Goal: Task Accomplishment & Management: Manage account settings

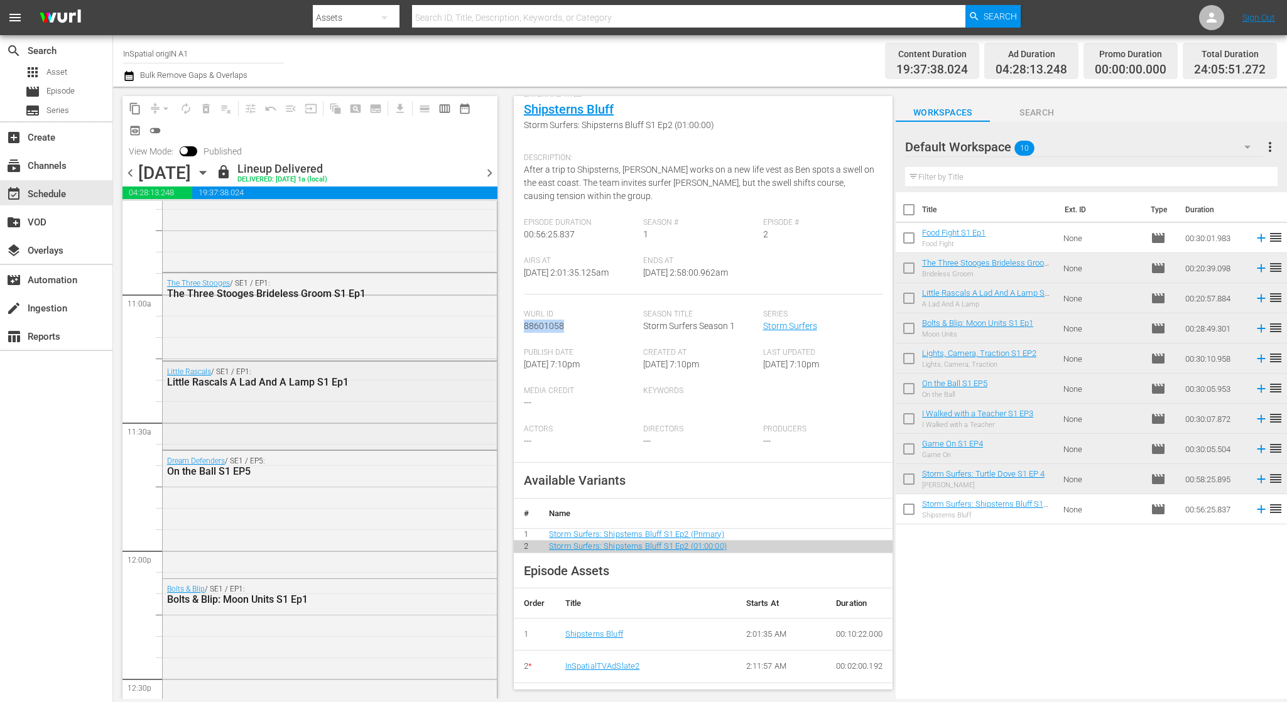
scroll to position [2727, 0]
click at [373, 405] on div "Little Rascals / SE1 / EP1: Little Rascals A Lad And A Lamp S1 Ep1" at bounding box center [330, 404] width 334 height 86
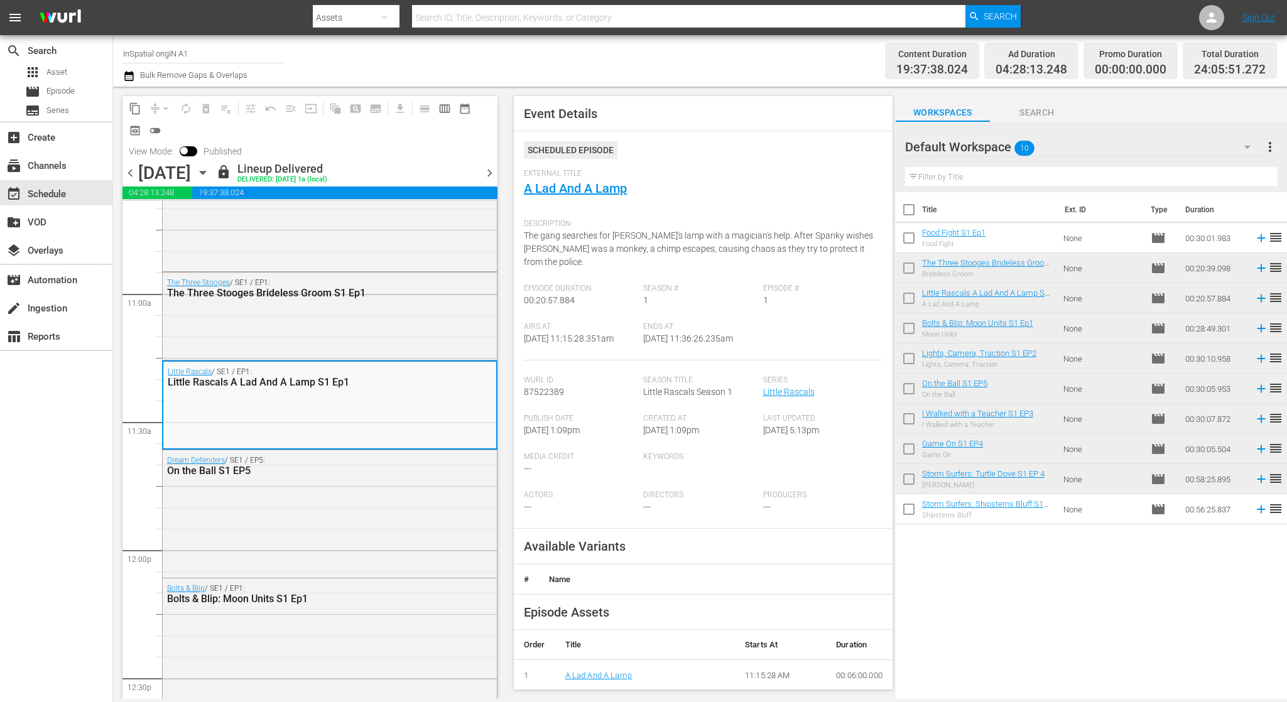
click at [373, 405] on div "Little Rascals / SE1 / EP1: Little Rascals A Lad And A Lamp S1 Ep1" at bounding box center [329, 405] width 333 height 86
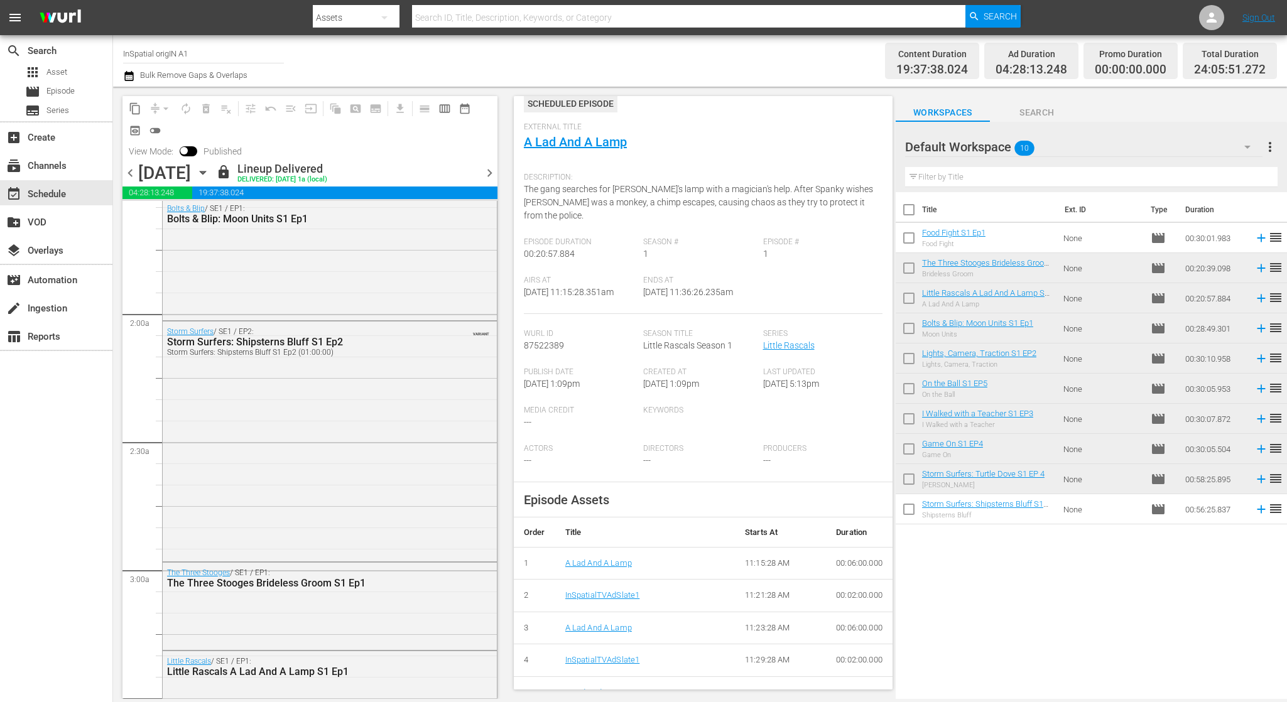
scroll to position [387, 0]
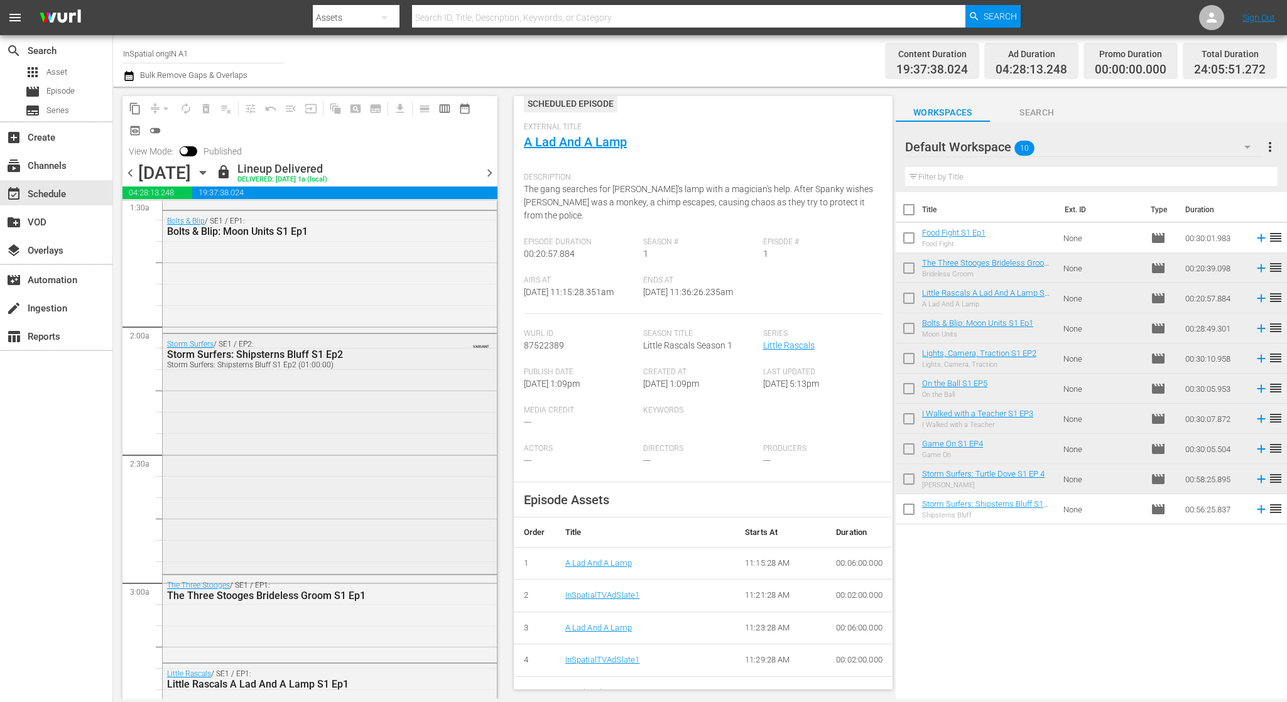
click at [380, 394] on div "Storm Surfers / SE1 / EP2: Storm Surfers: Shipsterns Bluff S1 Ep2 Storm Surfers…" at bounding box center [330, 452] width 334 height 237
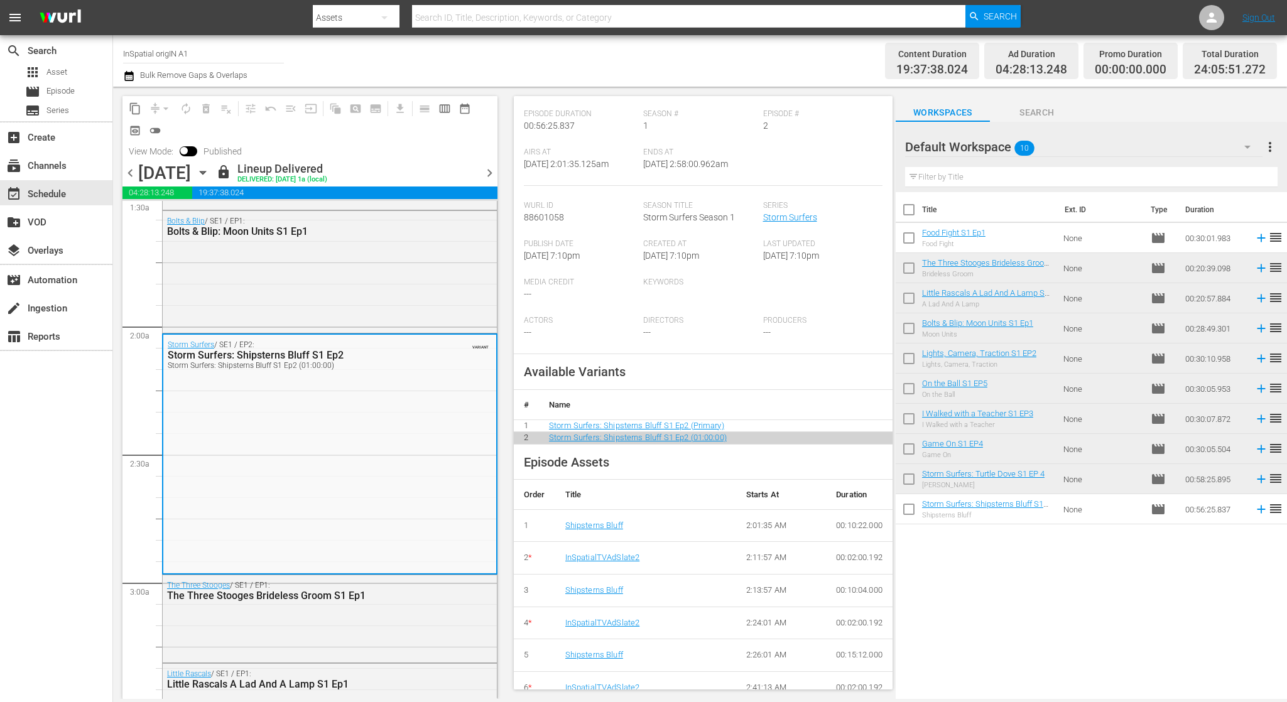
scroll to position [189, 0]
click at [615, 552] on link "InSpatialTVAdSlate2" at bounding box center [602, 556] width 75 height 9
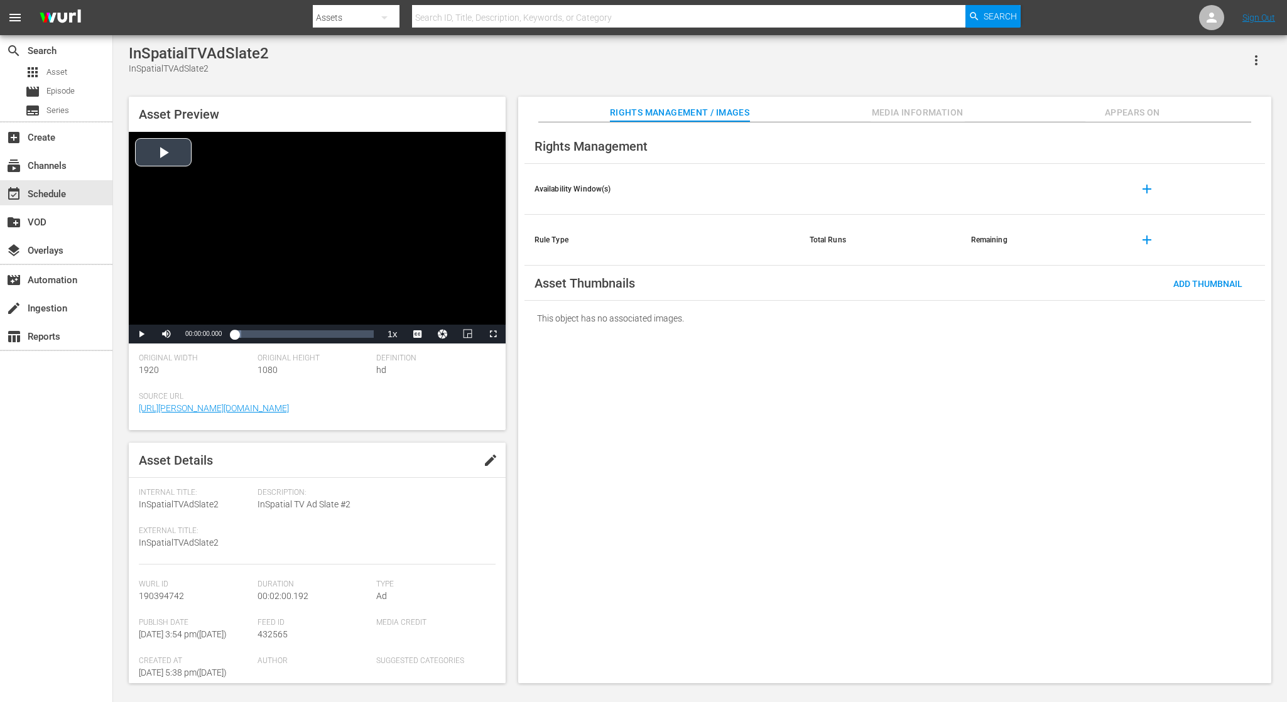
click at [141, 334] on span "Video Player" at bounding box center [141, 334] width 0 height 0
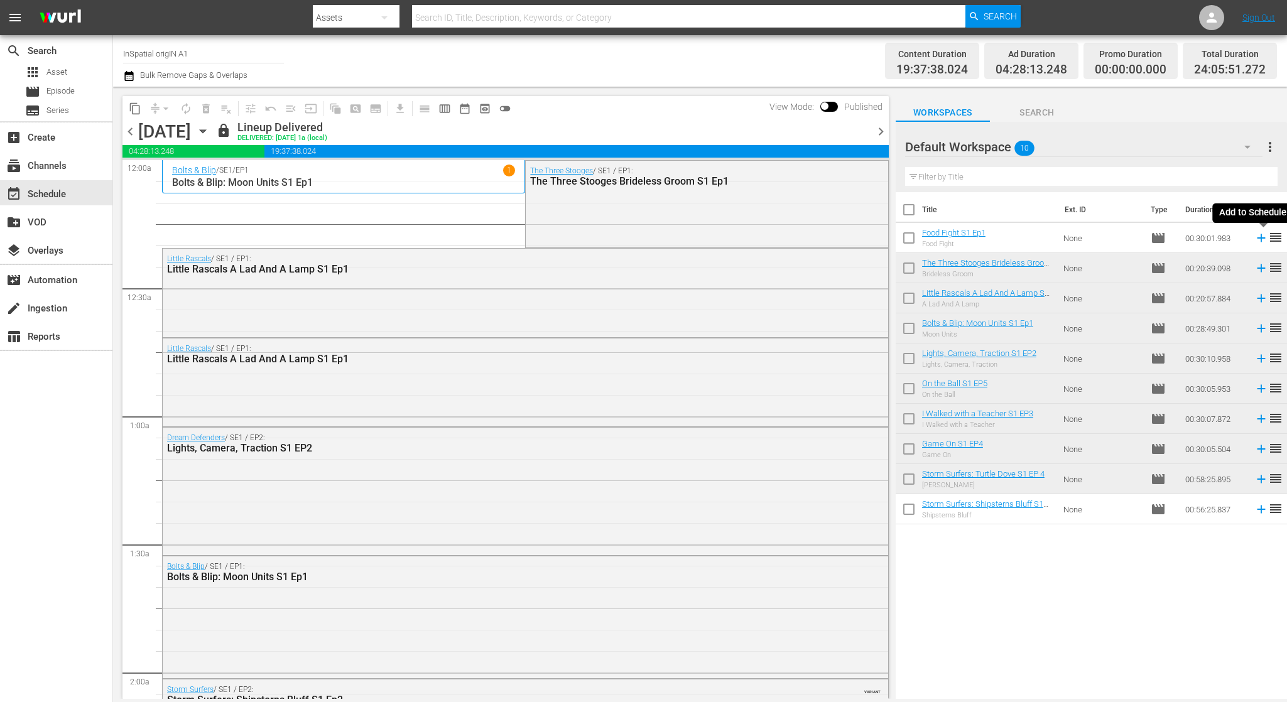
click at [1260, 237] on icon at bounding box center [1262, 238] width 14 height 14
click at [880, 132] on span "chevron_right" at bounding box center [881, 132] width 16 height 16
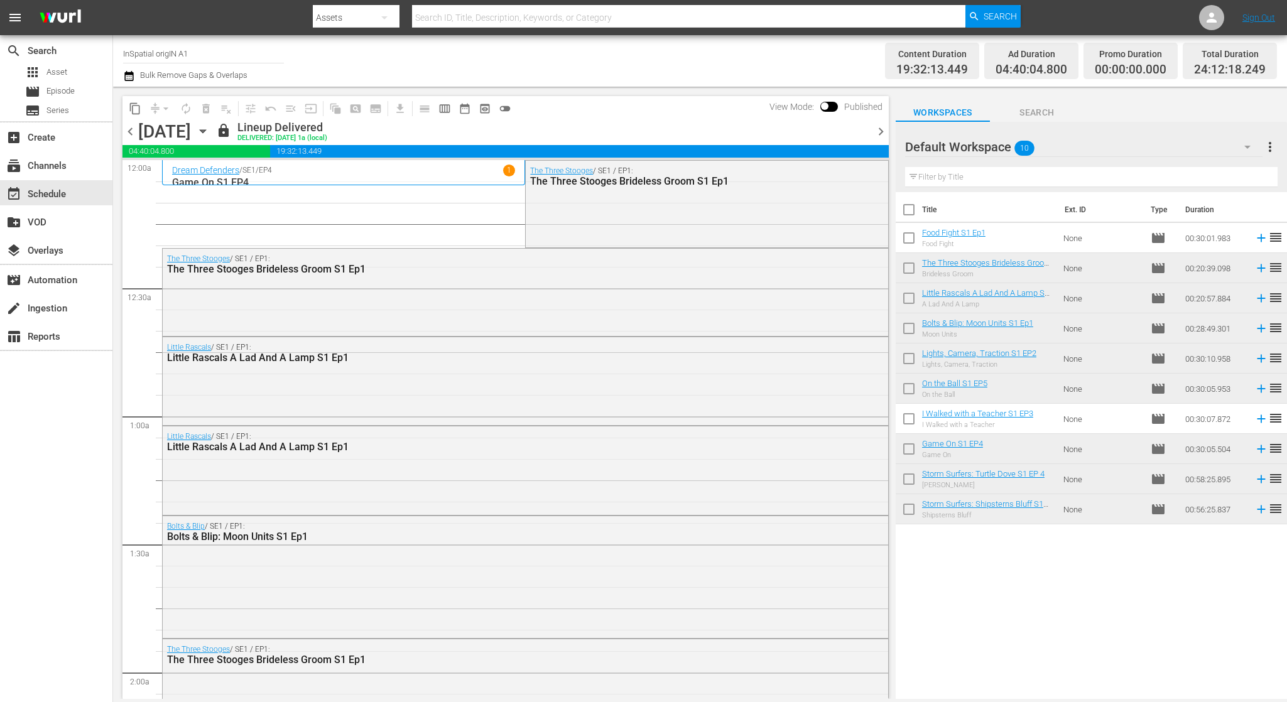
click at [1264, 240] on icon at bounding box center [1262, 238] width 14 height 14
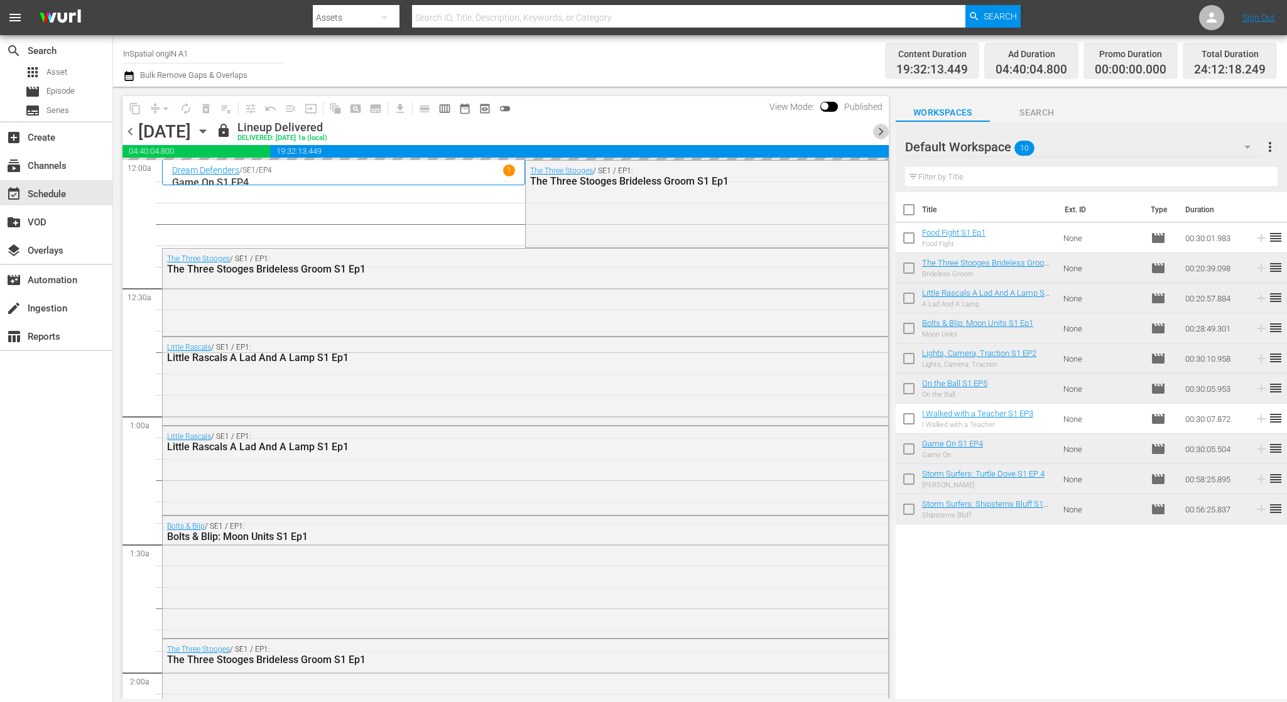
click at [880, 133] on span "chevron_right" at bounding box center [881, 132] width 16 height 16
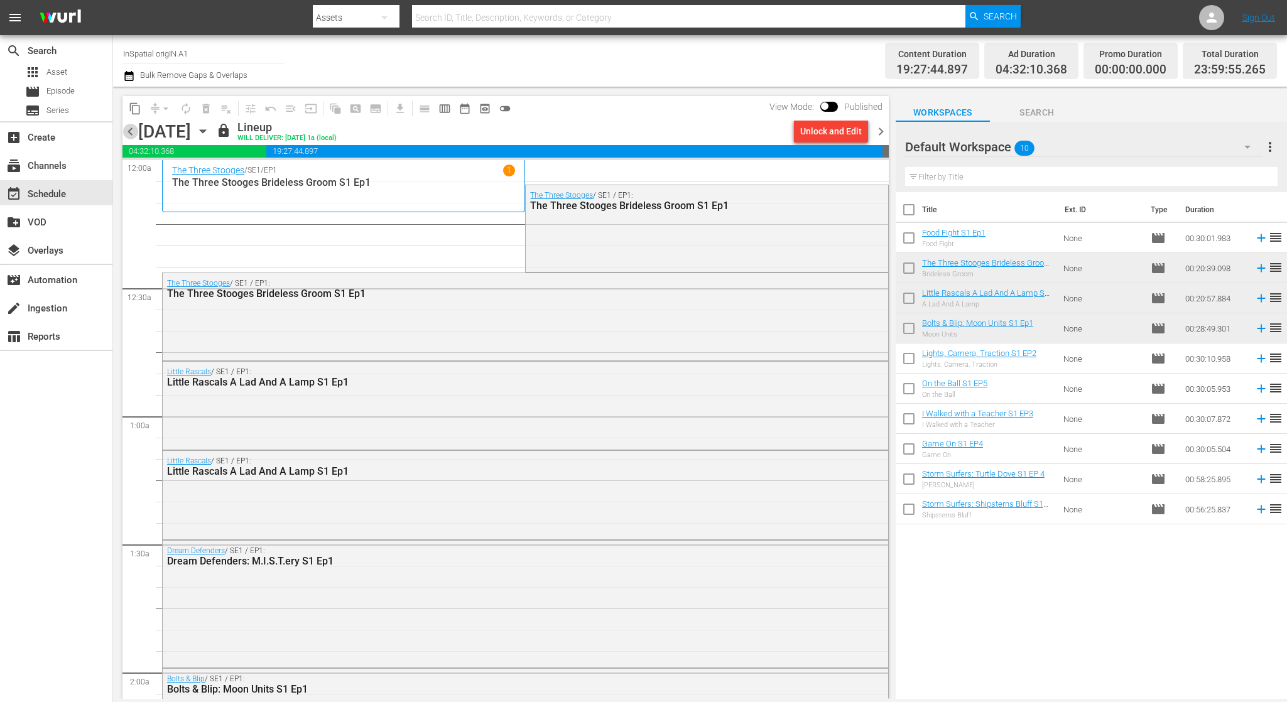
click at [128, 131] on span "chevron_left" at bounding box center [131, 132] width 16 height 16
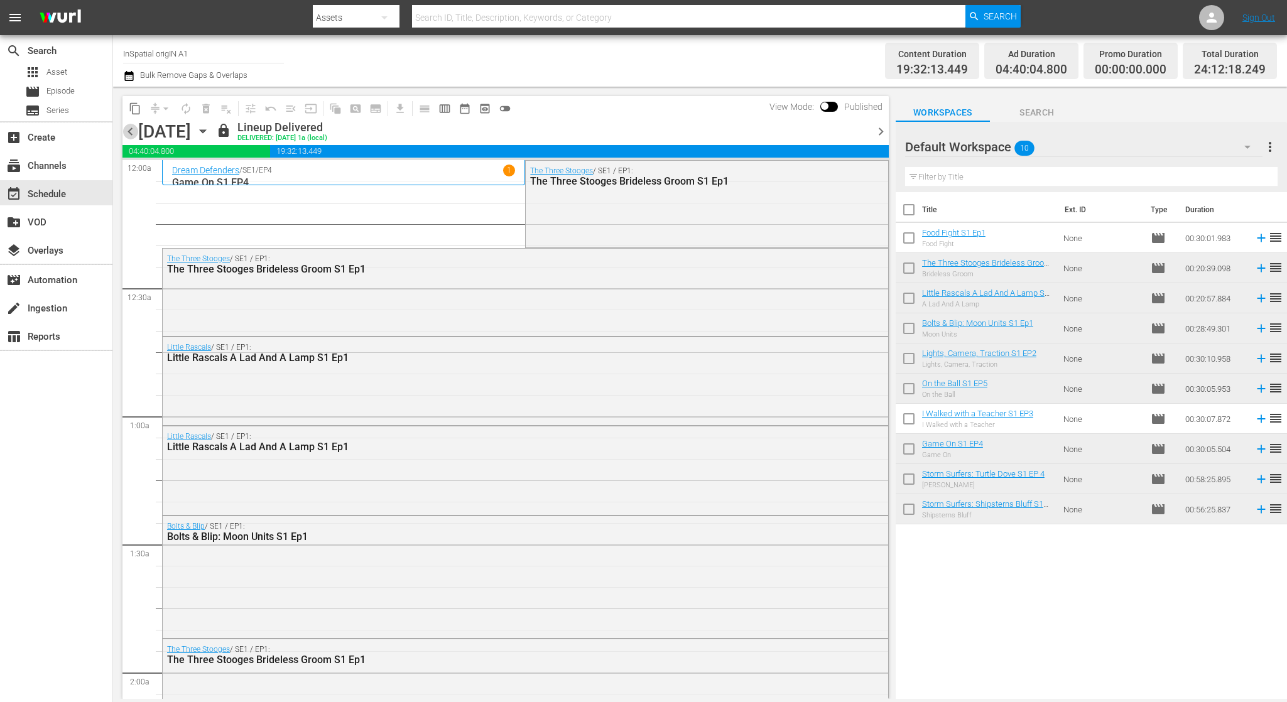
click at [128, 131] on span "chevron_left" at bounding box center [131, 132] width 16 height 16
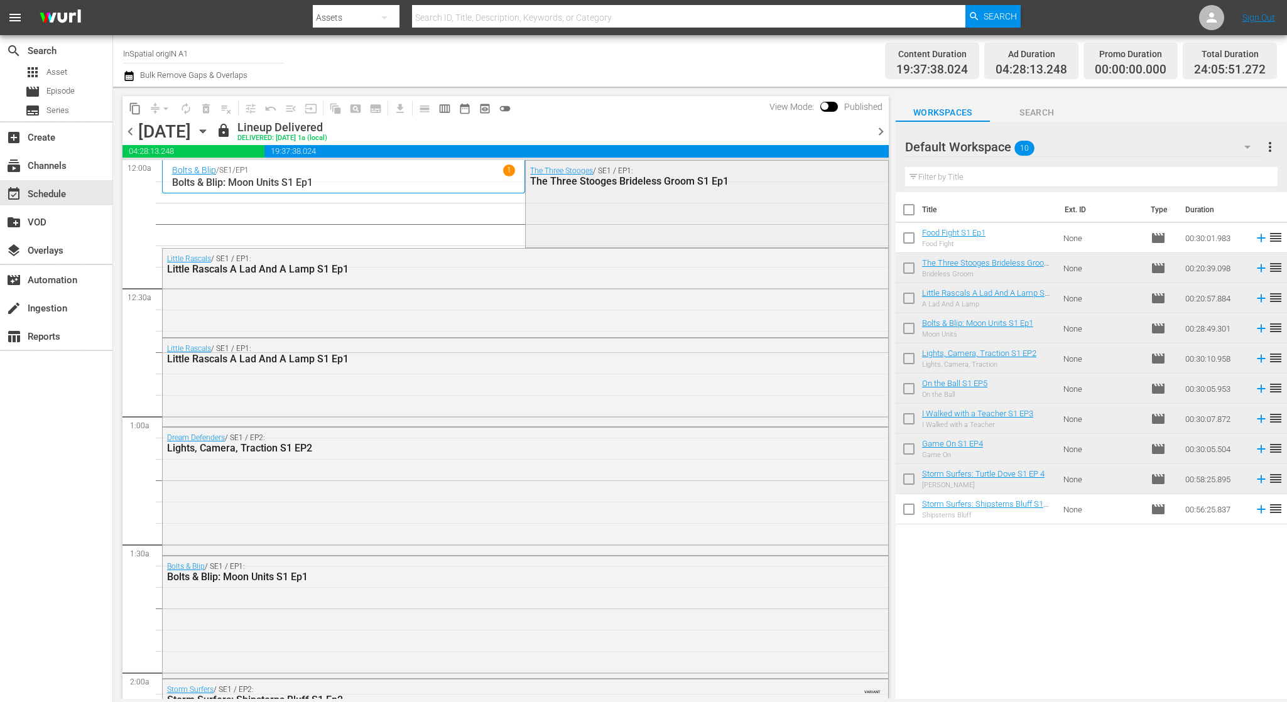
click at [584, 209] on div "The Three Stooges / SE1 / EP1: The Three Stooges Brideless Groom S1 Ep1" at bounding box center [707, 203] width 362 height 84
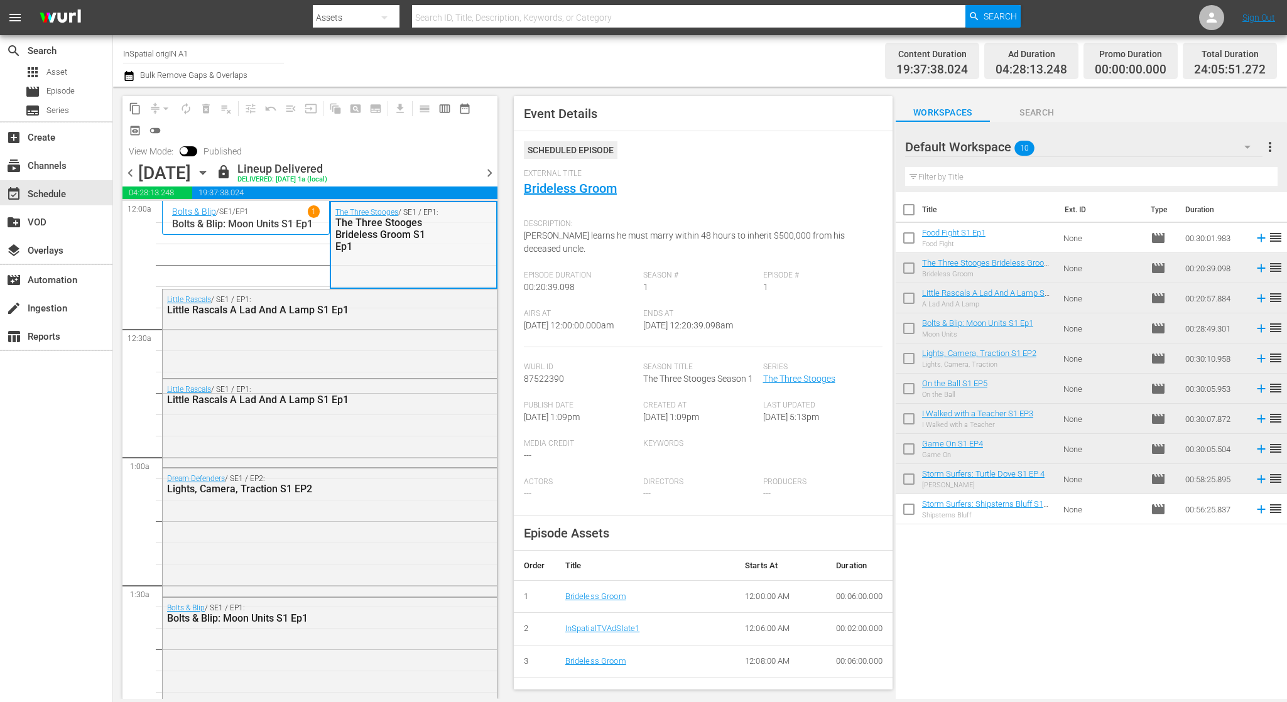
click at [430, 253] on div "The Three Stooges Brideless Groom S1 Ep1" at bounding box center [386, 235] width 103 height 36
click at [454, 266] on div "The Three Stooges / SE1 / EP1: The Three Stooges Brideless Groom S1 Ep1" at bounding box center [413, 244] width 165 height 84
click at [209, 109] on span "delete_forever_outlined" at bounding box center [206, 109] width 20 height 20
click at [487, 173] on span "chevron_right" at bounding box center [490, 173] width 16 height 16
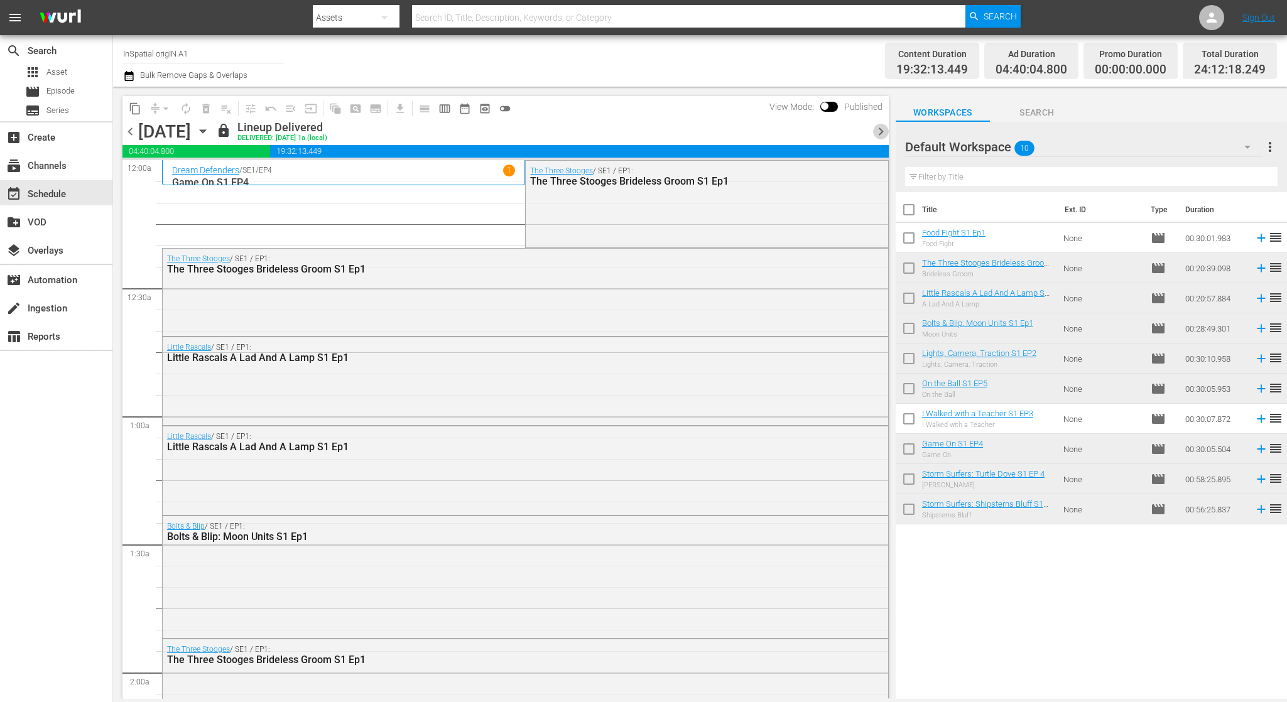
click at [883, 129] on span "chevron_right" at bounding box center [881, 132] width 16 height 16
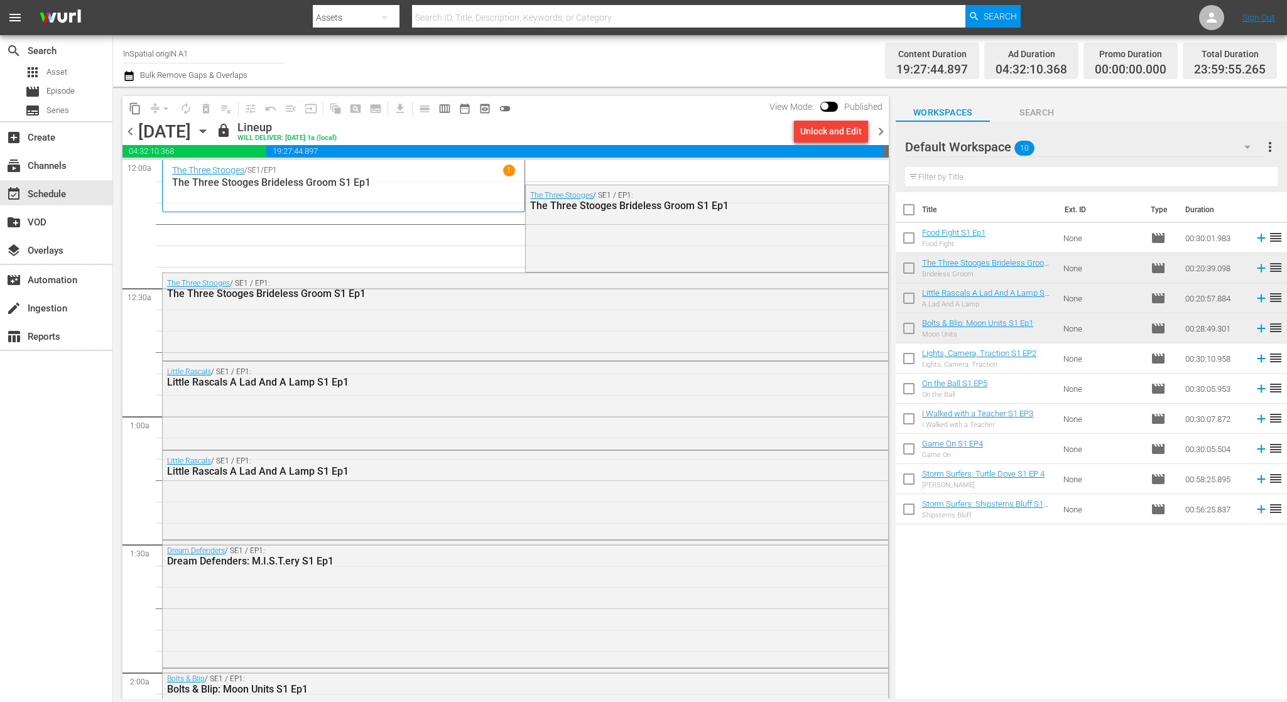
click at [881, 133] on span "chevron_right" at bounding box center [881, 132] width 16 height 16
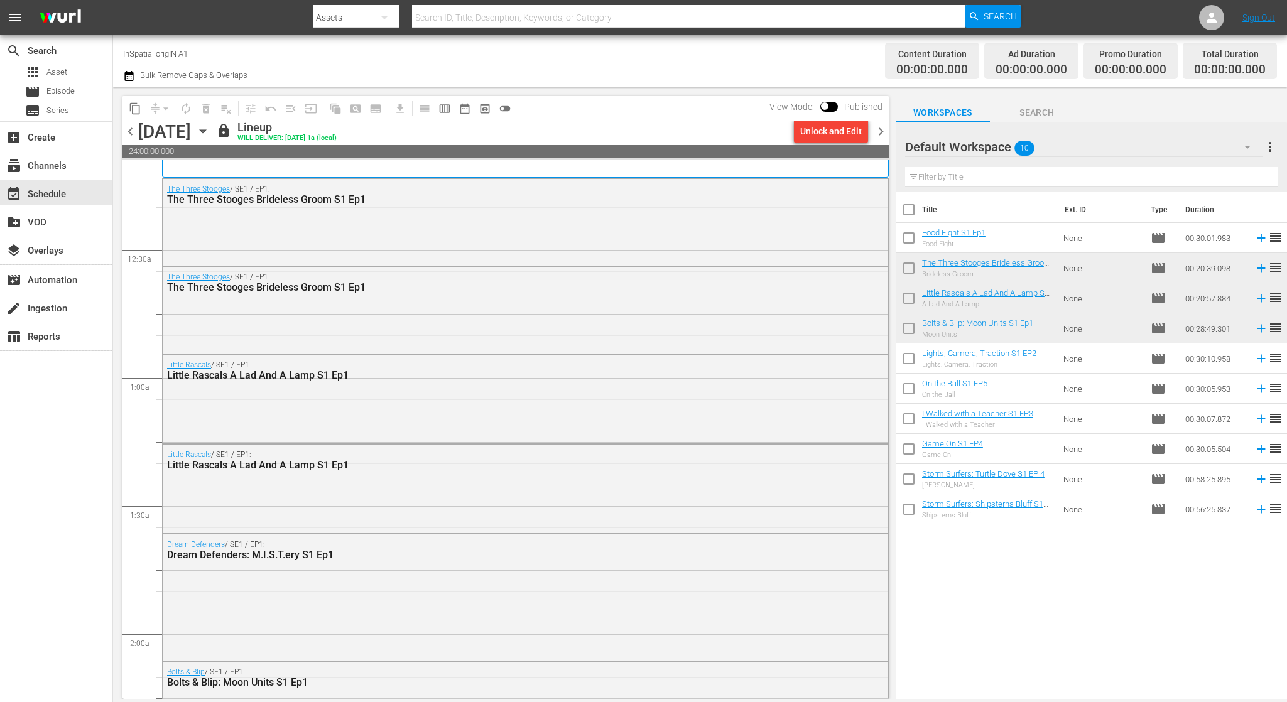
scroll to position [39, 0]
click at [881, 134] on span "chevron_right" at bounding box center [881, 132] width 16 height 16
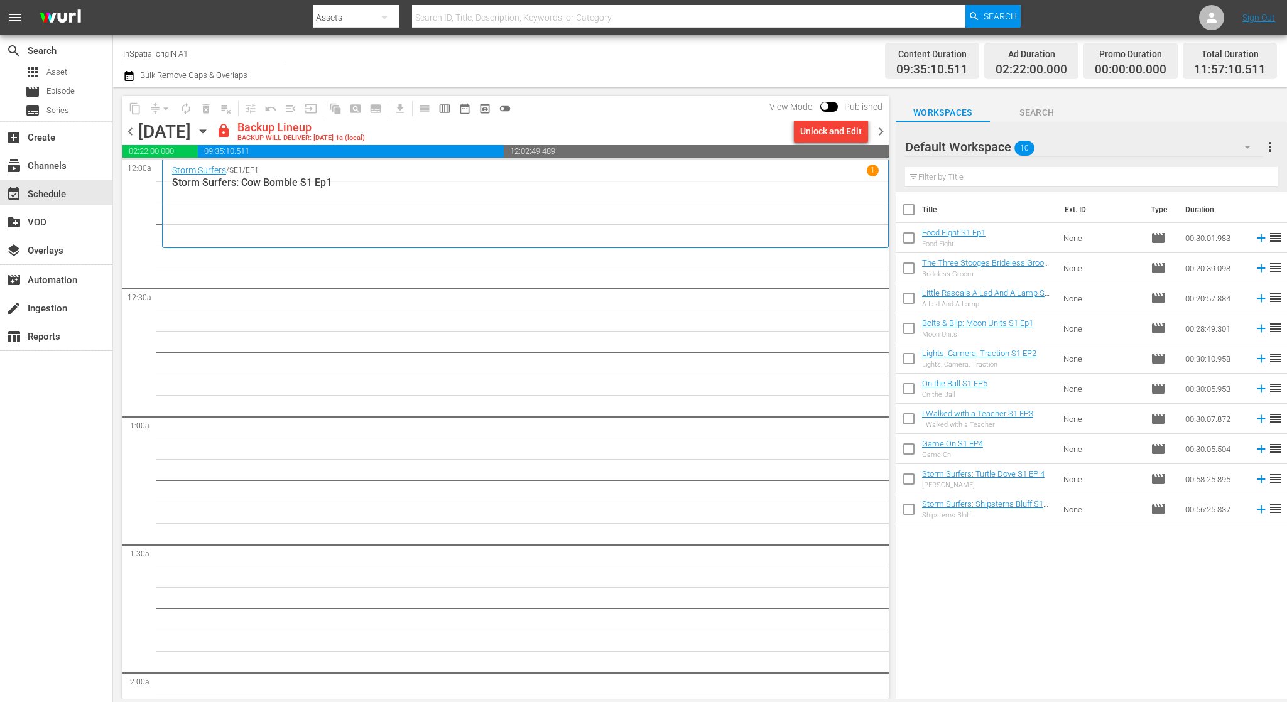
click at [880, 129] on span "chevron_right" at bounding box center [881, 132] width 16 height 16
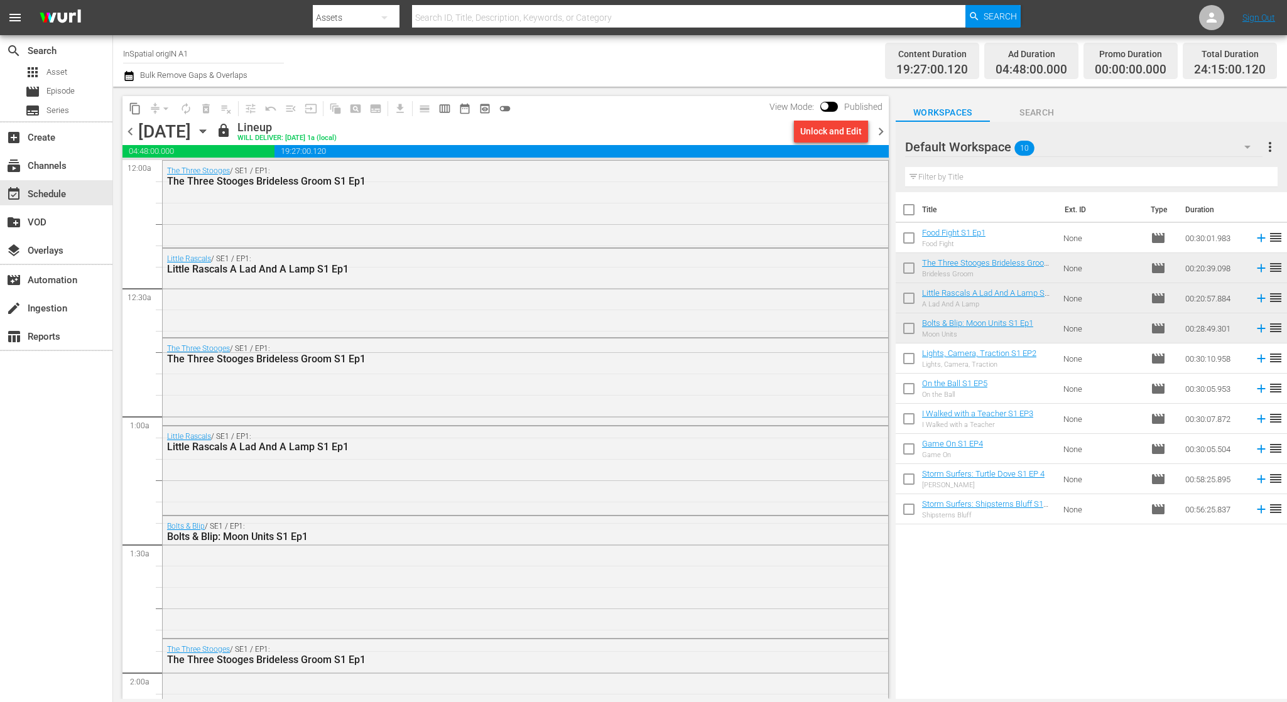
click at [880, 129] on span "chevron_right" at bounding box center [881, 132] width 16 height 16
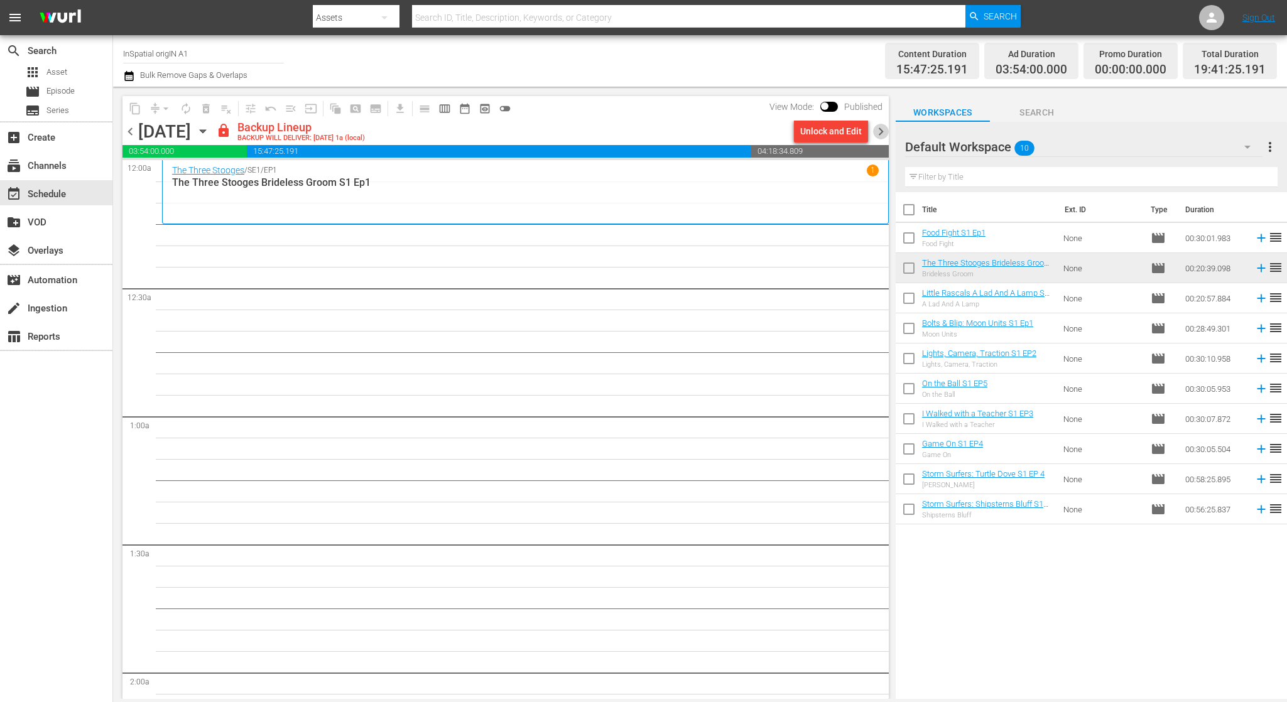
click at [880, 129] on span "chevron_right" at bounding box center [881, 132] width 16 height 16
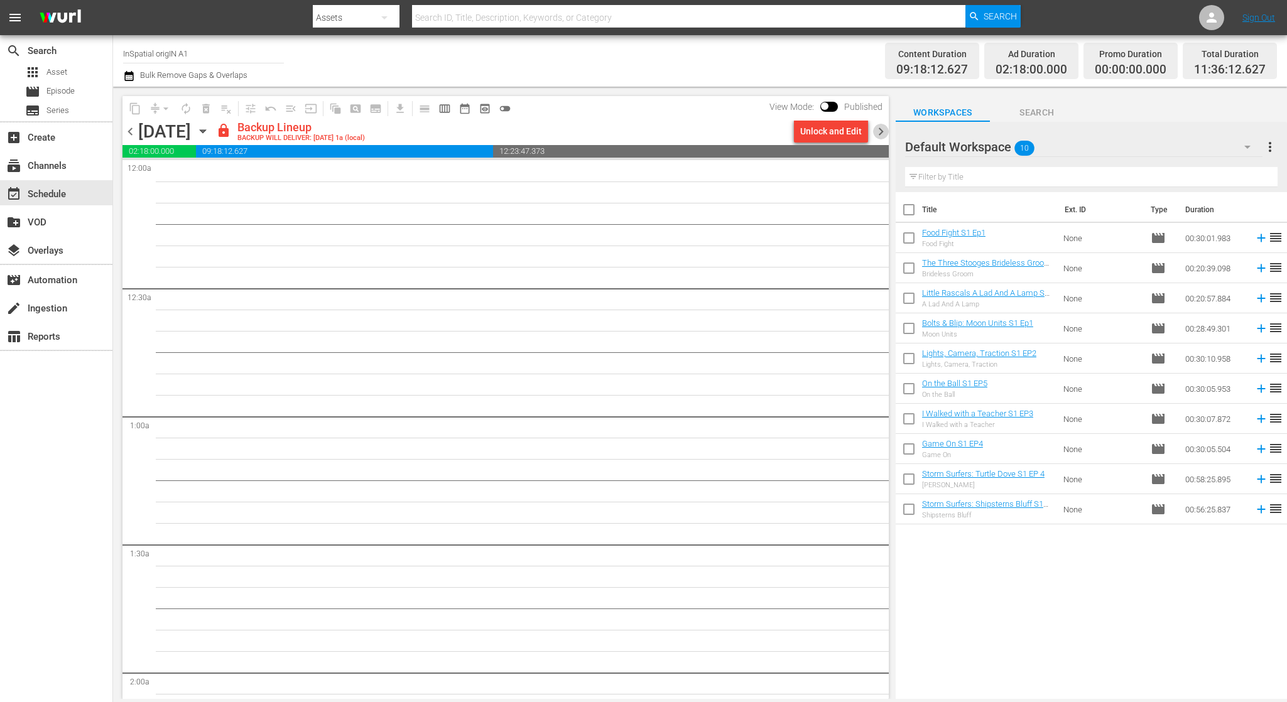
click at [880, 129] on span "chevron_right" at bounding box center [881, 132] width 16 height 16
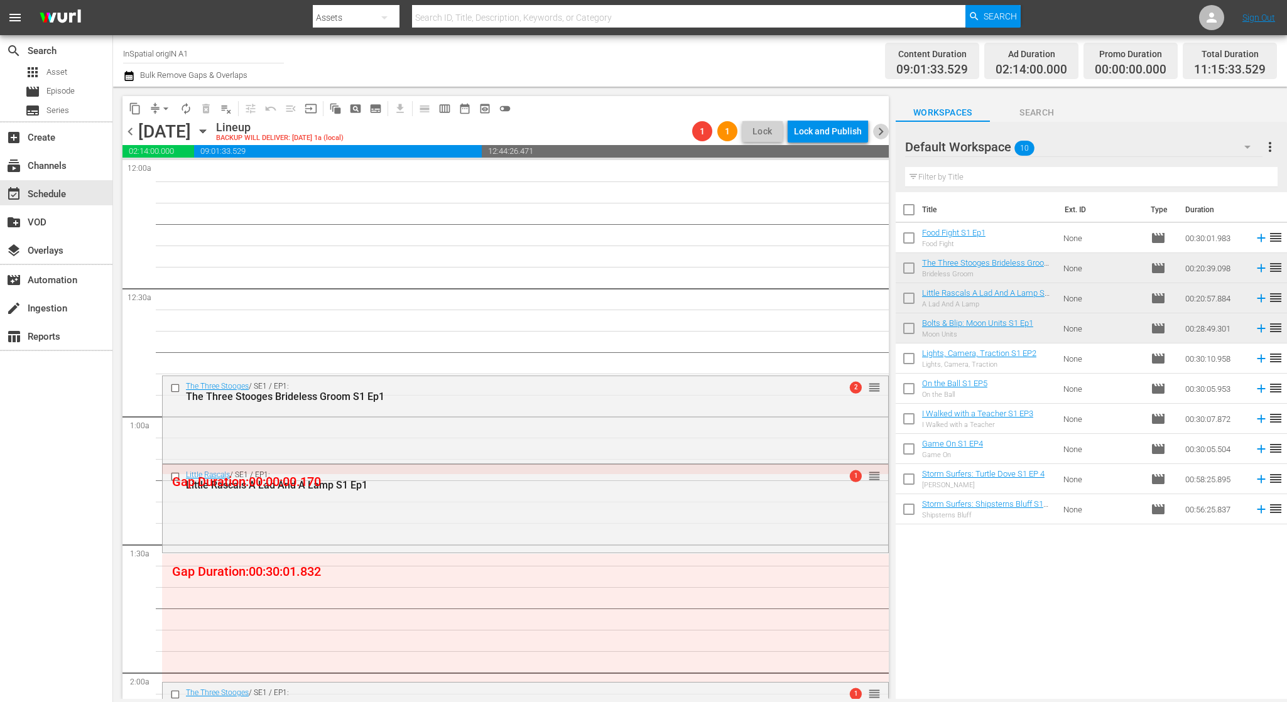
click at [880, 129] on span "chevron_right" at bounding box center [881, 132] width 16 height 16
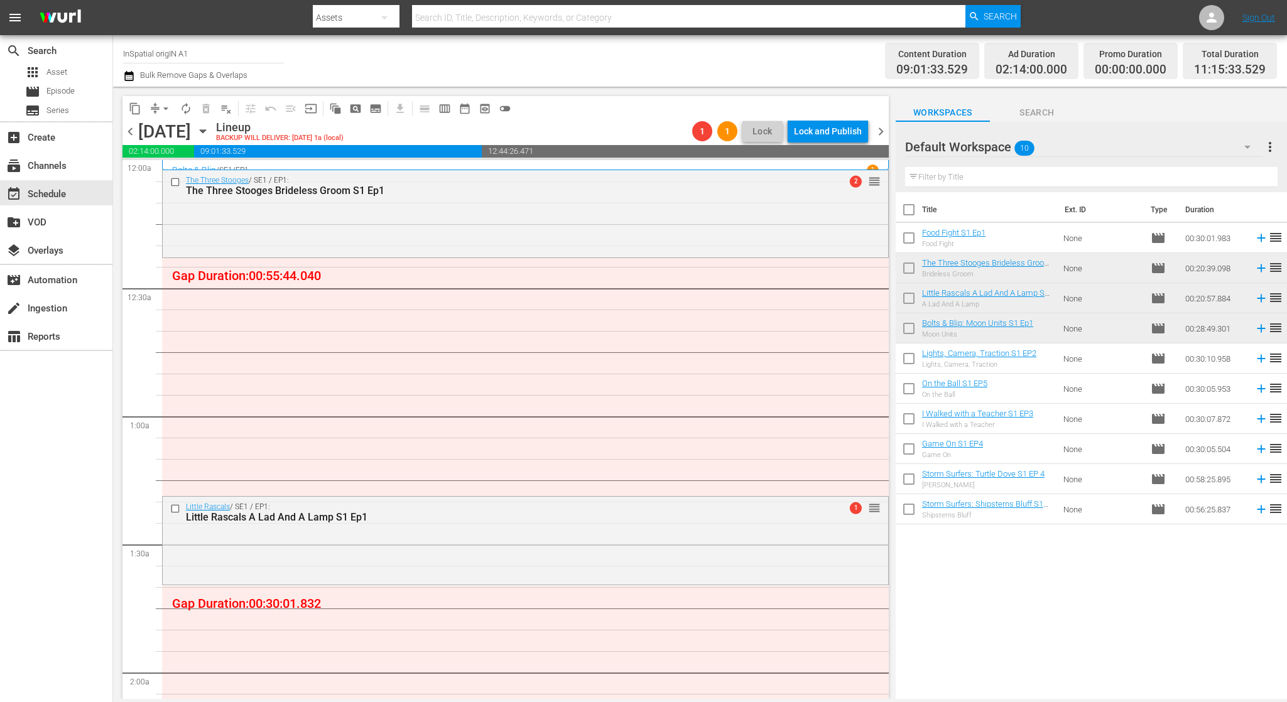
click at [880, 129] on span "chevron_right" at bounding box center [881, 132] width 16 height 16
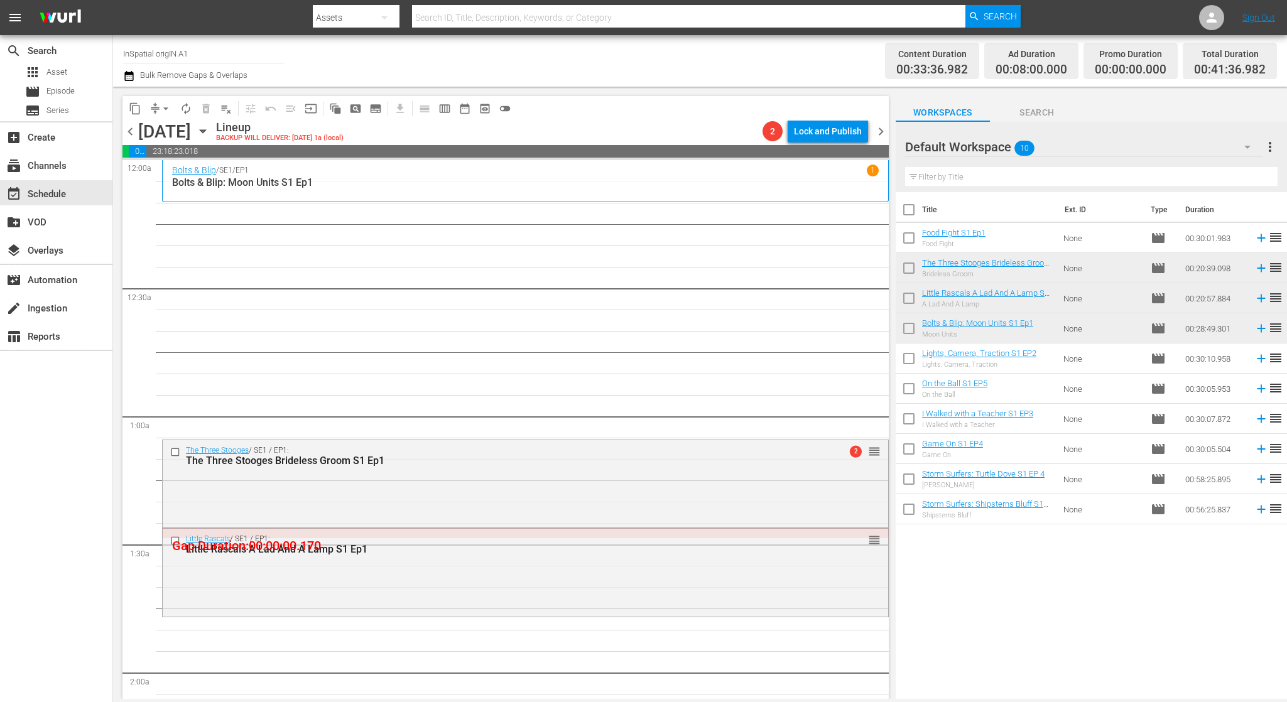
click at [880, 129] on span "chevron_right" at bounding box center [881, 132] width 16 height 16
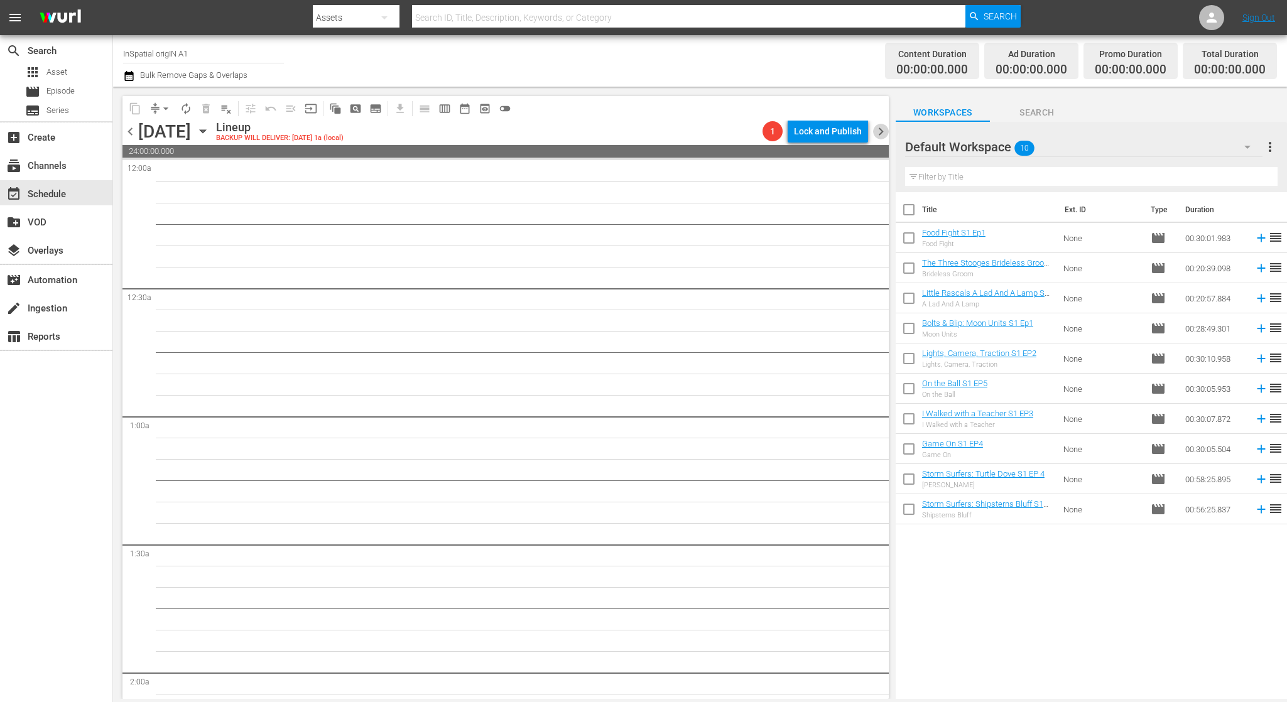
click at [880, 129] on span "chevron_right" at bounding box center [881, 132] width 16 height 16
click at [131, 129] on span "chevron_left" at bounding box center [131, 132] width 16 height 16
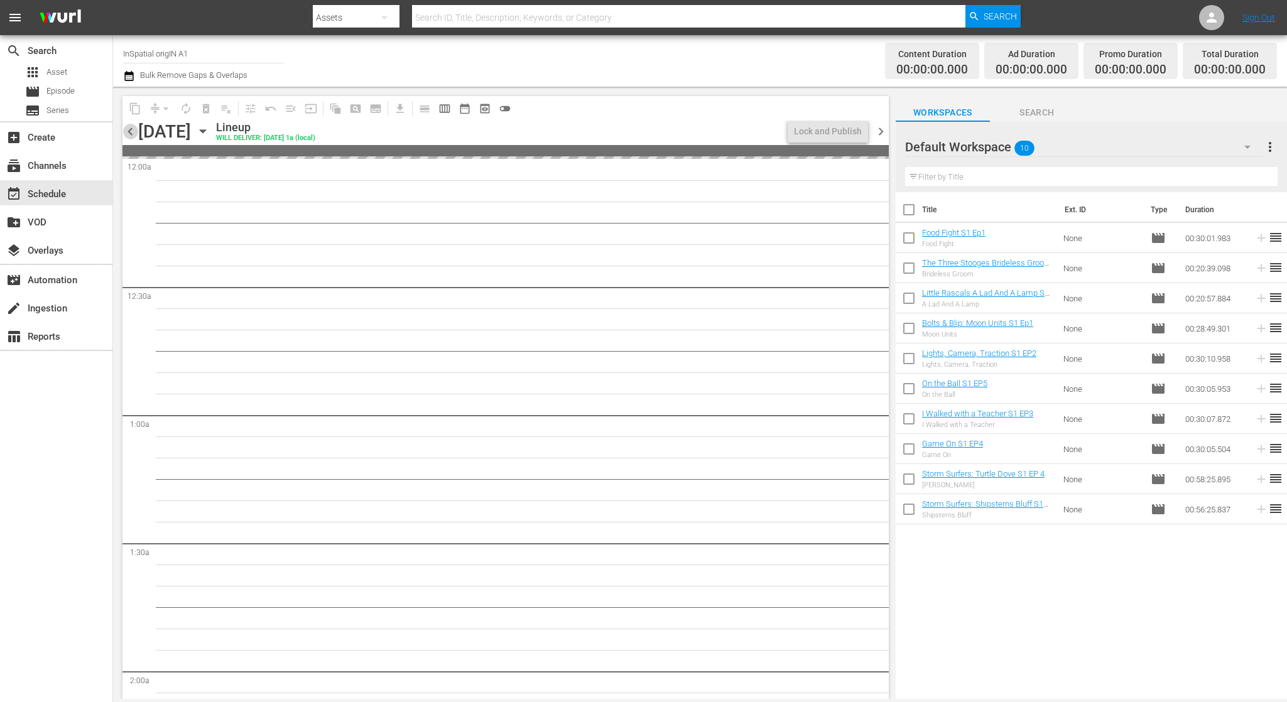
click at [131, 129] on span "chevron_left" at bounding box center [131, 132] width 16 height 16
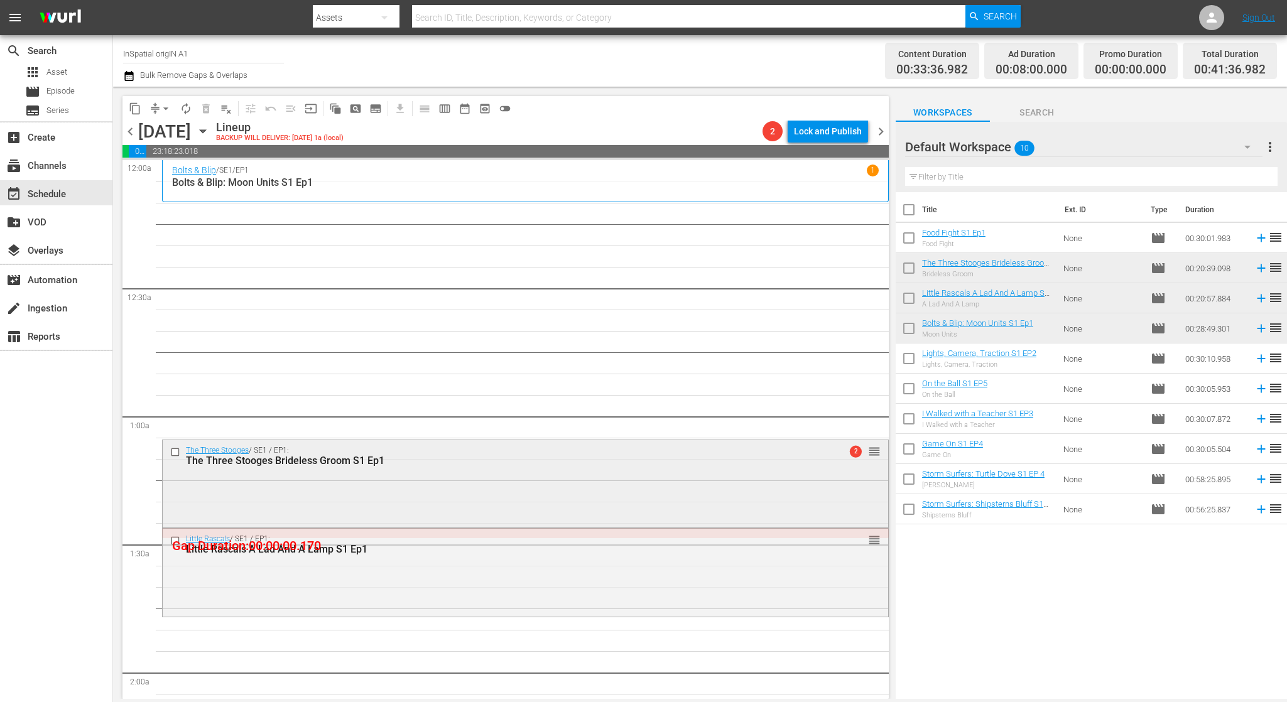
click at [592, 459] on div "The Three Stooges Brideless Groom S1 Ep1" at bounding box center [502, 461] width 632 height 12
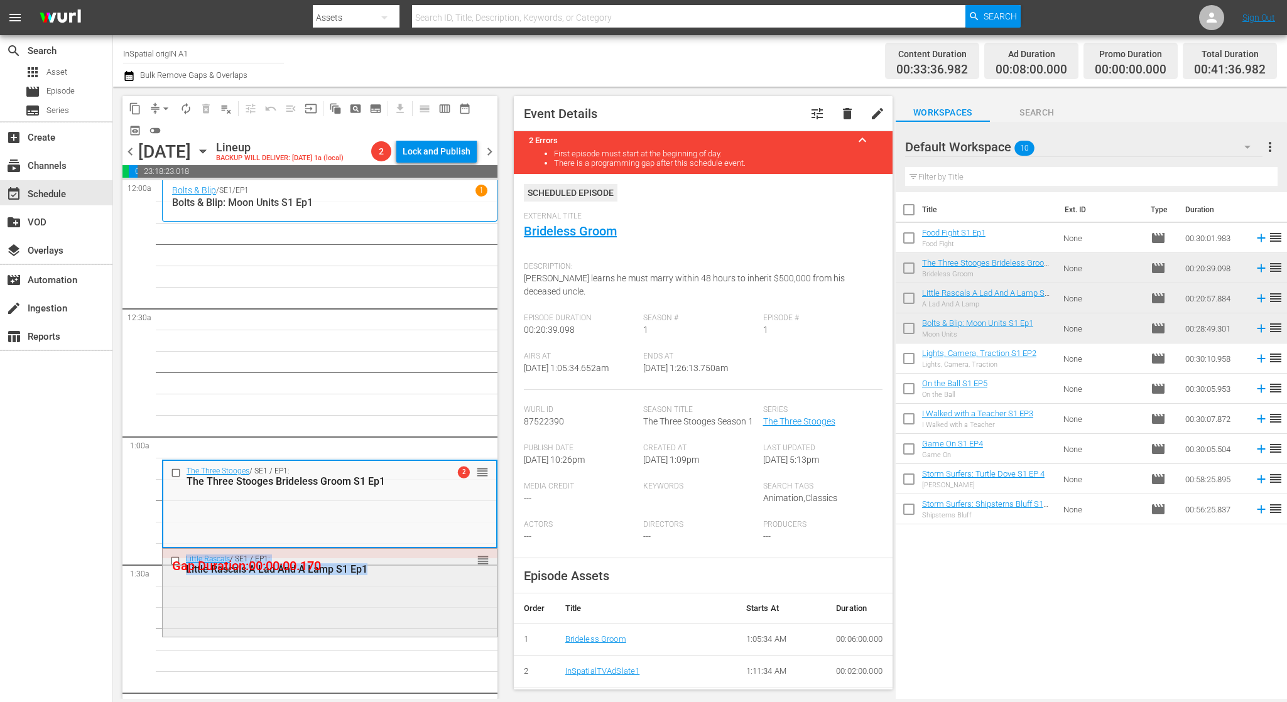
click at [403, 588] on div "Little Rascals / SE1 / EP1: Little Rascals A Lad And A Lamp S1 Ep1 reorder" at bounding box center [330, 592] width 334 height 86
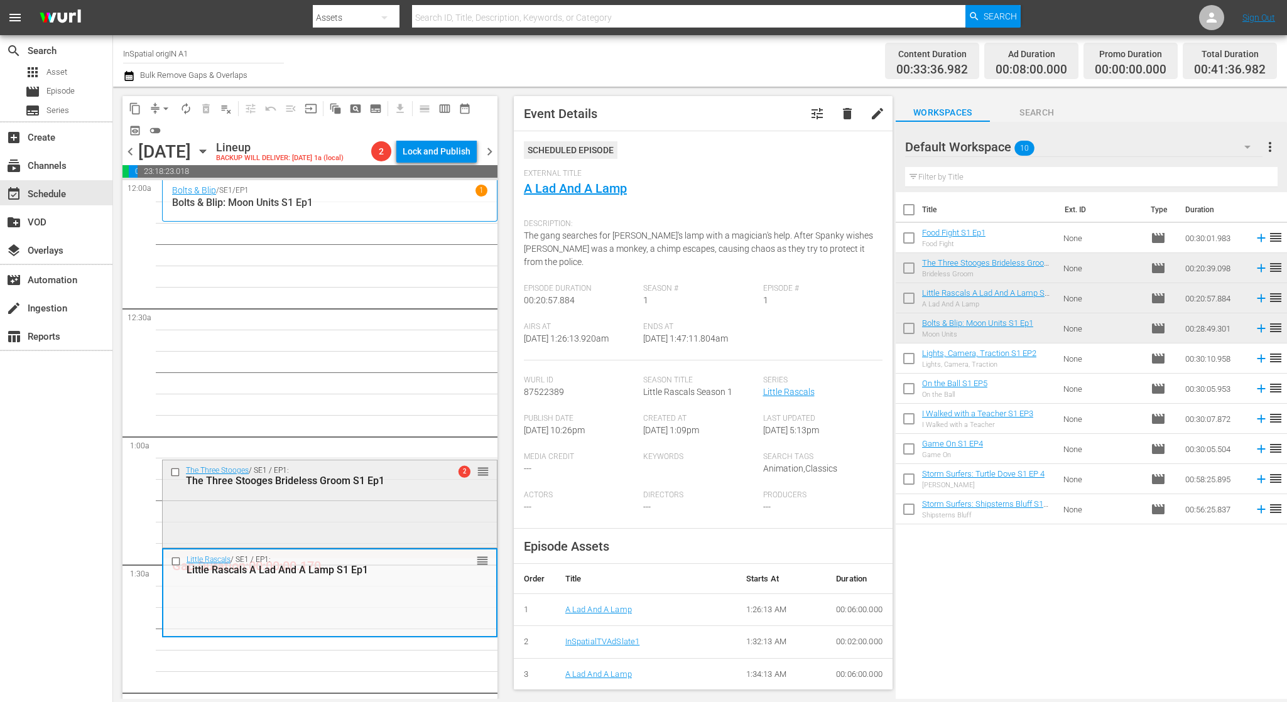
click at [177, 470] on input "checkbox" at bounding box center [176, 472] width 13 height 11
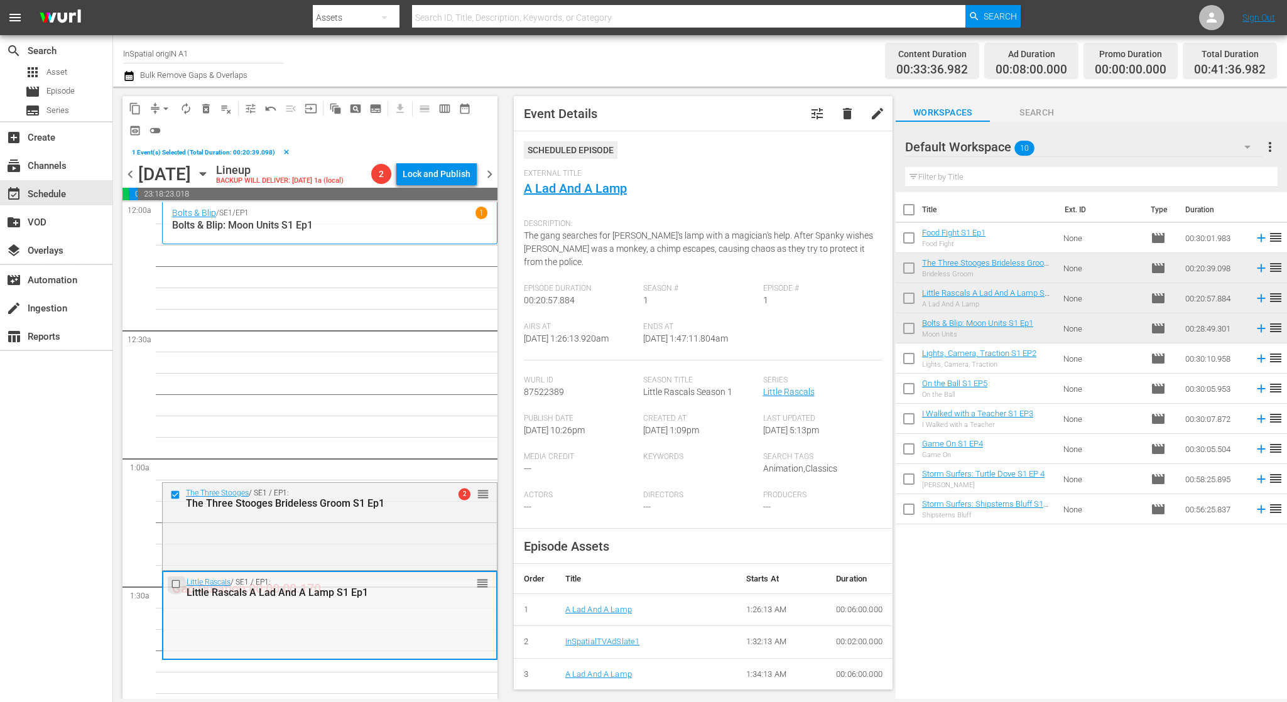
click at [176, 584] on input "checkbox" at bounding box center [177, 584] width 13 height 11
click at [204, 107] on span "delete_forever_outlined" at bounding box center [206, 108] width 13 height 13
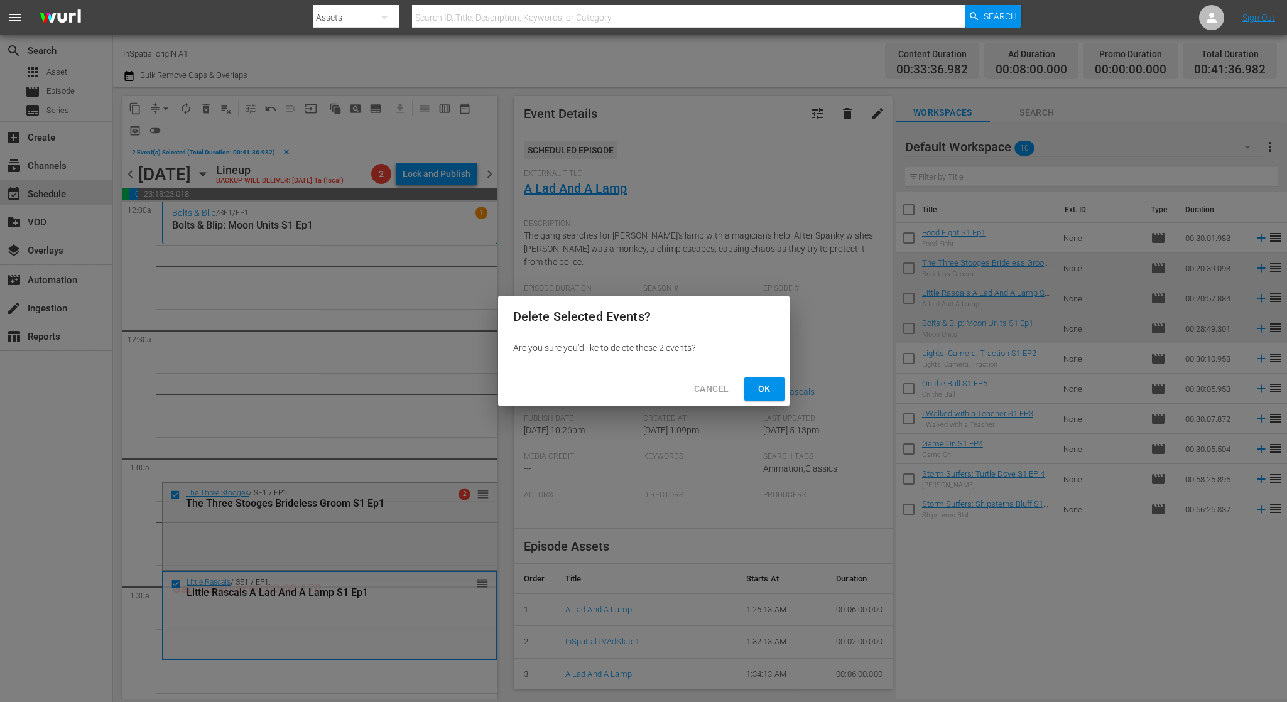
click at [753, 389] on button "Ok" at bounding box center [764, 389] width 40 height 23
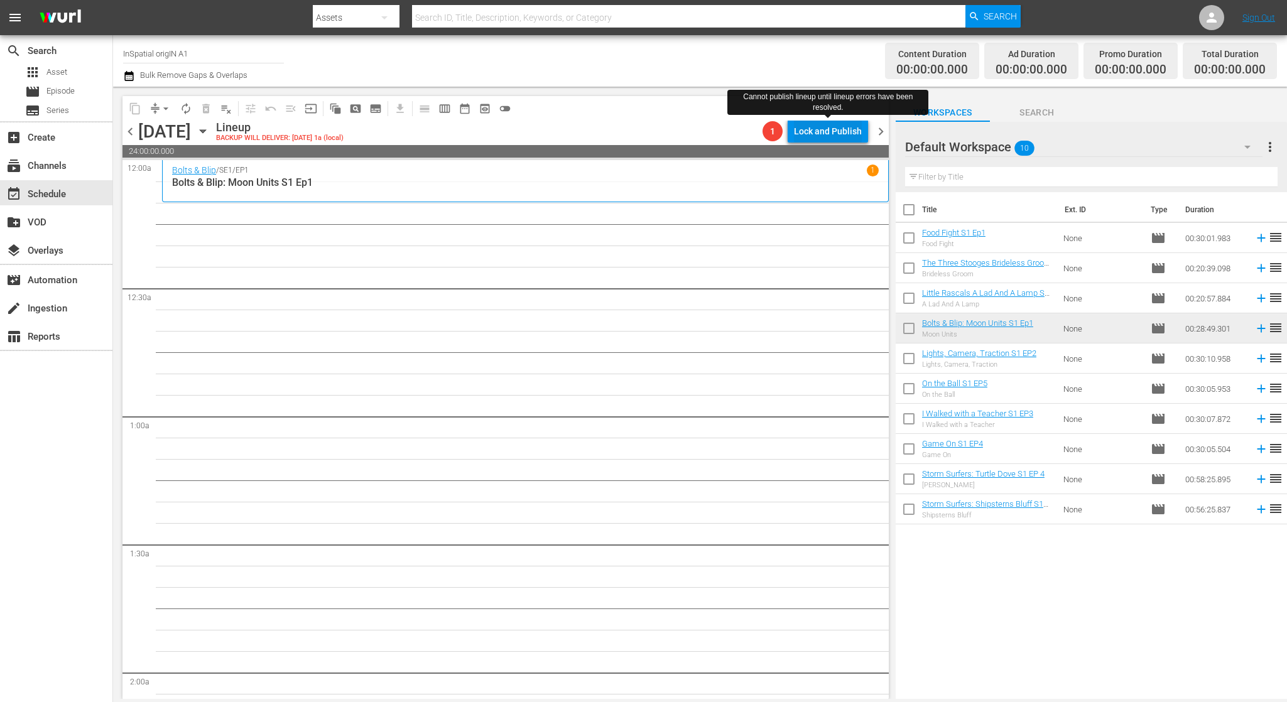
click at [836, 133] on div "Lock and Publish" at bounding box center [828, 131] width 68 height 23
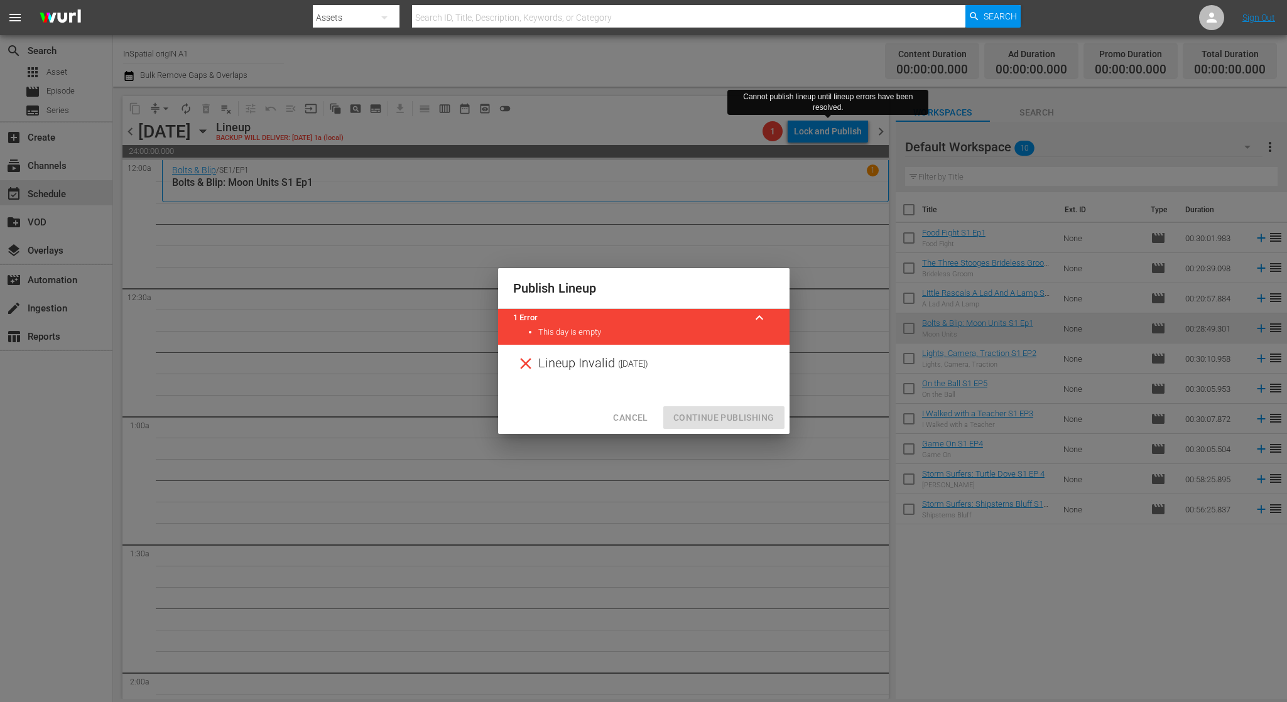
click at [626, 412] on span "Cancel" at bounding box center [630, 418] width 35 height 16
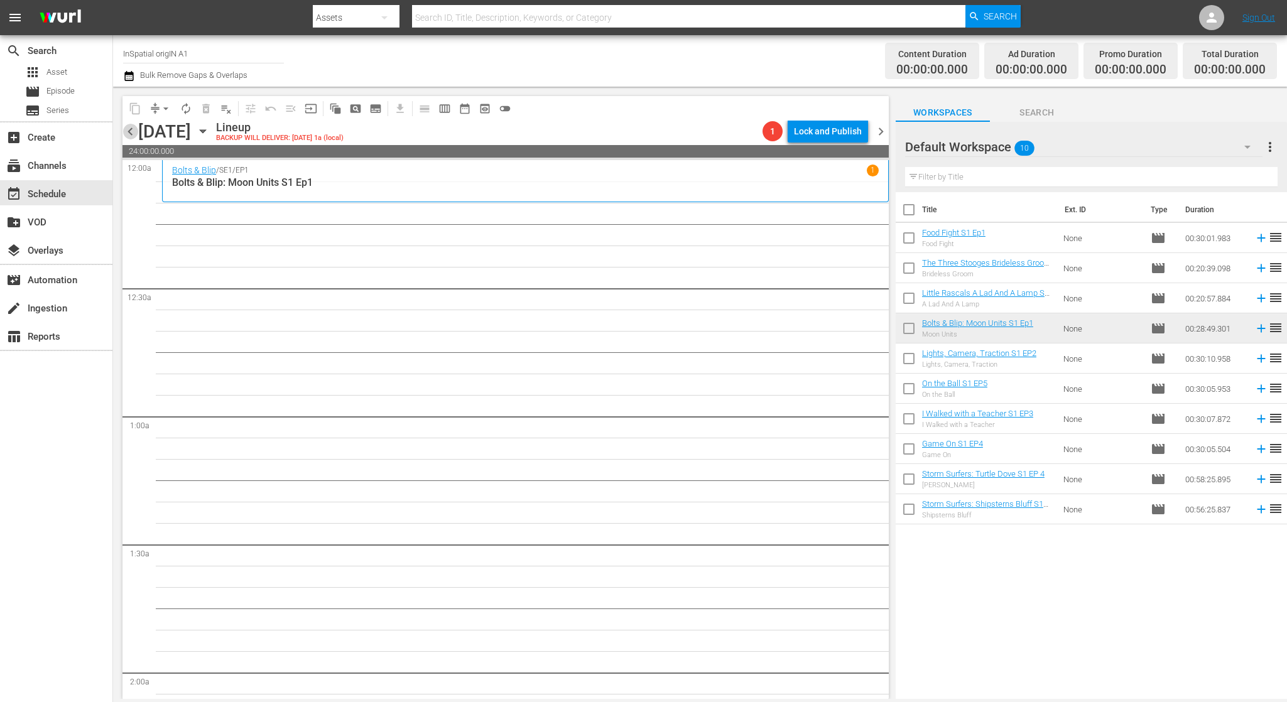
click at [129, 133] on span "chevron_left" at bounding box center [131, 132] width 16 height 16
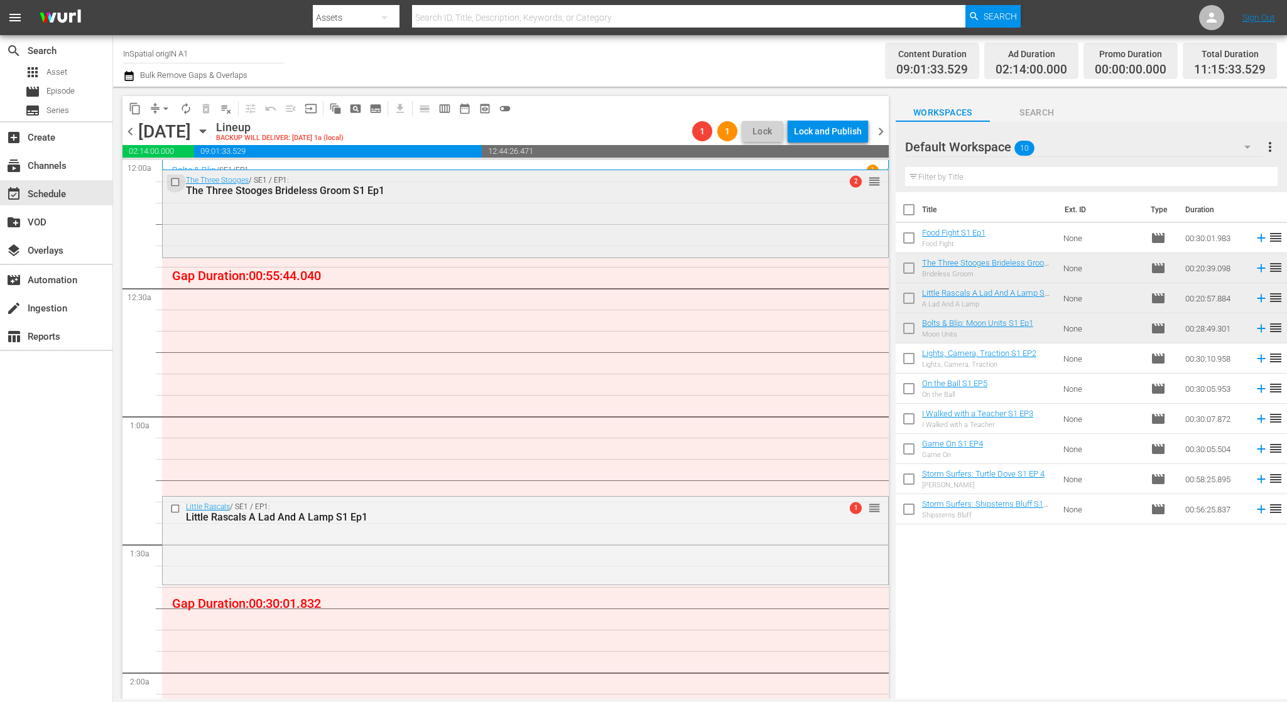
click at [174, 180] on input "checkbox" at bounding box center [176, 182] width 13 height 11
click at [176, 508] on input "checkbox" at bounding box center [176, 509] width 13 height 11
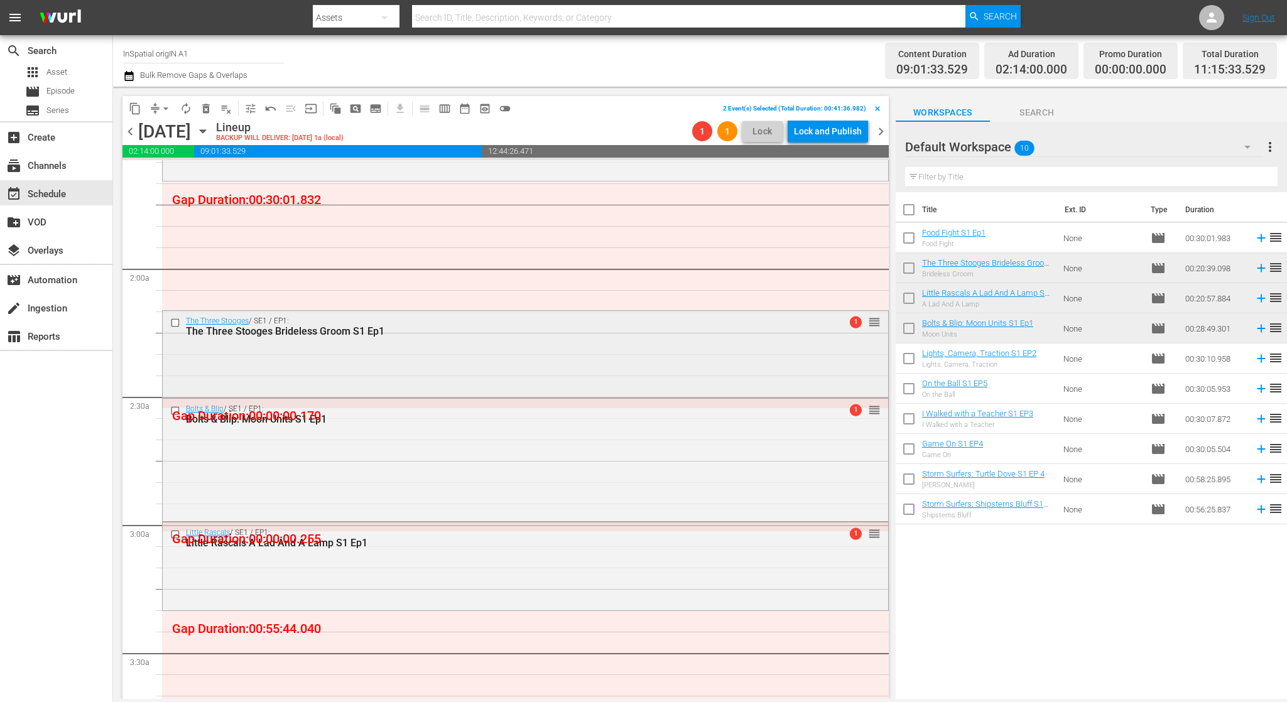
scroll to position [406, 0]
click at [170, 319] on div at bounding box center [176, 320] width 19 height 15
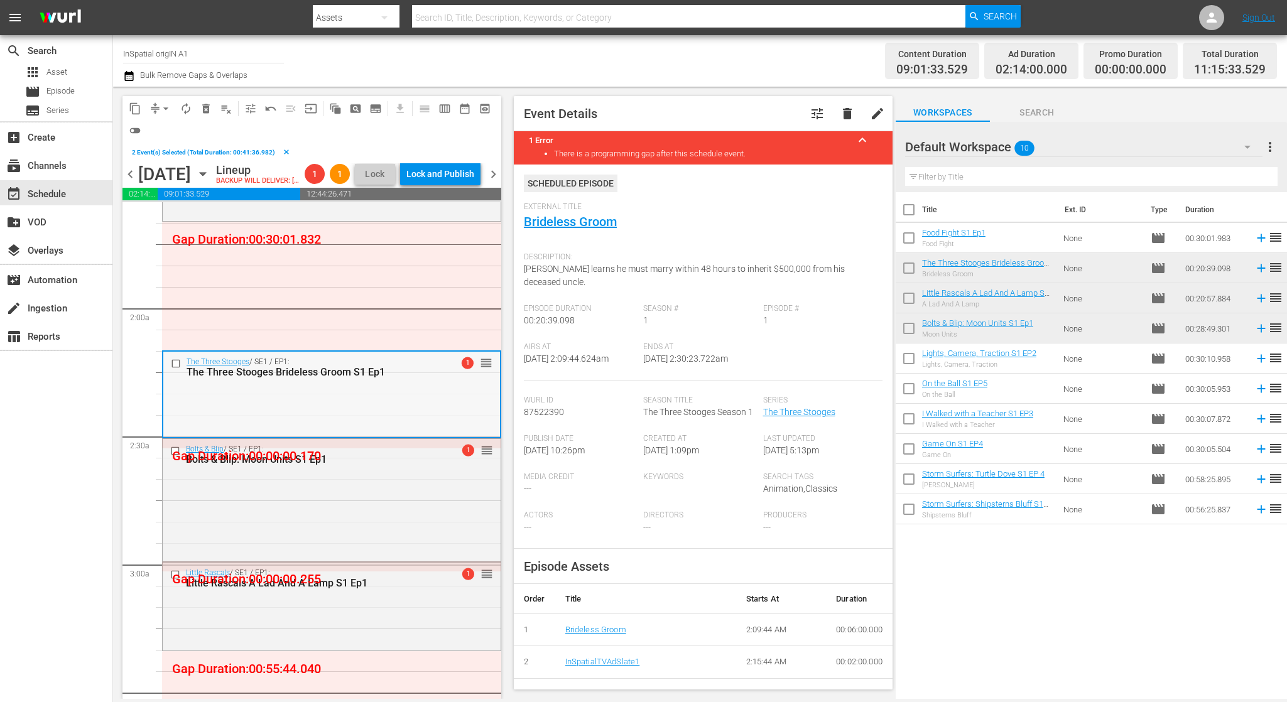
click at [175, 369] on input "checkbox" at bounding box center [177, 363] width 13 height 11
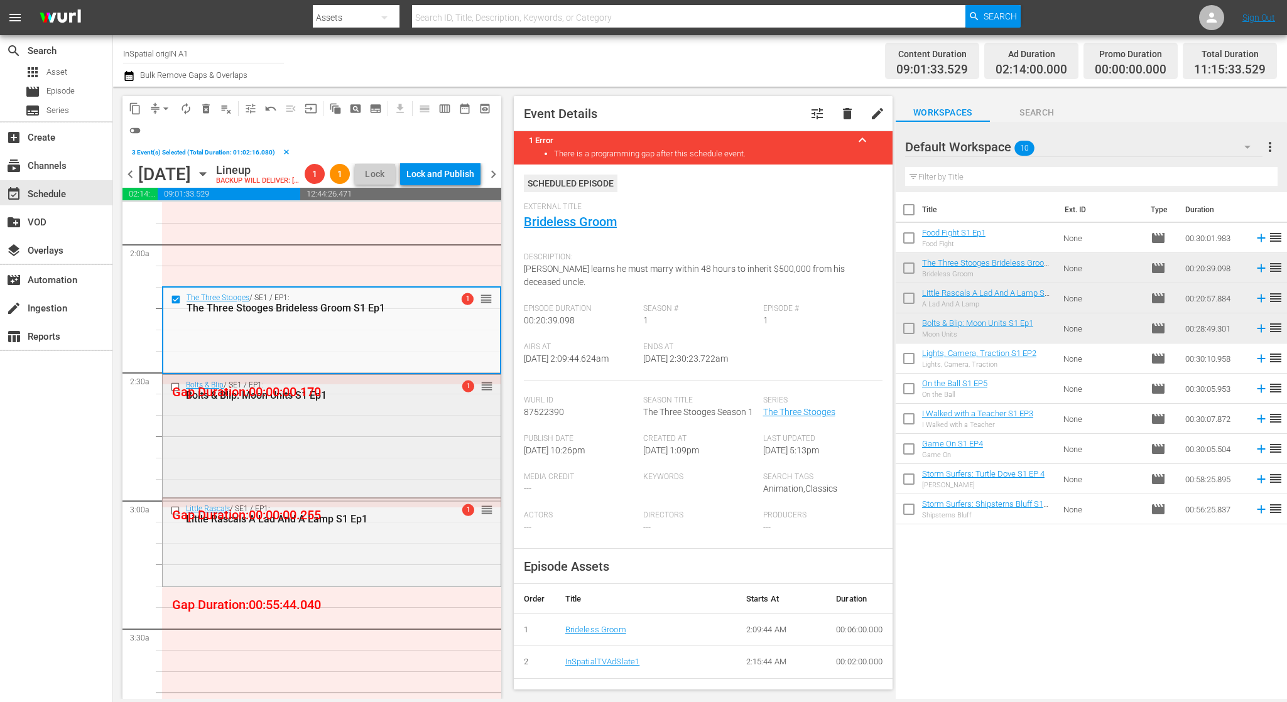
scroll to position [473, 0]
click at [176, 390] on input "checkbox" at bounding box center [176, 384] width 13 height 11
click at [177, 513] on input "checkbox" at bounding box center [176, 508] width 13 height 11
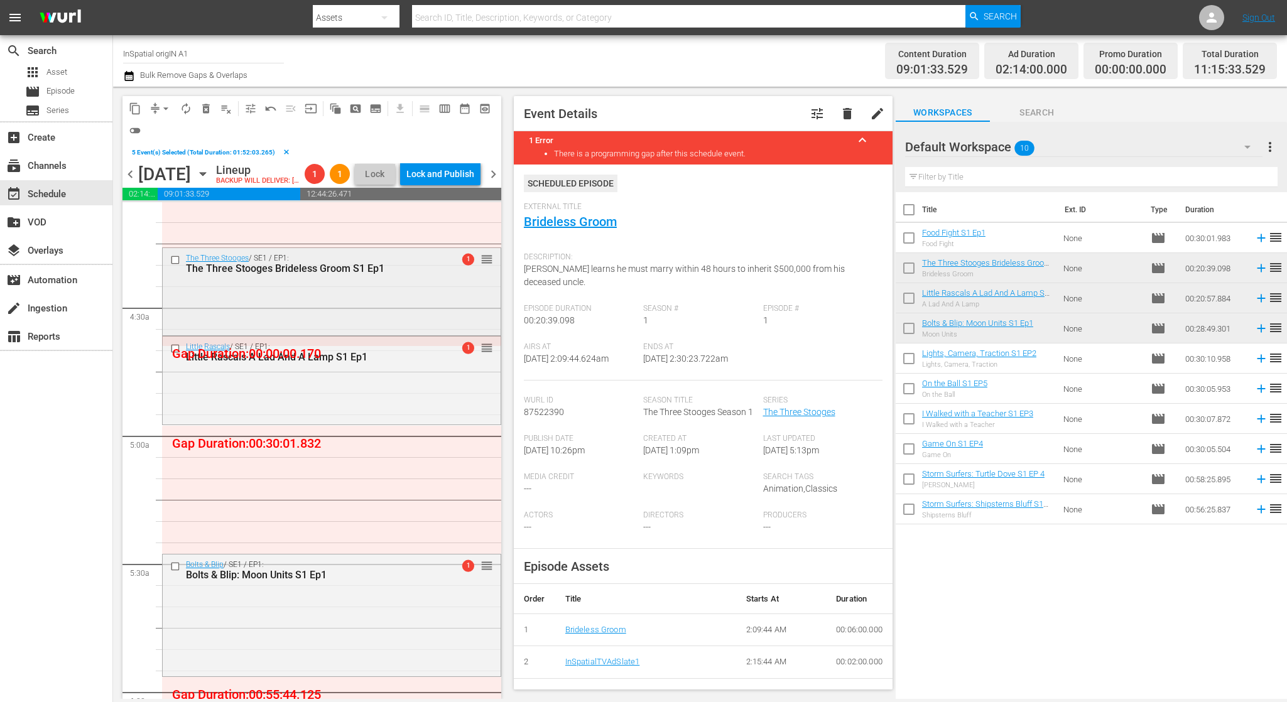
scroll to position [1052, 0]
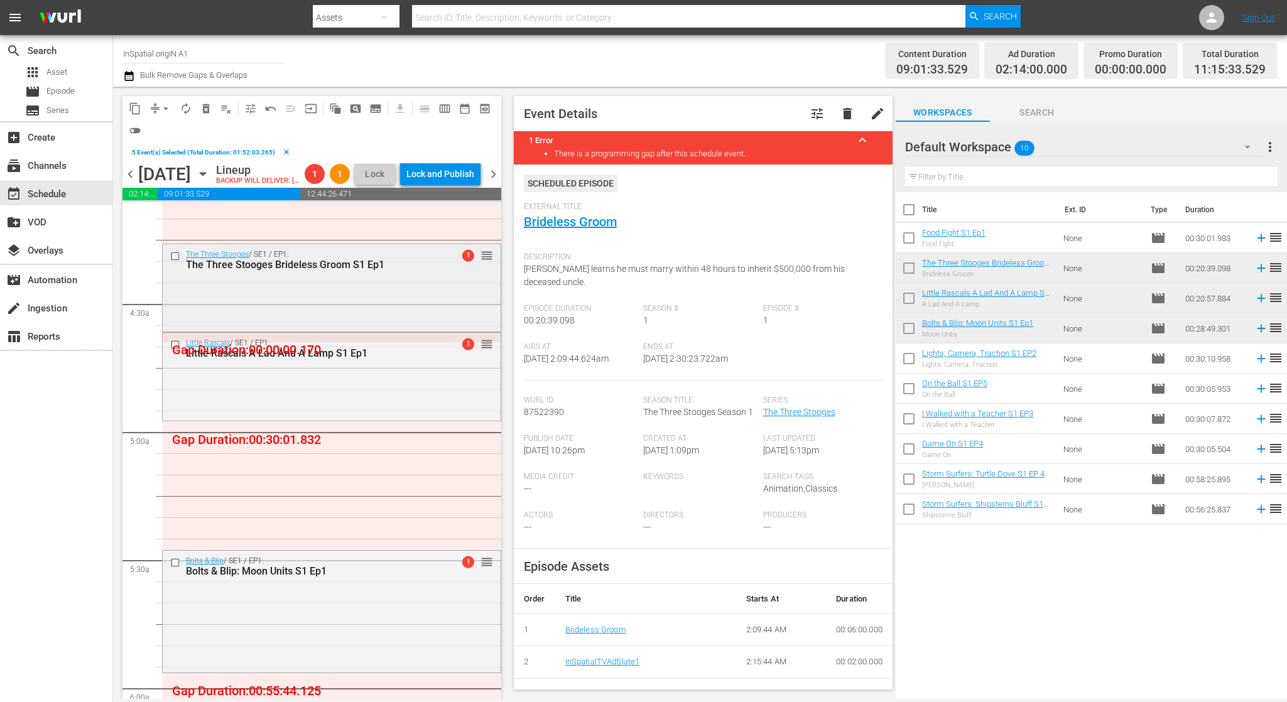
click at [178, 262] on input "checkbox" at bounding box center [176, 256] width 13 height 11
click at [173, 351] on input "checkbox" at bounding box center [176, 345] width 13 height 11
click at [175, 569] on input "checkbox" at bounding box center [176, 563] width 13 height 11
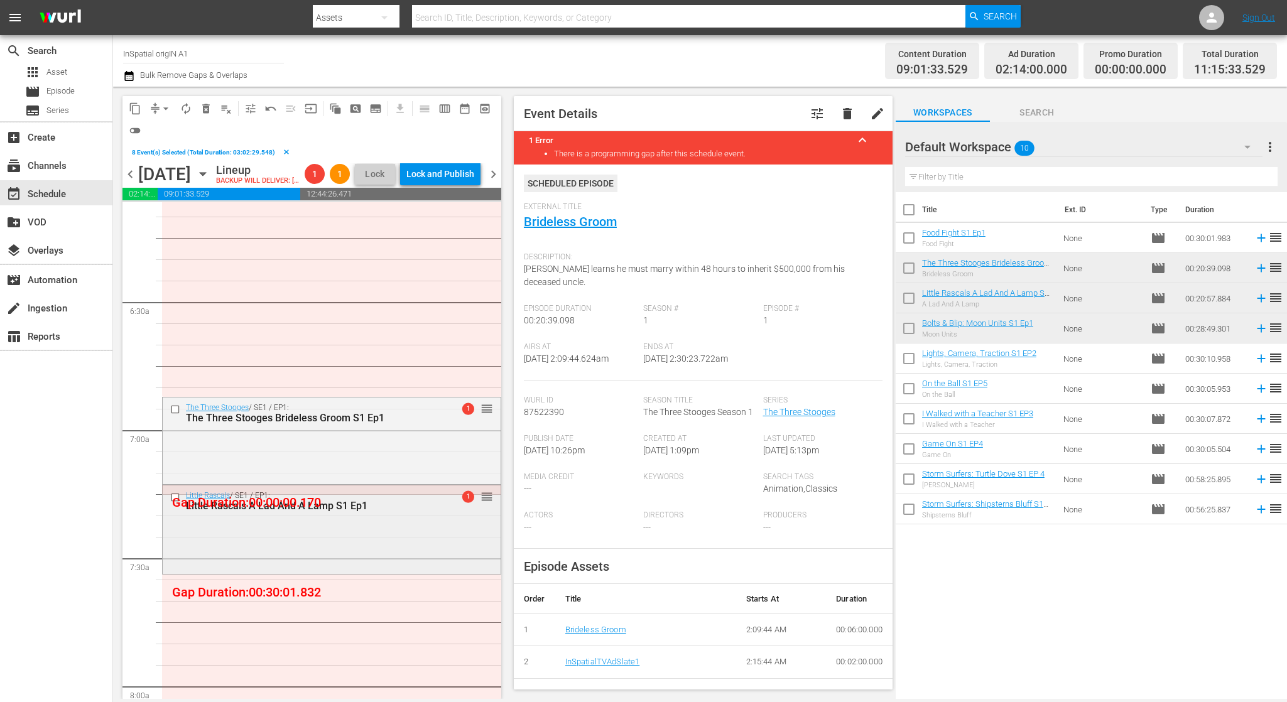
scroll to position [1572, 0]
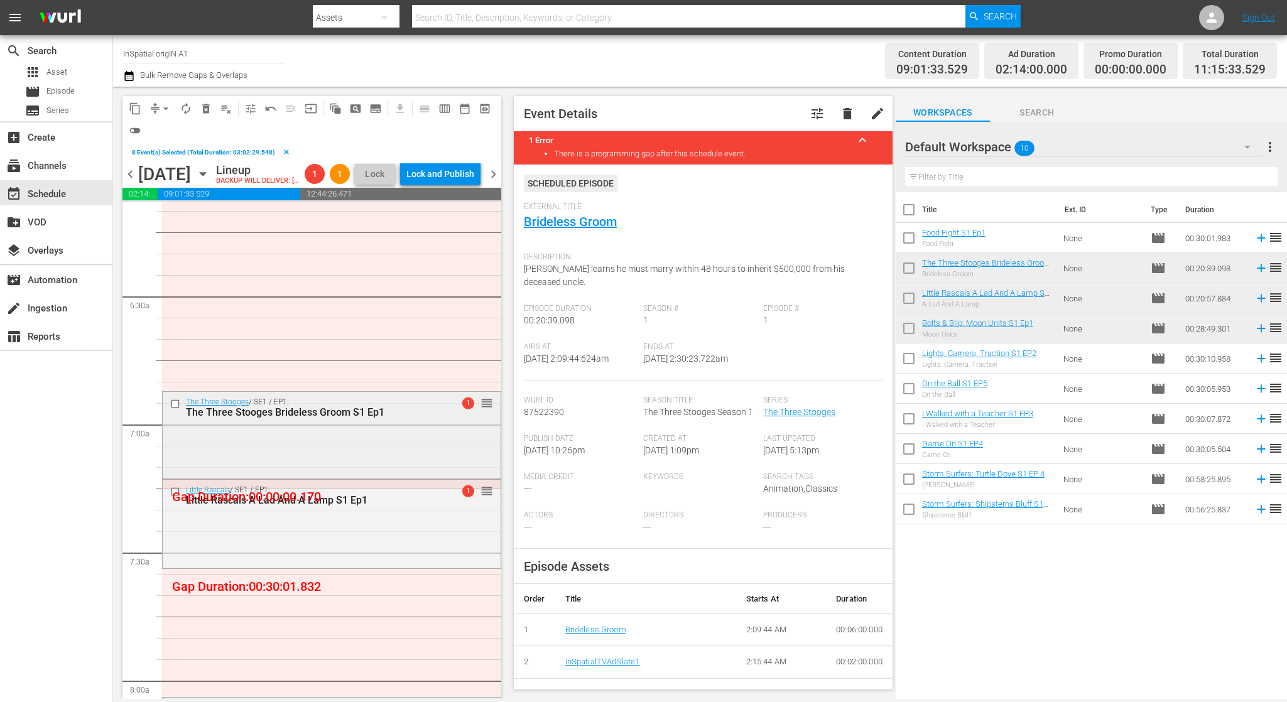
click at [175, 409] on input "checkbox" at bounding box center [176, 403] width 13 height 11
click at [171, 498] on input "checkbox" at bounding box center [176, 492] width 13 height 11
click at [206, 107] on span "delete_forever_outlined" at bounding box center [206, 108] width 13 height 13
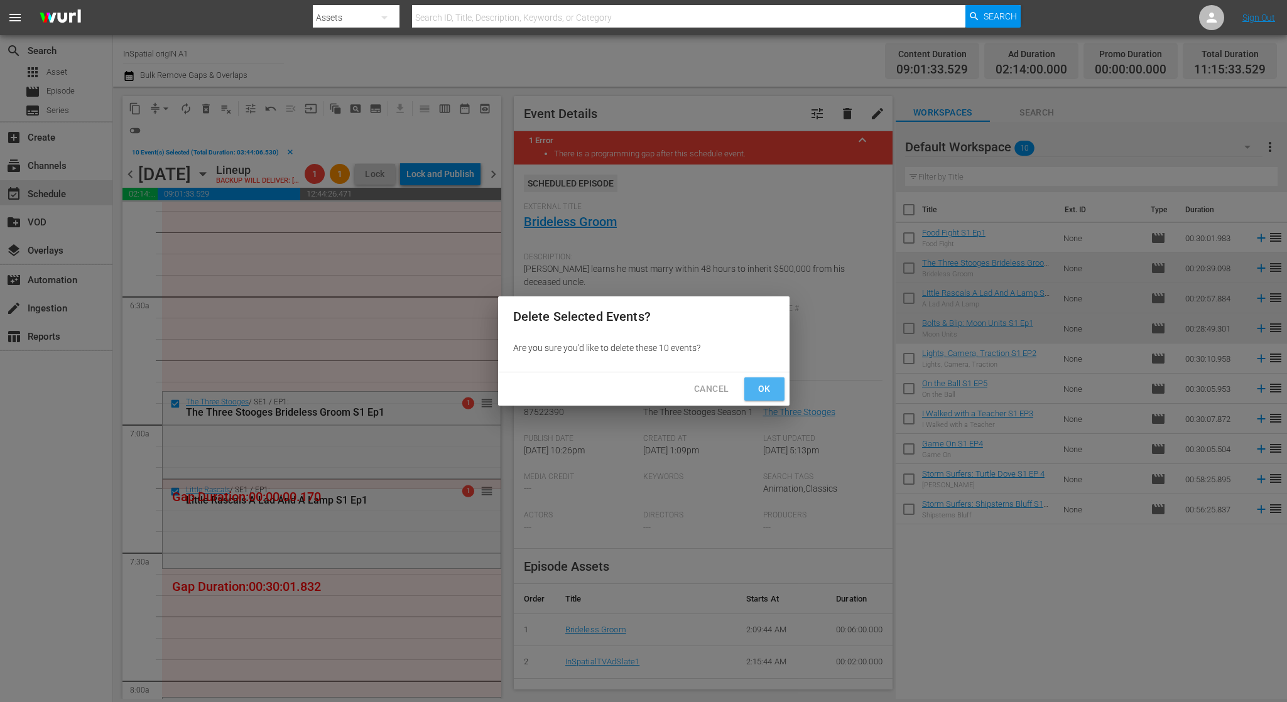
click at [770, 391] on span "Ok" at bounding box center [765, 389] width 20 height 16
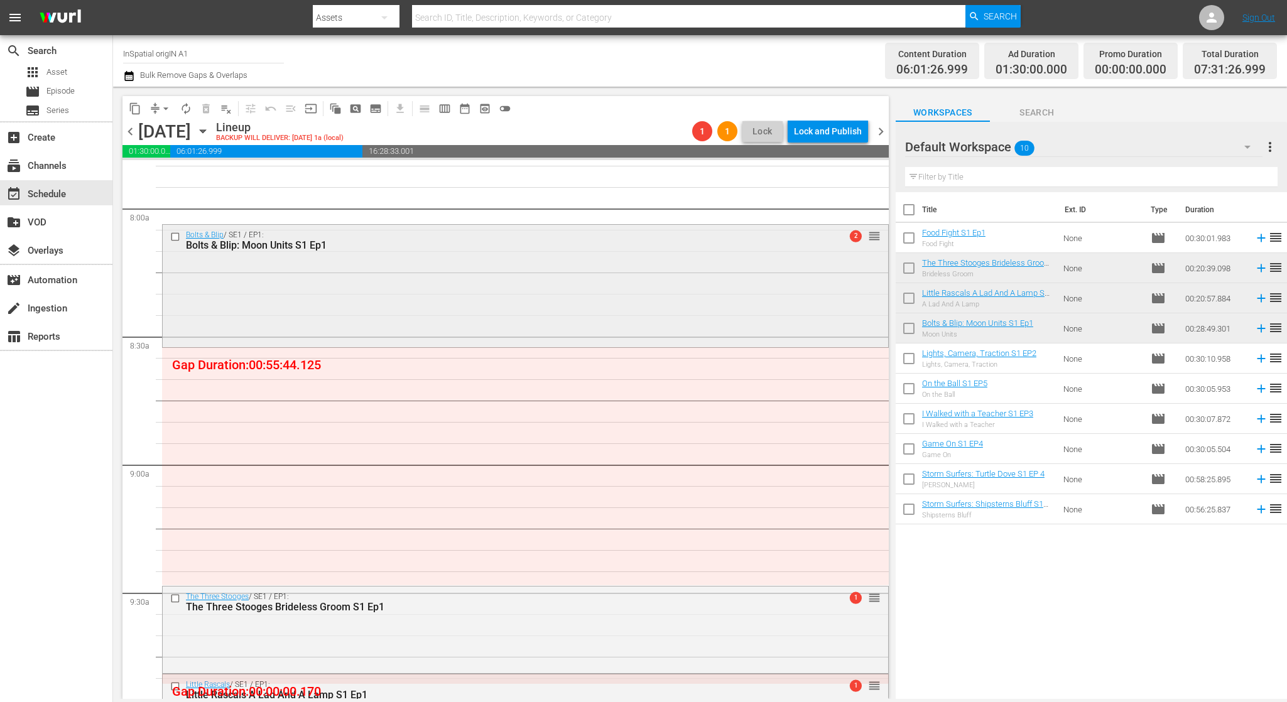
scroll to position [2002, 0]
click at [177, 237] on input "checkbox" at bounding box center [176, 236] width 13 height 11
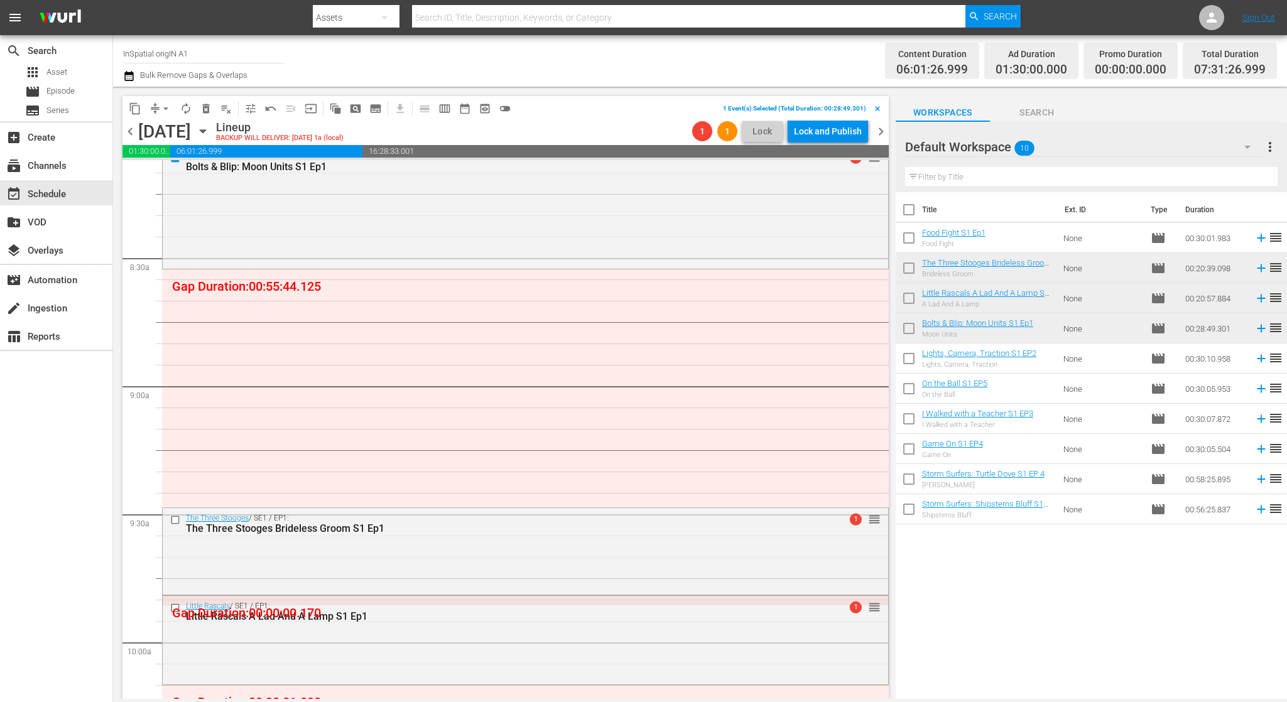
scroll to position [2086, 0]
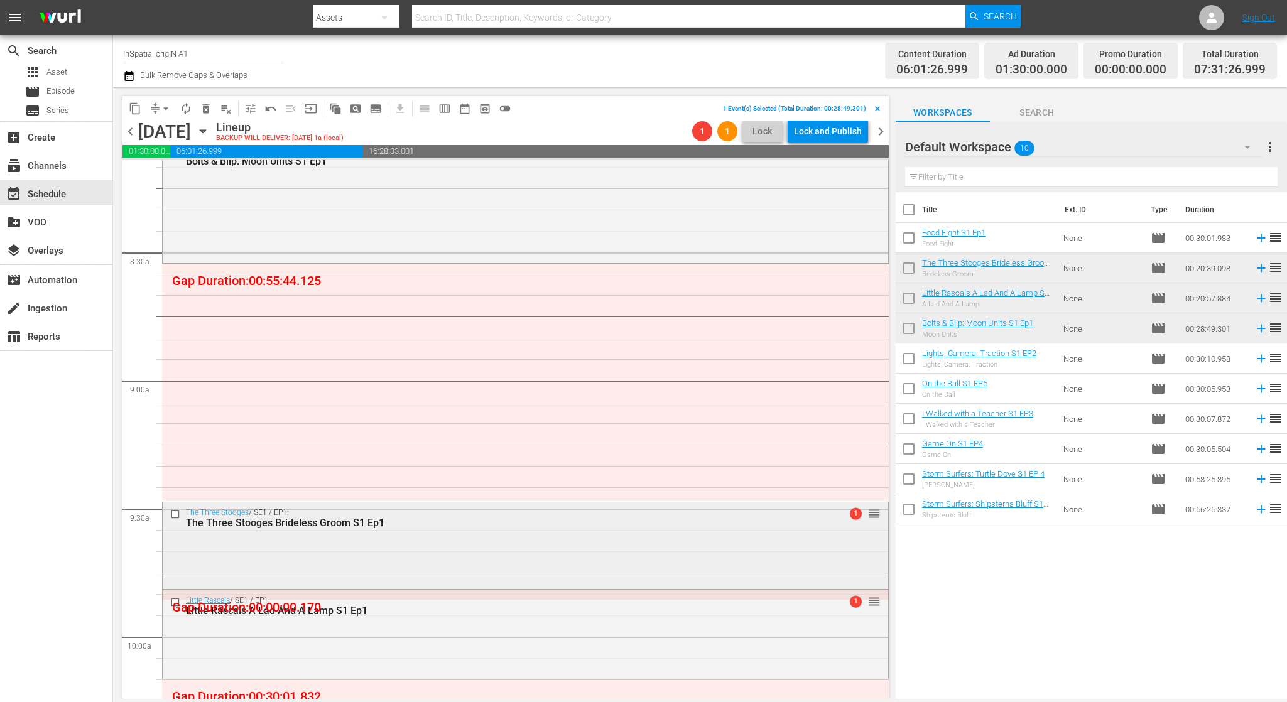
click at [174, 513] on input "checkbox" at bounding box center [176, 514] width 13 height 11
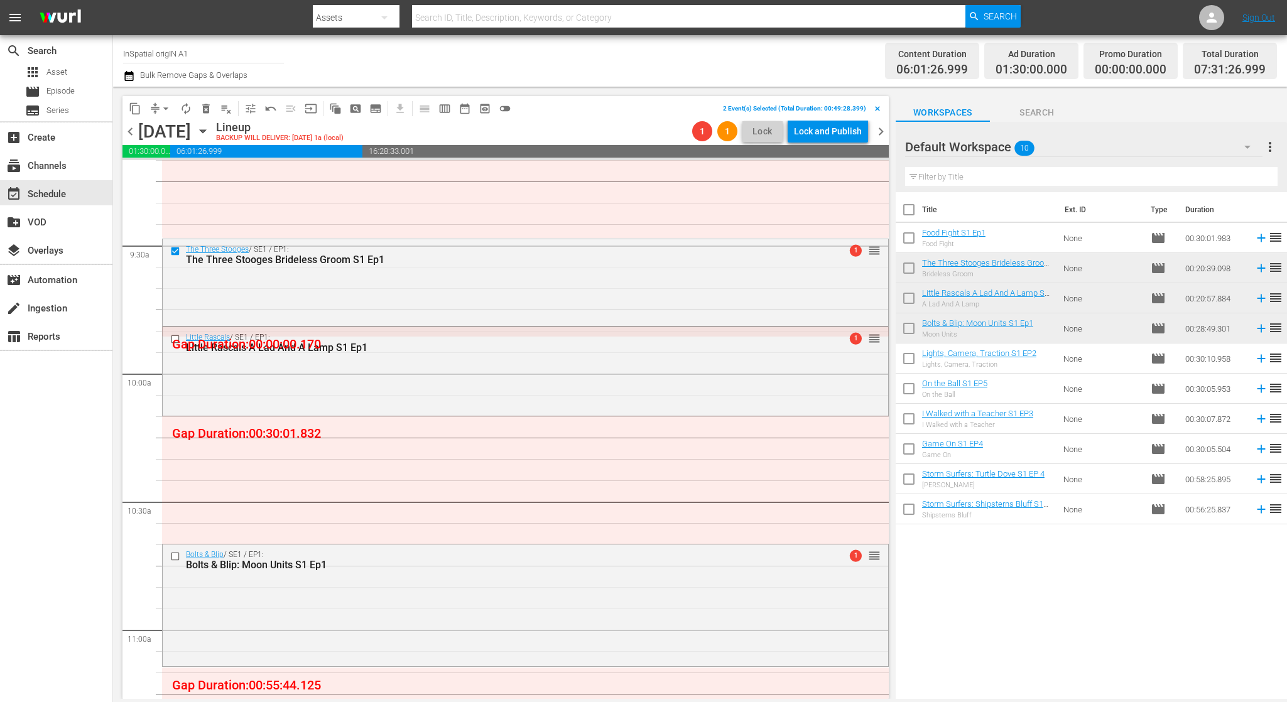
scroll to position [2353, 0]
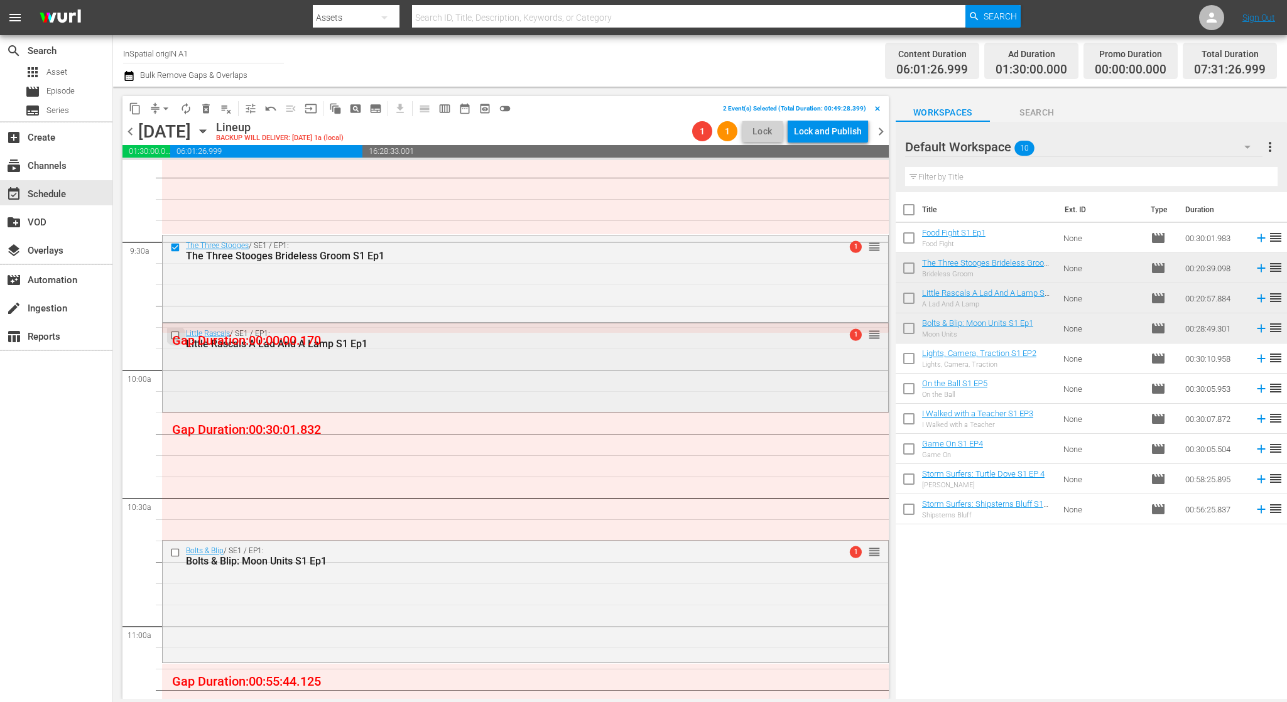
click at [174, 330] on input "checkbox" at bounding box center [176, 335] width 13 height 11
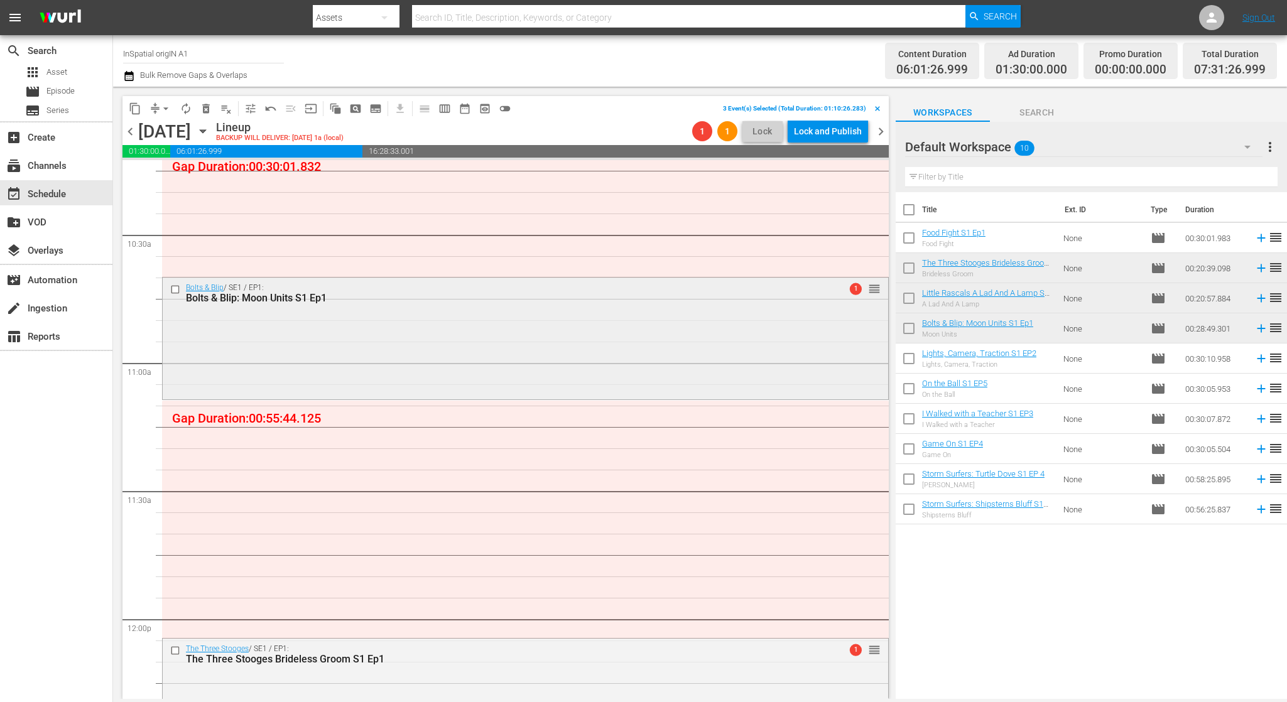
scroll to position [2617, 0]
click at [174, 290] on input "checkbox" at bounding box center [176, 289] width 13 height 11
click at [175, 651] on input "checkbox" at bounding box center [176, 650] width 13 height 11
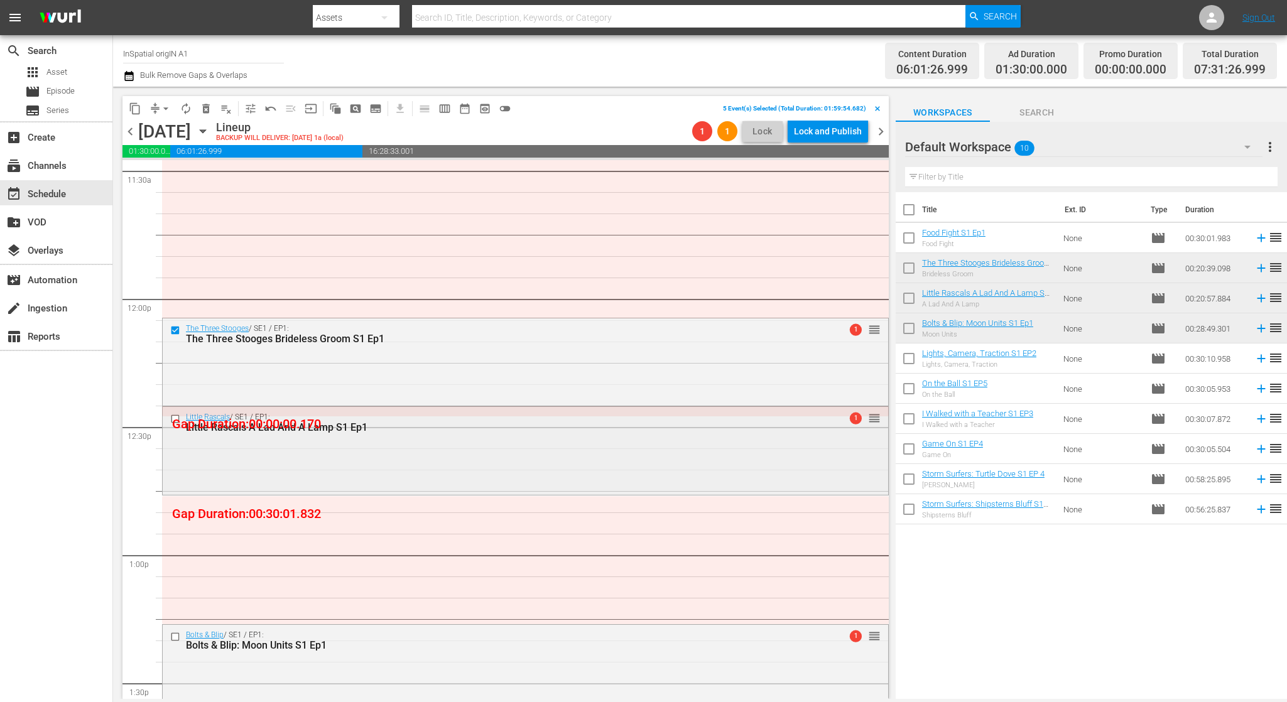
scroll to position [2938, 0]
click at [178, 413] on input "checkbox" at bounding box center [176, 418] width 13 height 11
click at [173, 634] on input "checkbox" at bounding box center [176, 635] width 13 height 11
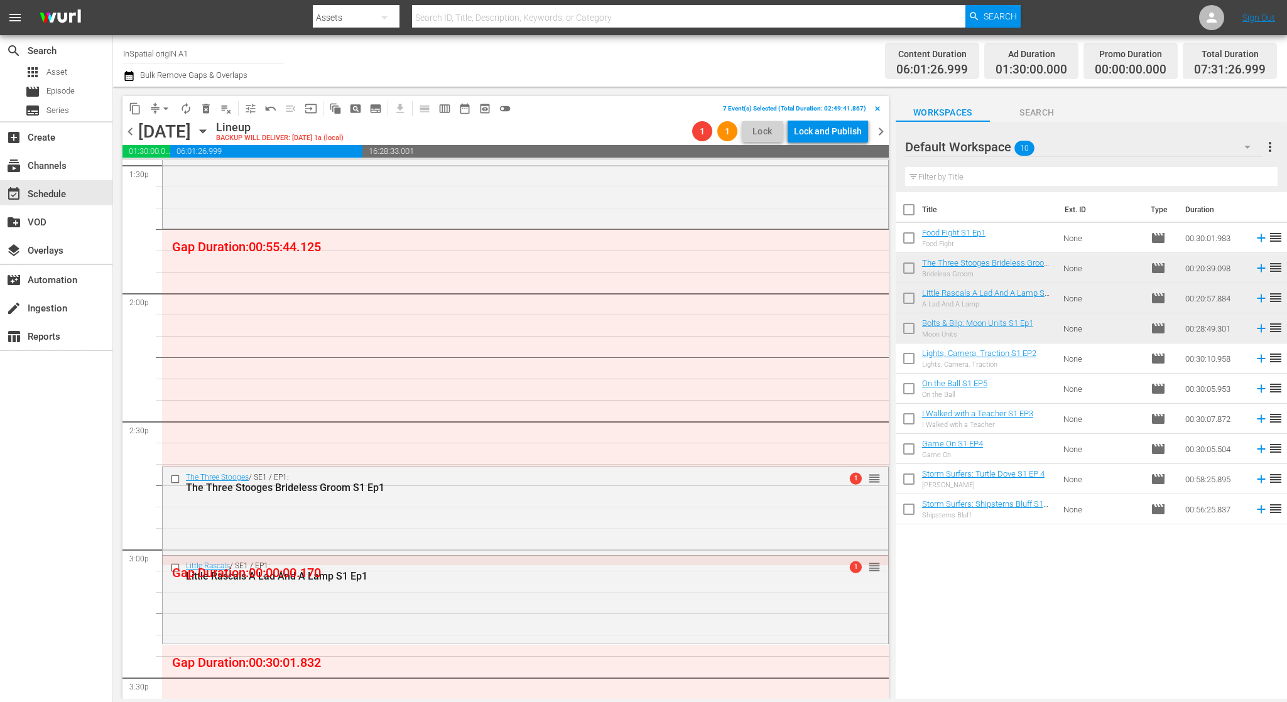
scroll to position [3458, 0]
click at [172, 476] on input "checkbox" at bounding box center [176, 477] width 13 height 11
click at [176, 567] on input "checkbox" at bounding box center [176, 565] width 13 height 11
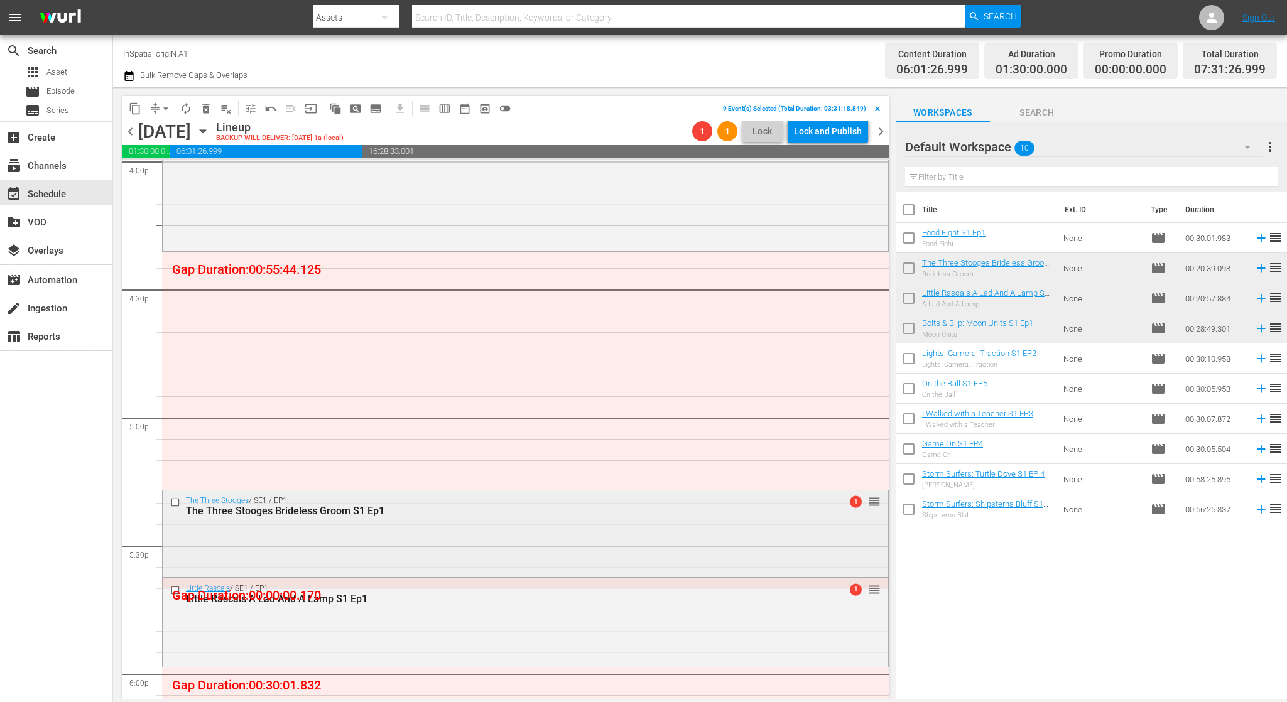
scroll to position [4102, 0]
click at [173, 503] on input "checkbox" at bounding box center [176, 501] width 13 height 11
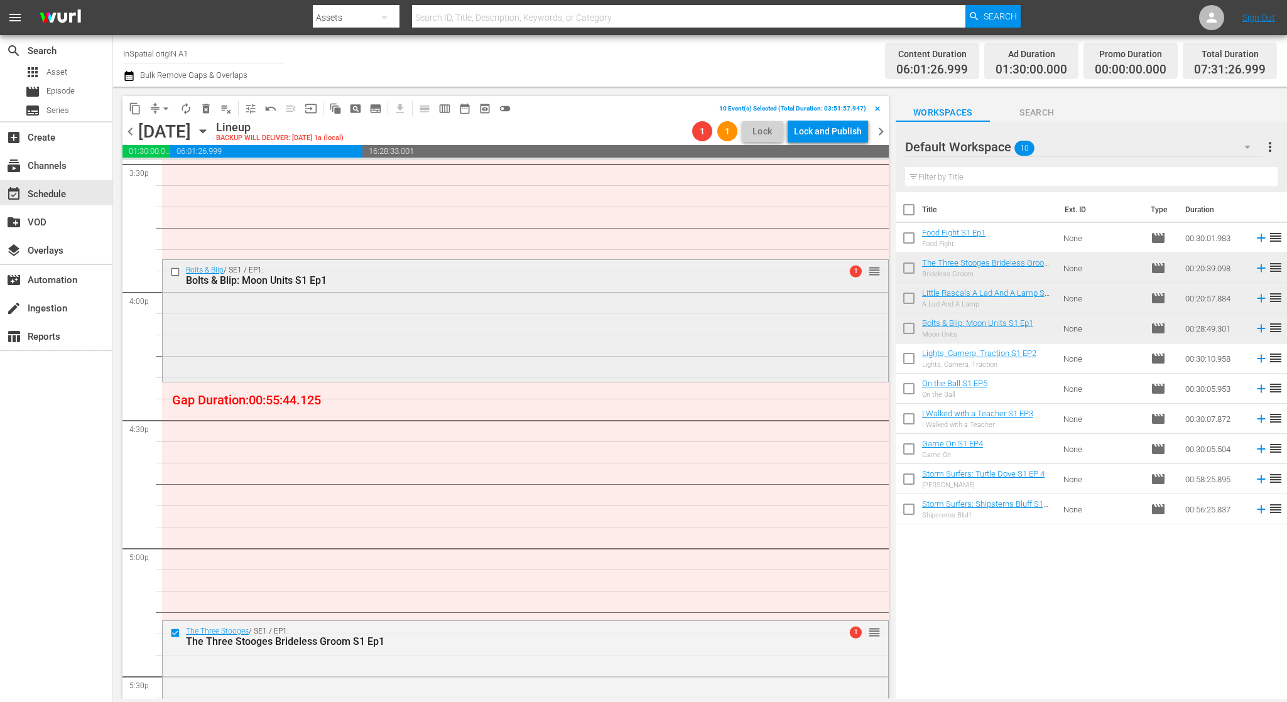
scroll to position [3972, 0]
click at [172, 268] on input "checkbox" at bounding box center [176, 269] width 13 height 11
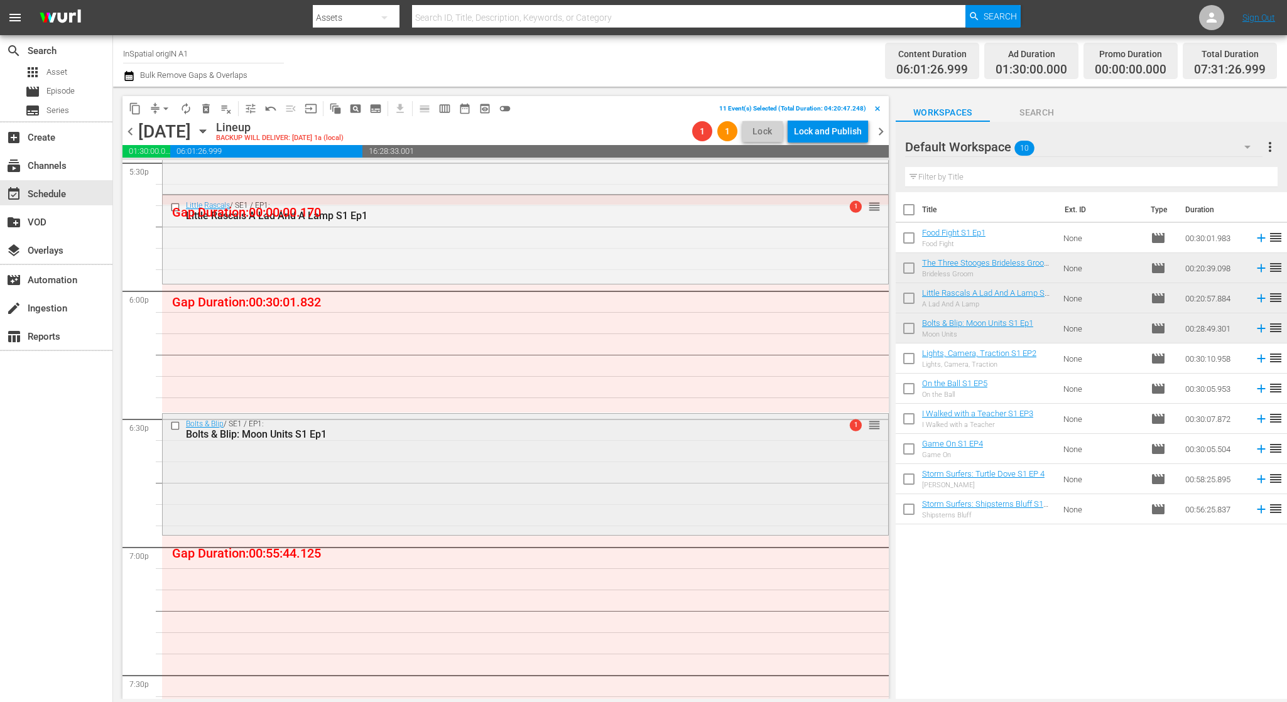
scroll to position [4488, 0]
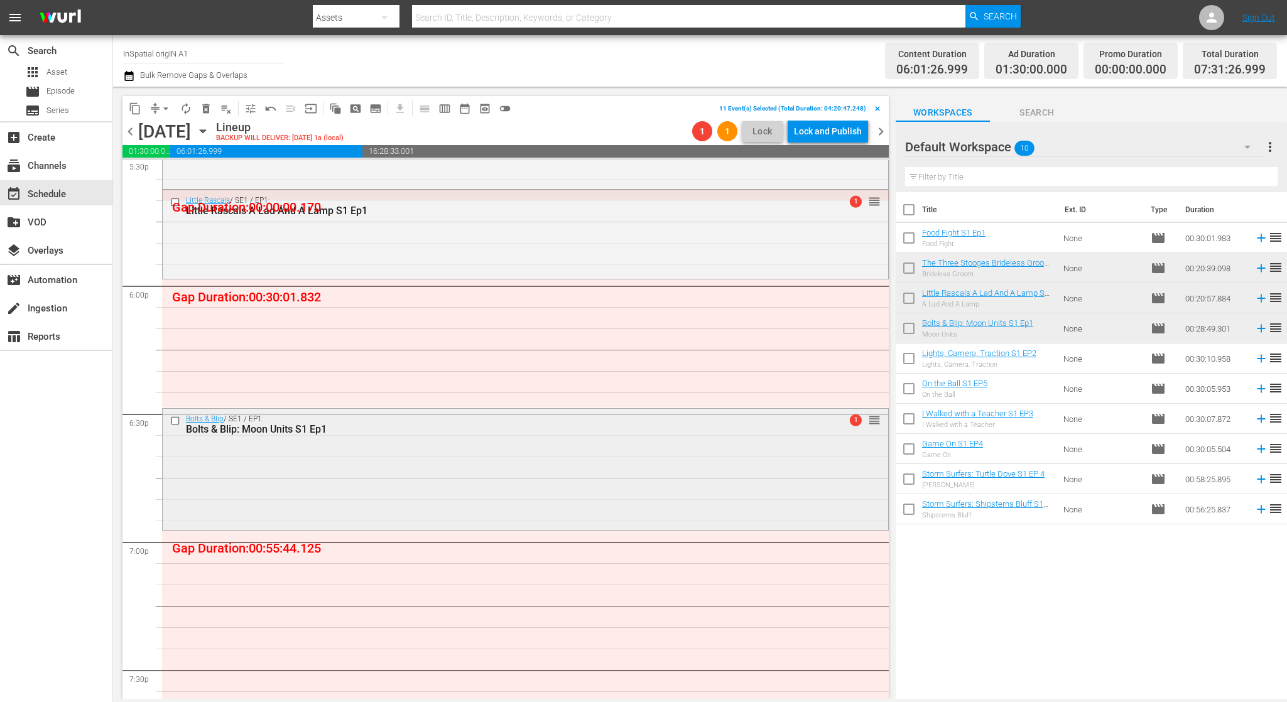
click at [170, 421] on div at bounding box center [176, 420] width 19 height 15
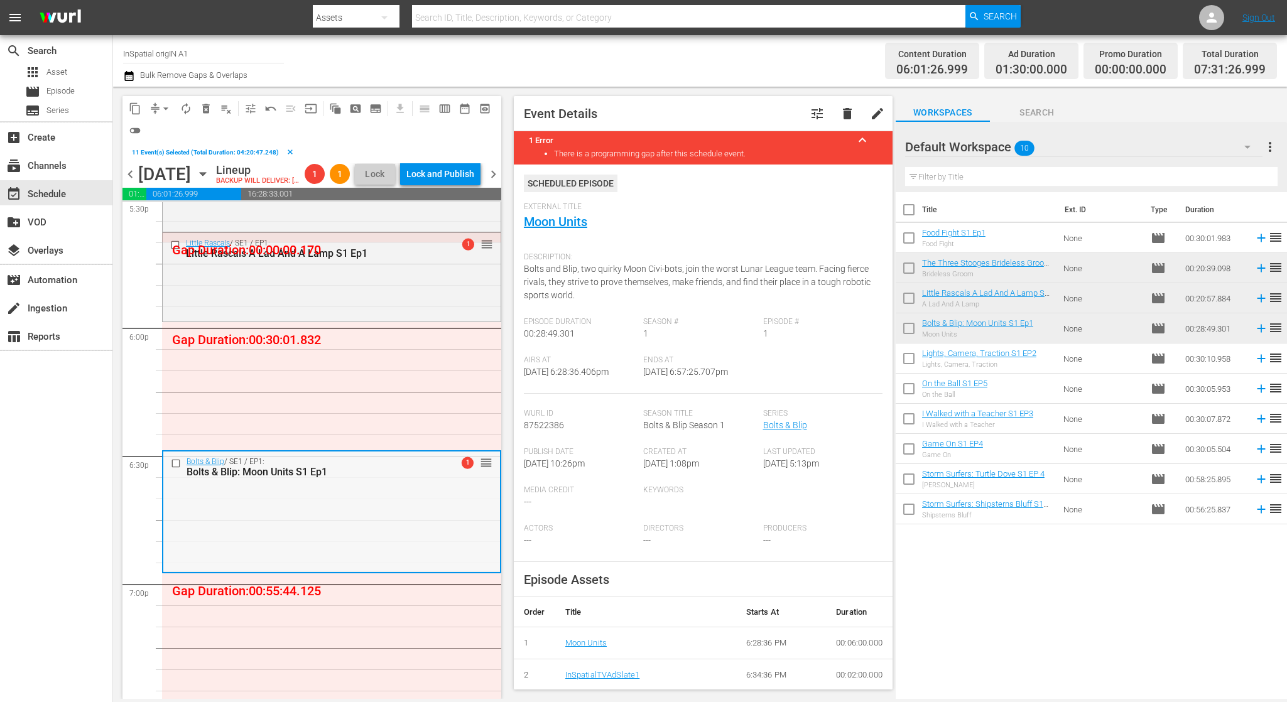
click at [175, 469] on input "checkbox" at bounding box center [177, 464] width 13 height 11
click at [179, 250] on input "checkbox" at bounding box center [176, 244] width 13 height 11
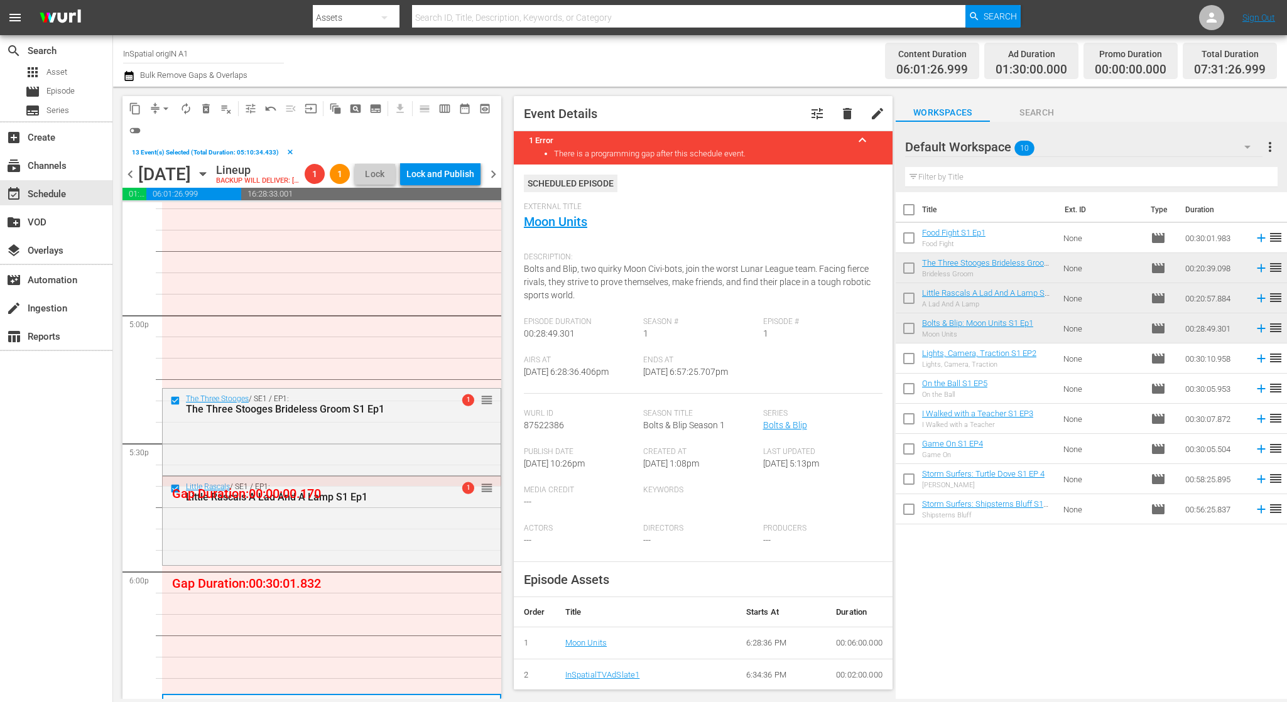
scroll to position [4244, 0]
click at [208, 109] on span "delete_forever_outlined" at bounding box center [206, 108] width 13 height 13
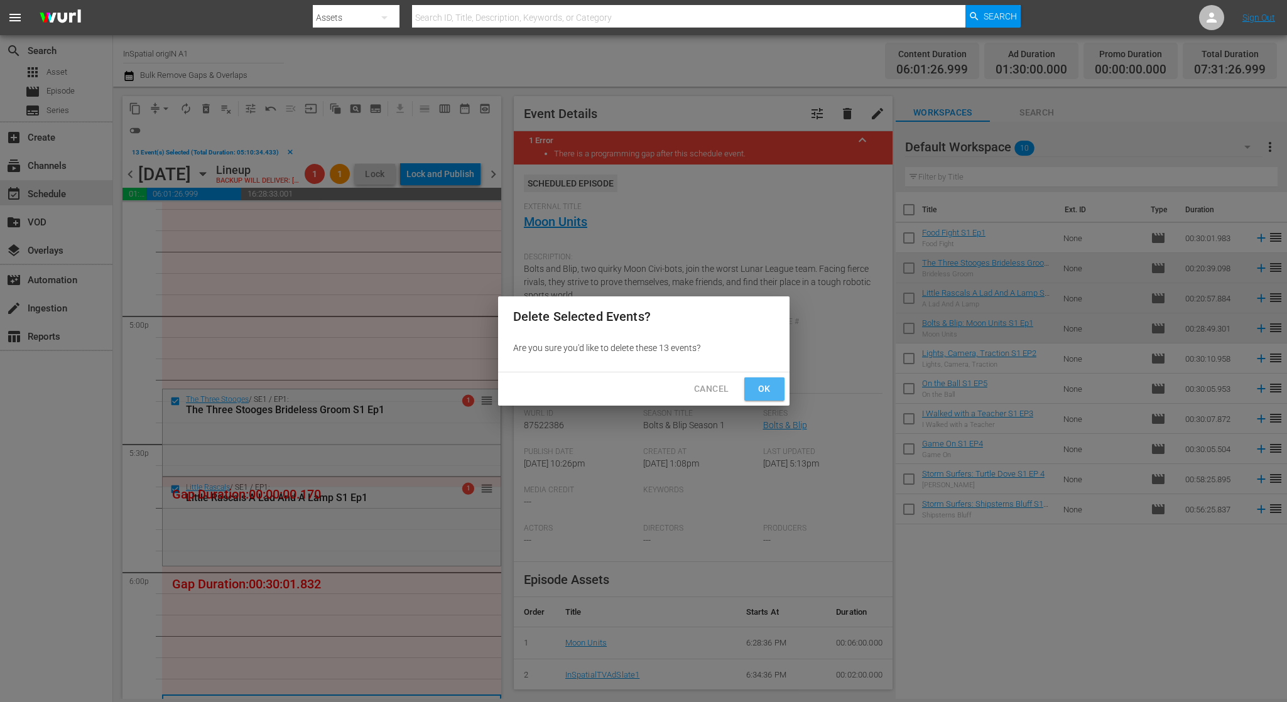
click at [751, 388] on button "Ok" at bounding box center [764, 389] width 40 height 23
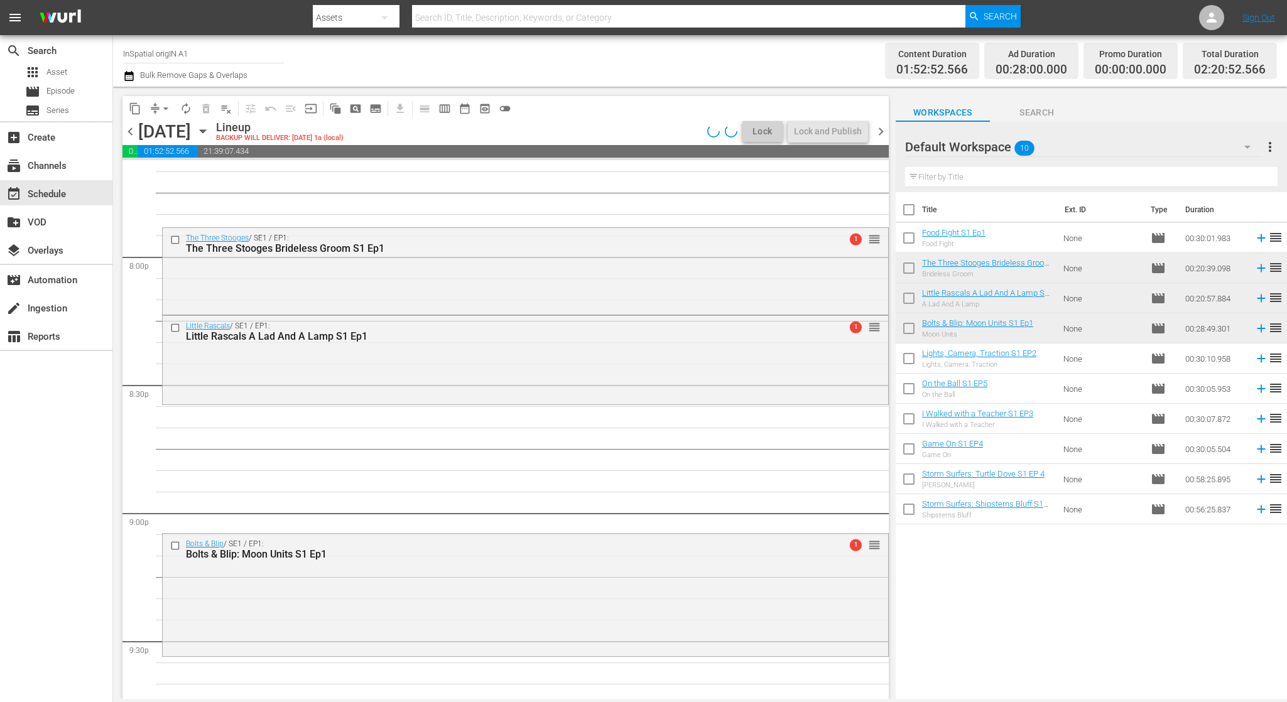
scroll to position [5028, 0]
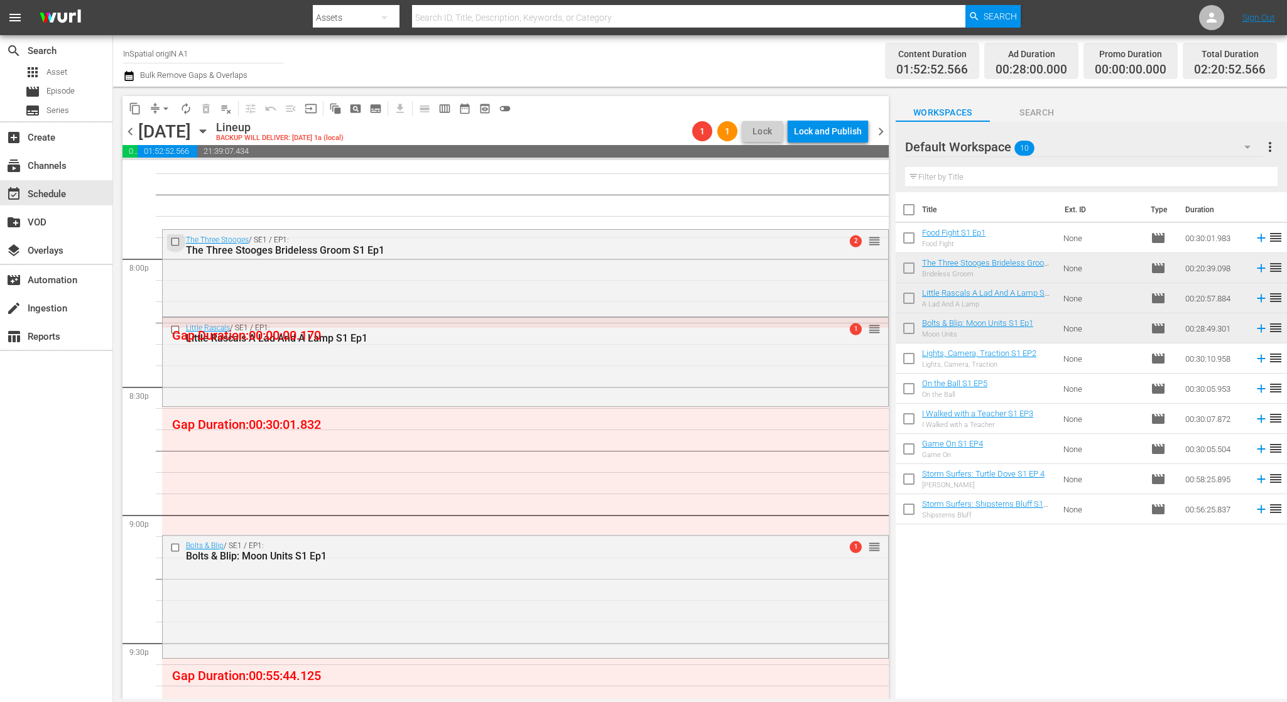
click at [175, 241] on input "checkbox" at bounding box center [176, 242] width 13 height 11
click at [175, 327] on input "checkbox" at bounding box center [176, 330] width 13 height 11
click at [176, 548] on input "checkbox" at bounding box center [176, 548] width 13 height 11
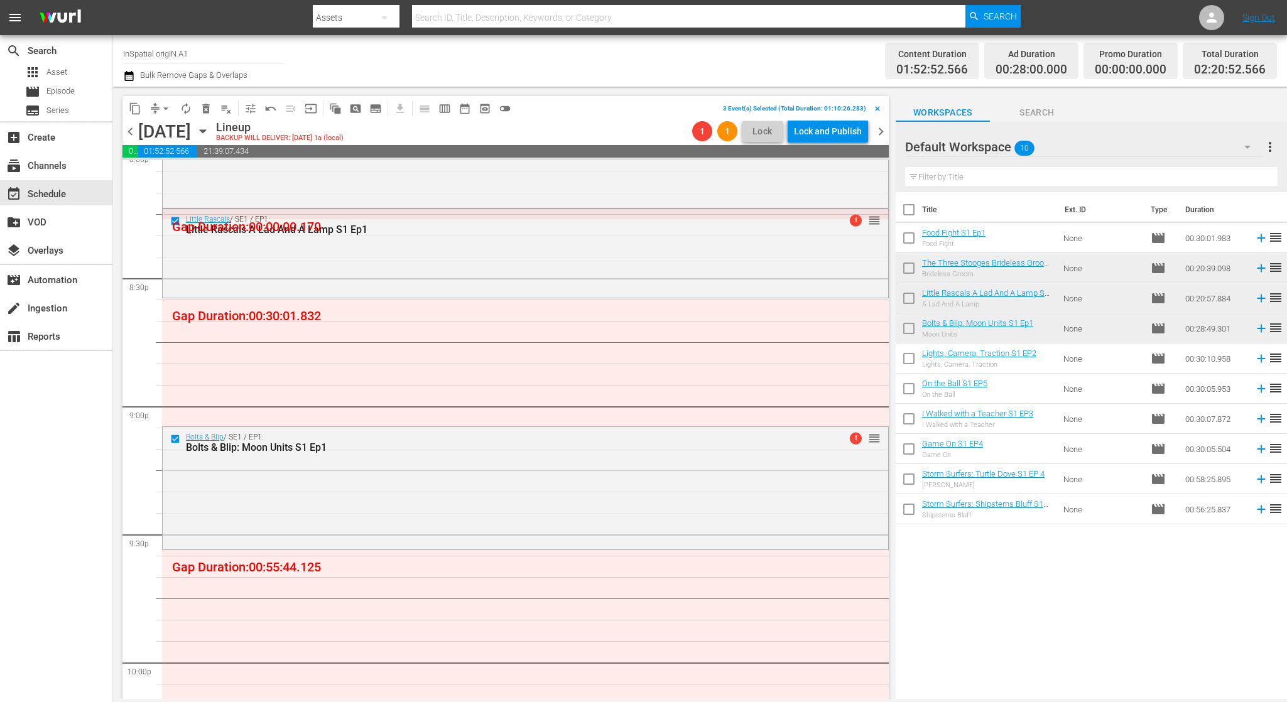
scroll to position [5137, 0]
click at [222, 109] on span "playlist_remove_outlined" at bounding box center [226, 108] width 13 height 13
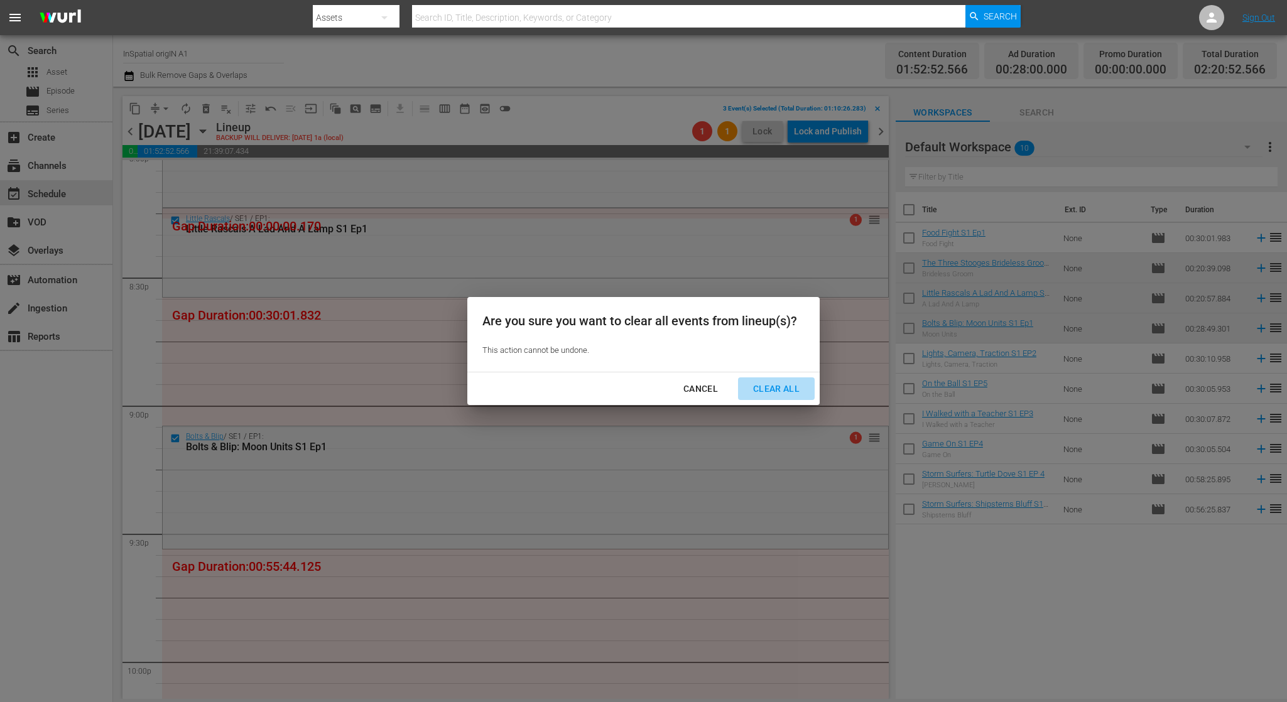
click at [760, 384] on div "Clear All" at bounding box center [776, 389] width 67 height 16
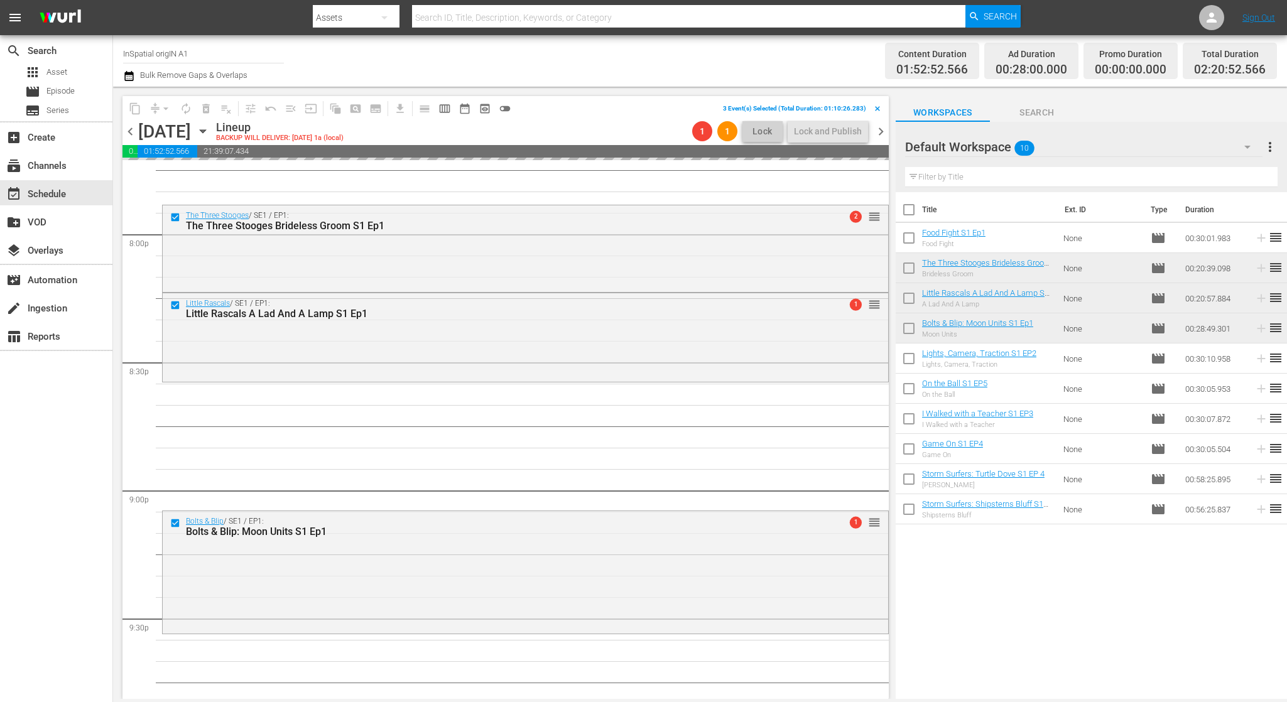
scroll to position [5081, 0]
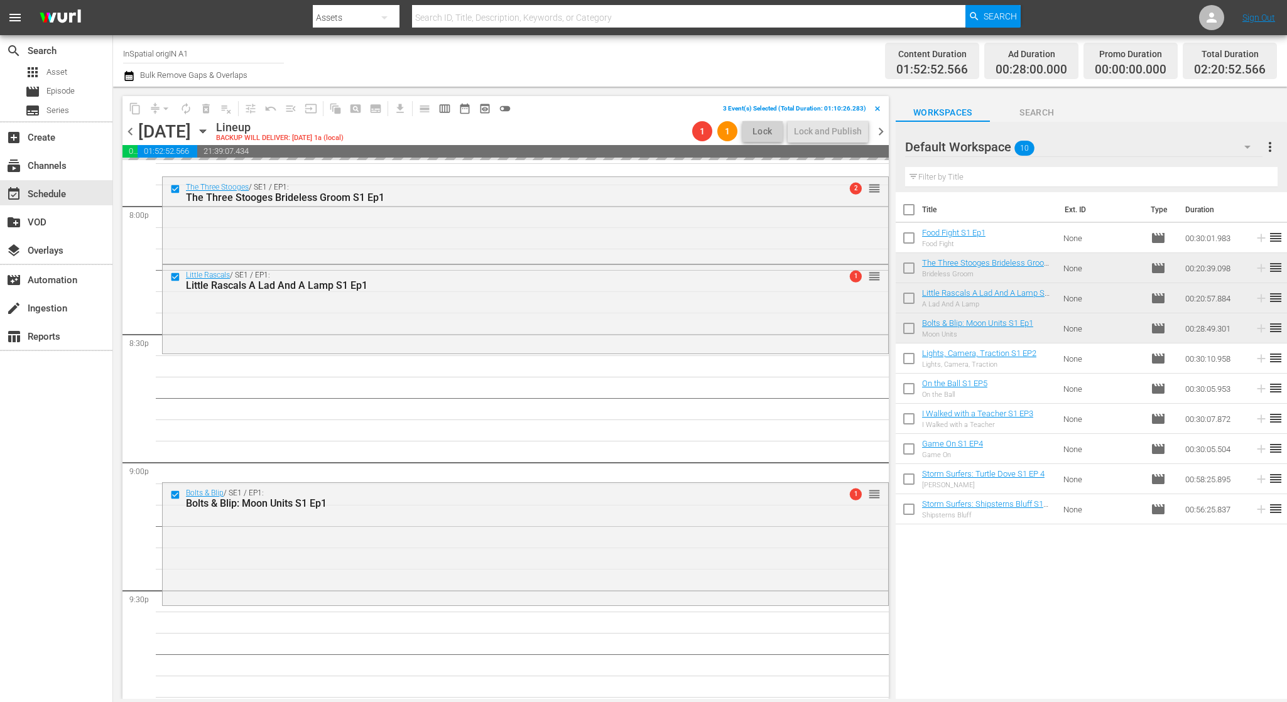
click at [129, 129] on span "chevron_left" at bounding box center [131, 132] width 16 height 16
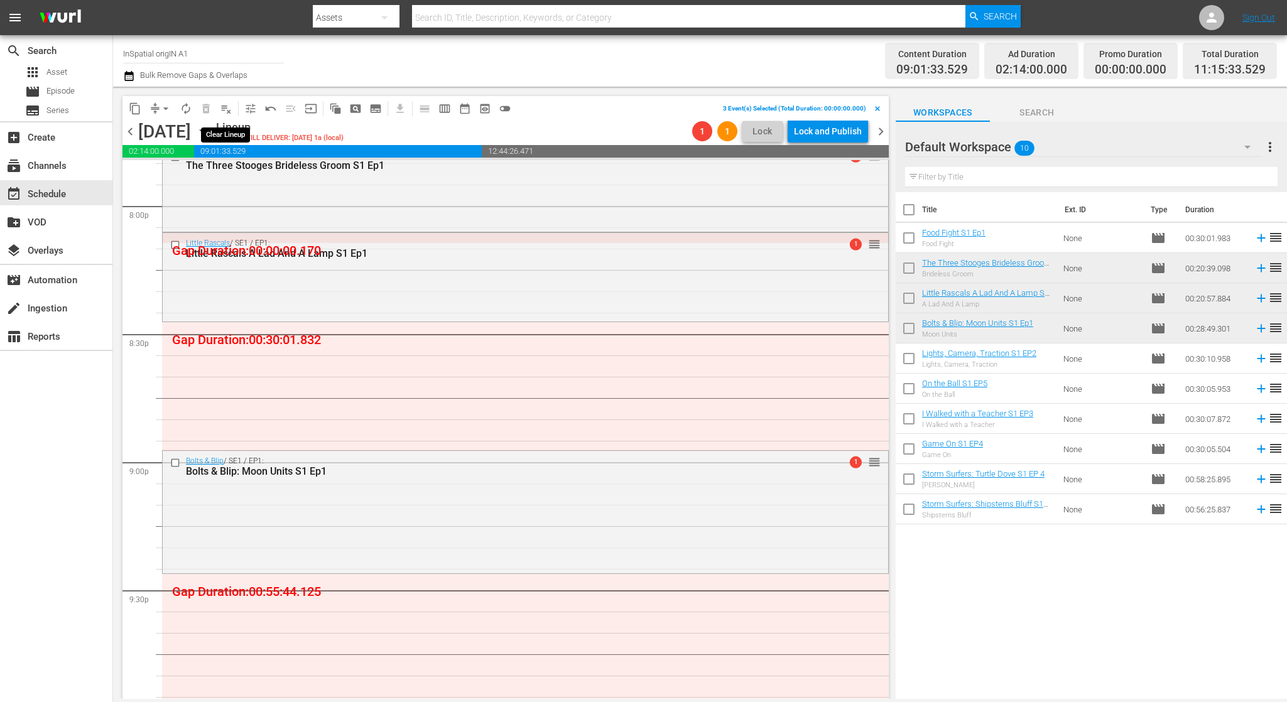
click at [230, 109] on span "playlist_remove_outlined" at bounding box center [226, 108] width 13 height 13
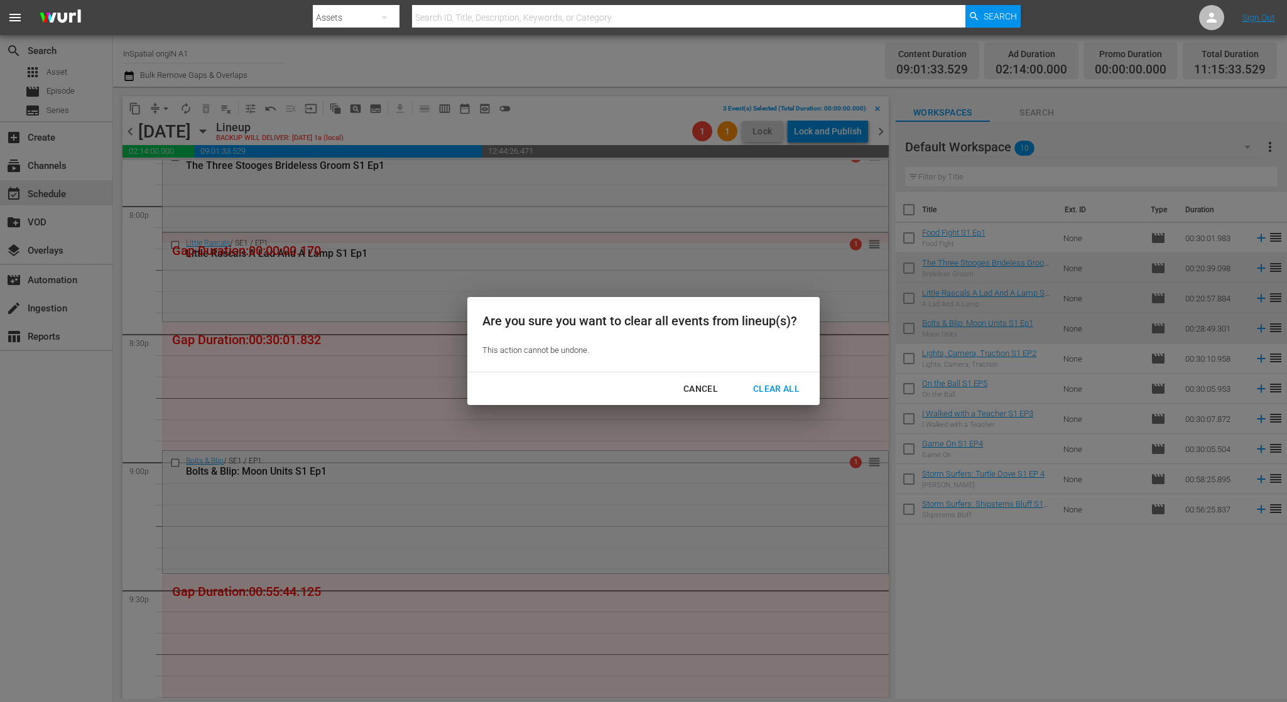
click at [790, 386] on div "Clear All" at bounding box center [776, 389] width 67 height 16
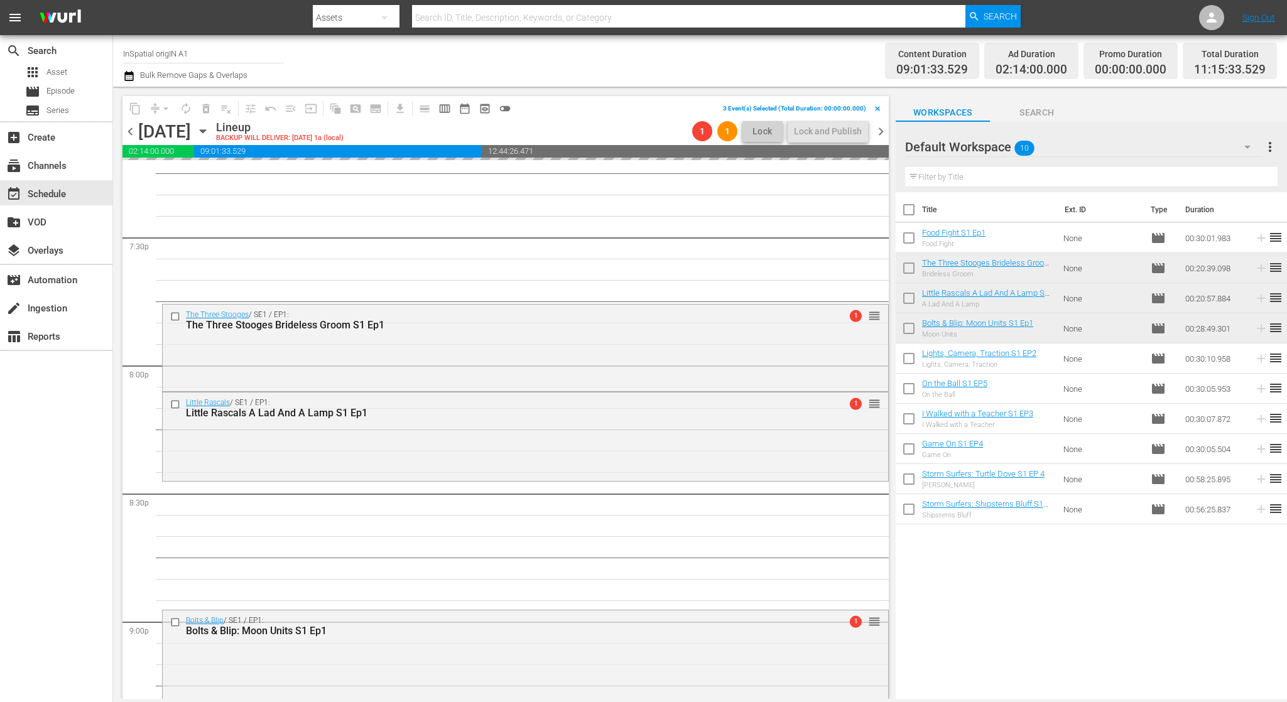
scroll to position [4919, 0]
click at [880, 132] on span "chevron_right" at bounding box center [881, 132] width 16 height 16
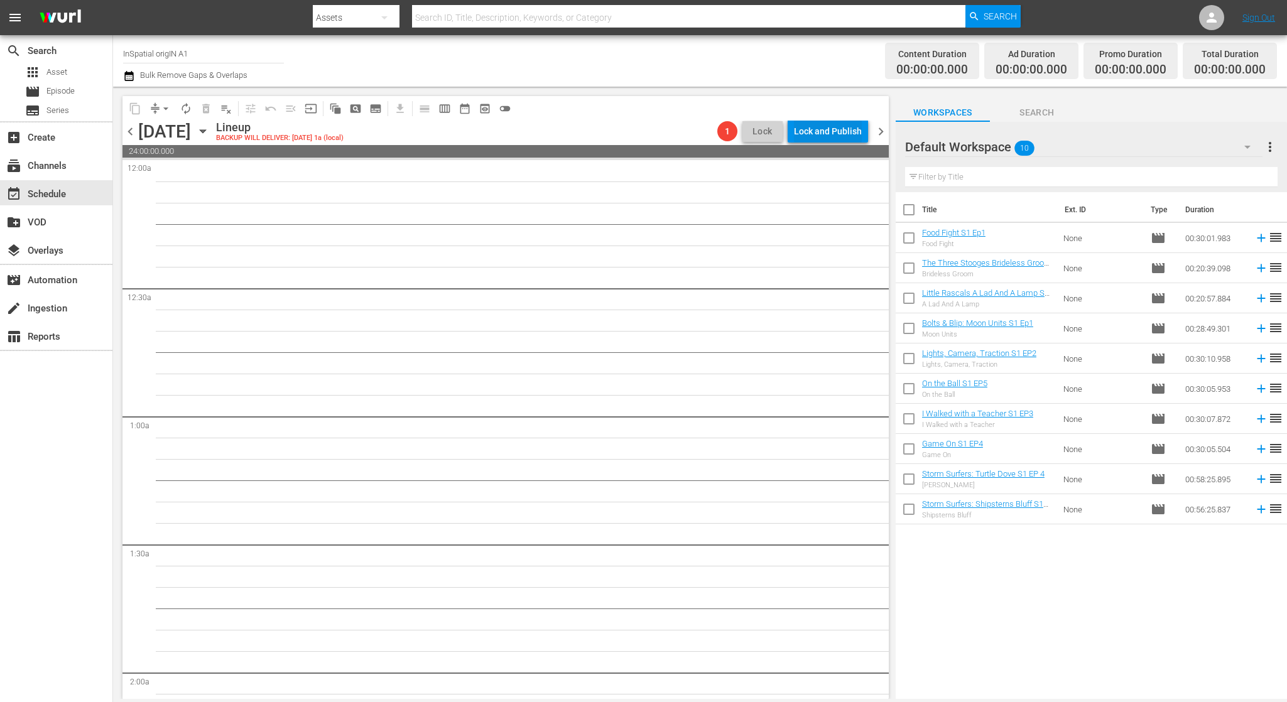
click at [834, 134] on div "Lock and Publish" at bounding box center [828, 131] width 68 height 23
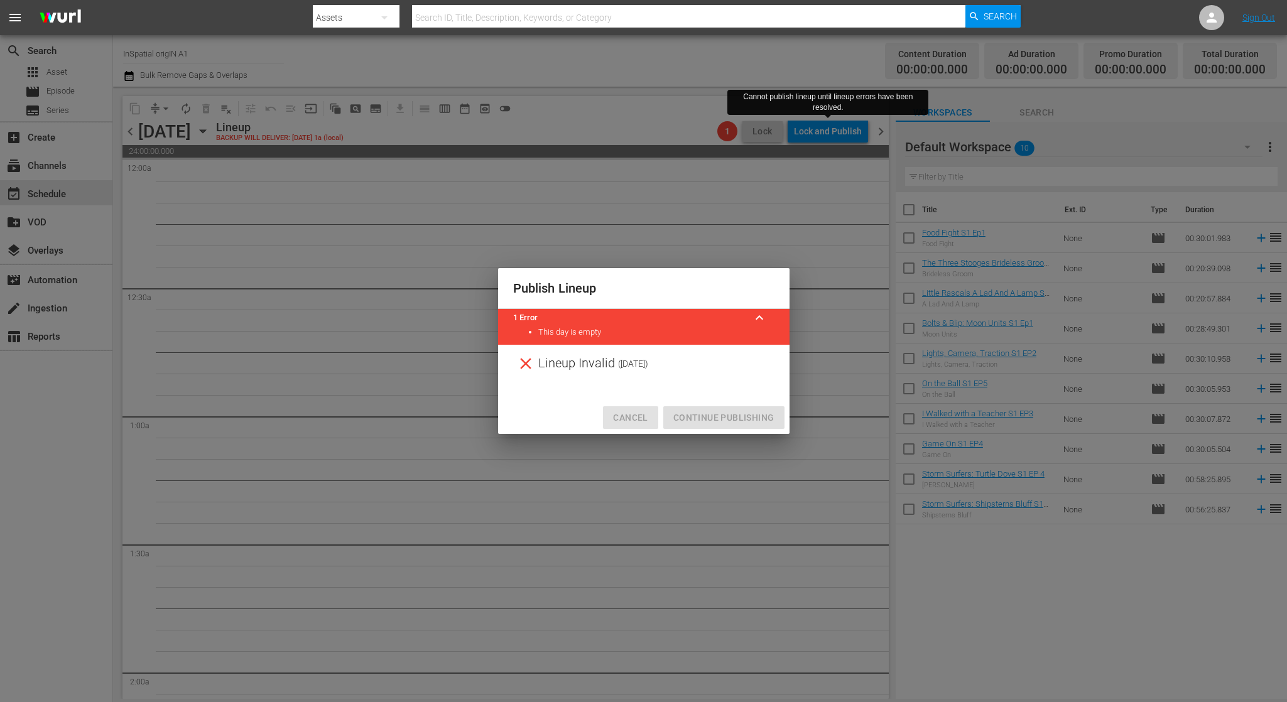
click at [643, 413] on span "Cancel" at bounding box center [630, 418] width 35 height 16
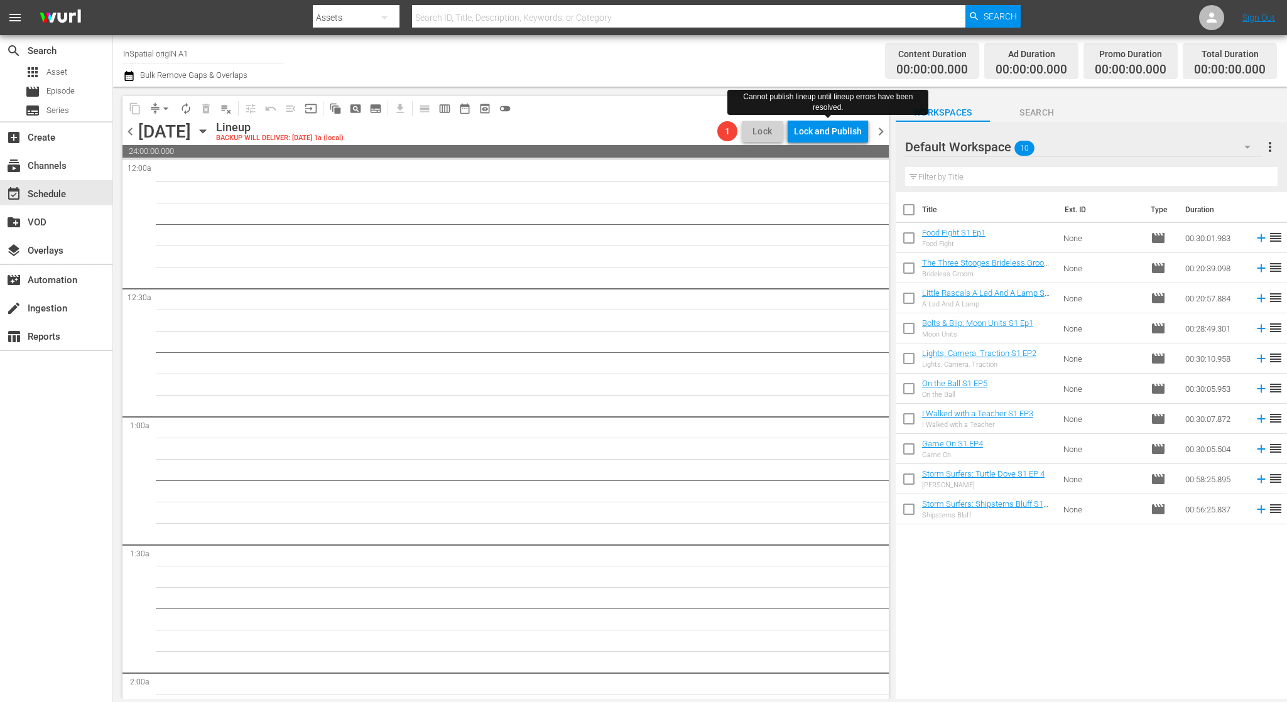
click at [763, 123] on button "Lock" at bounding box center [763, 131] width 40 height 21
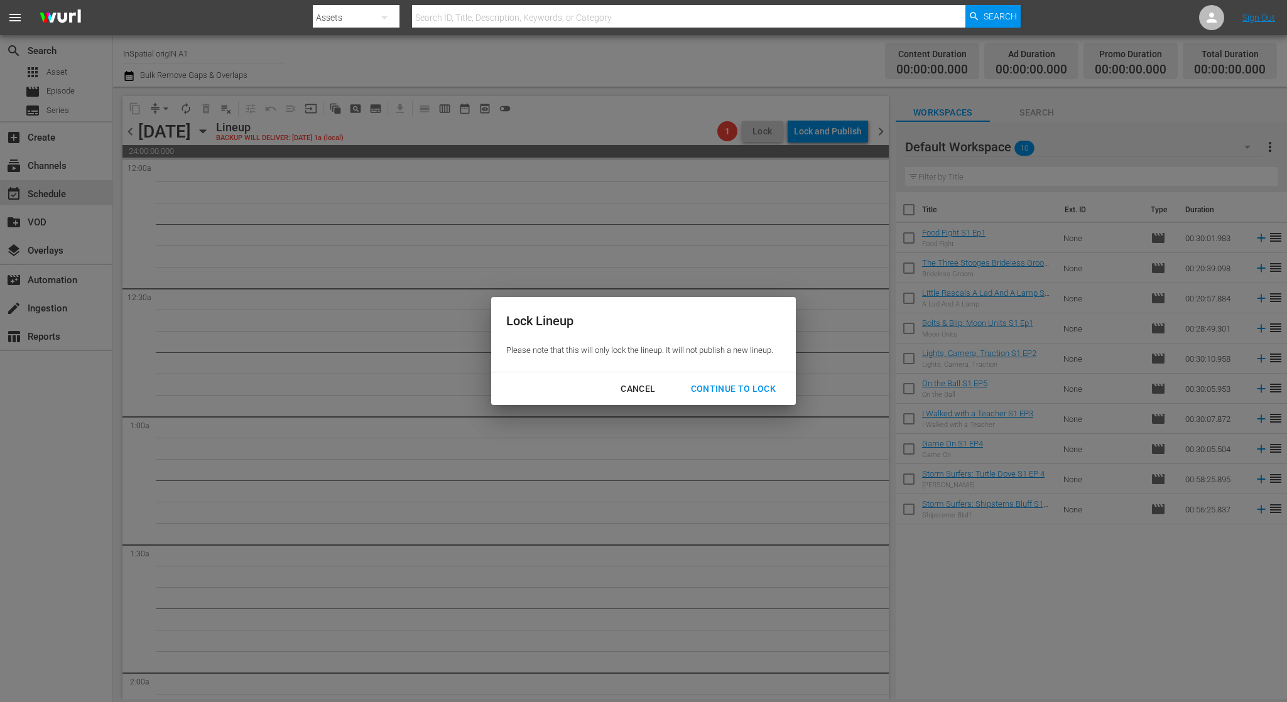
click at [732, 386] on div "Continue to lock" at bounding box center [734, 389] width 106 height 16
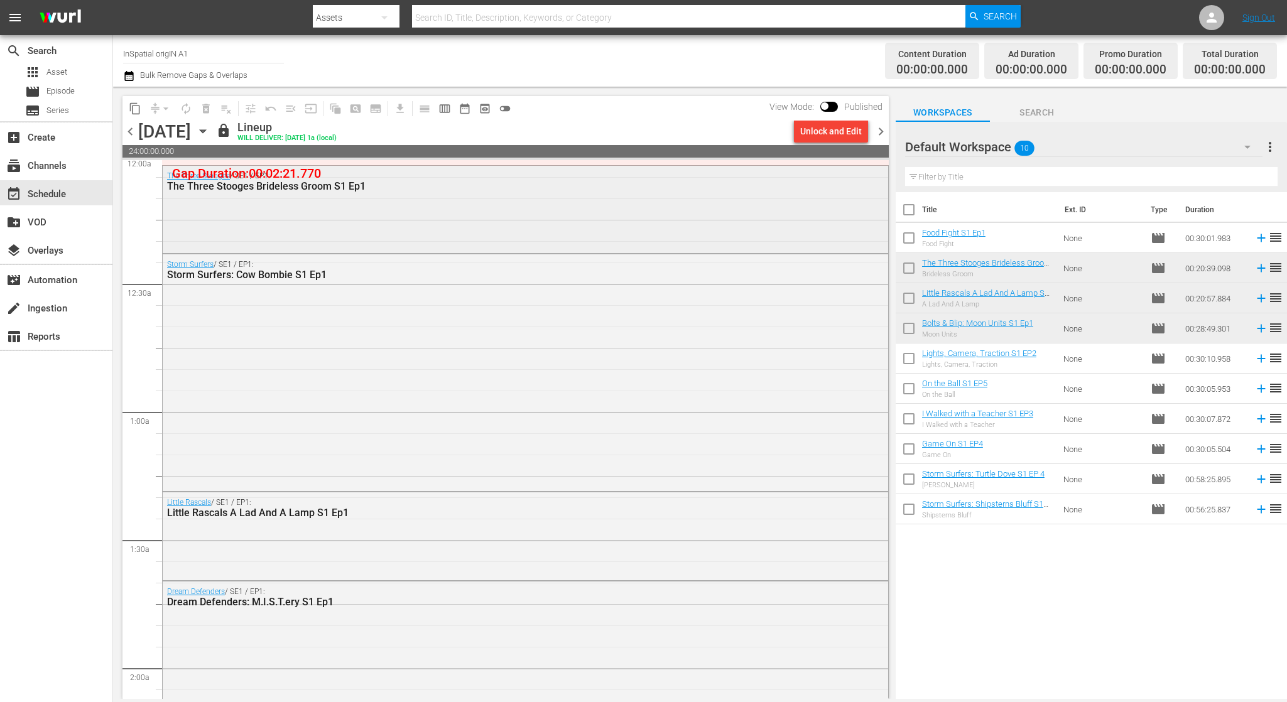
scroll to position [6, 0]
click at [824, 127] on div "Unlock and Edit" at bounding box center [831, 131] width 62 height 23
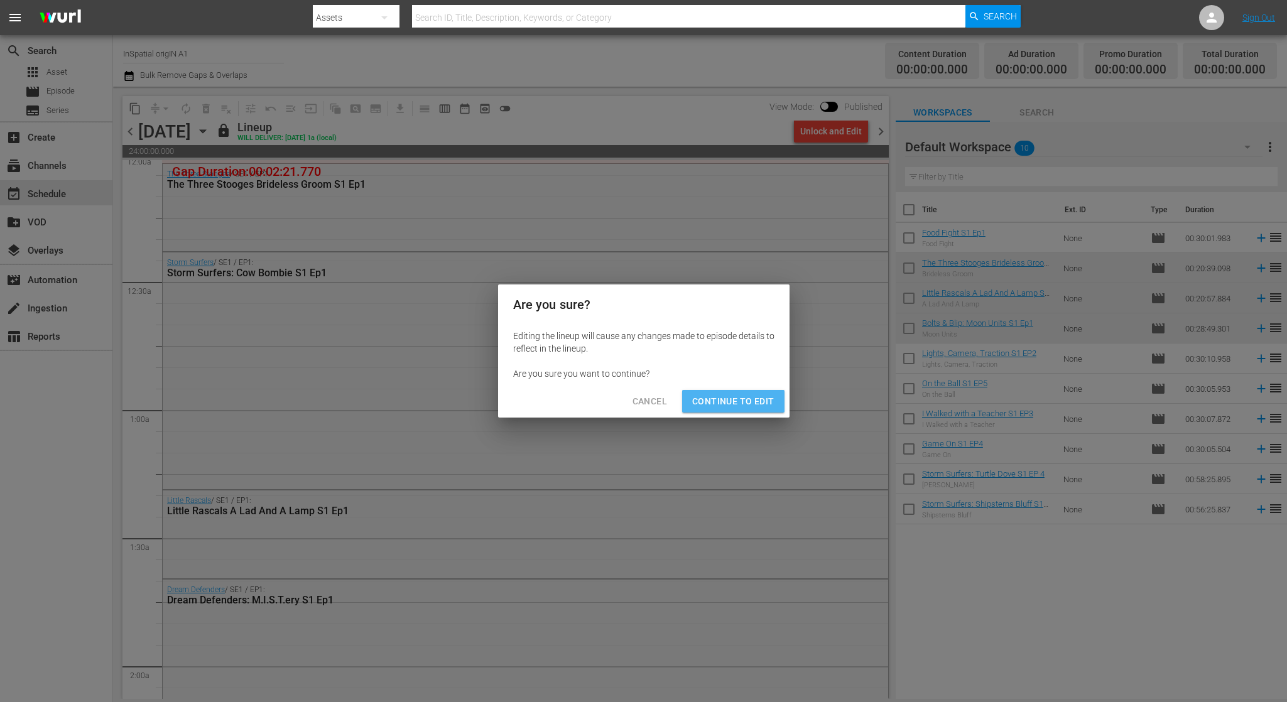
click at [739, 405] on span "Continue to Edit" at bounding box center [733, 402] width 82 height 16
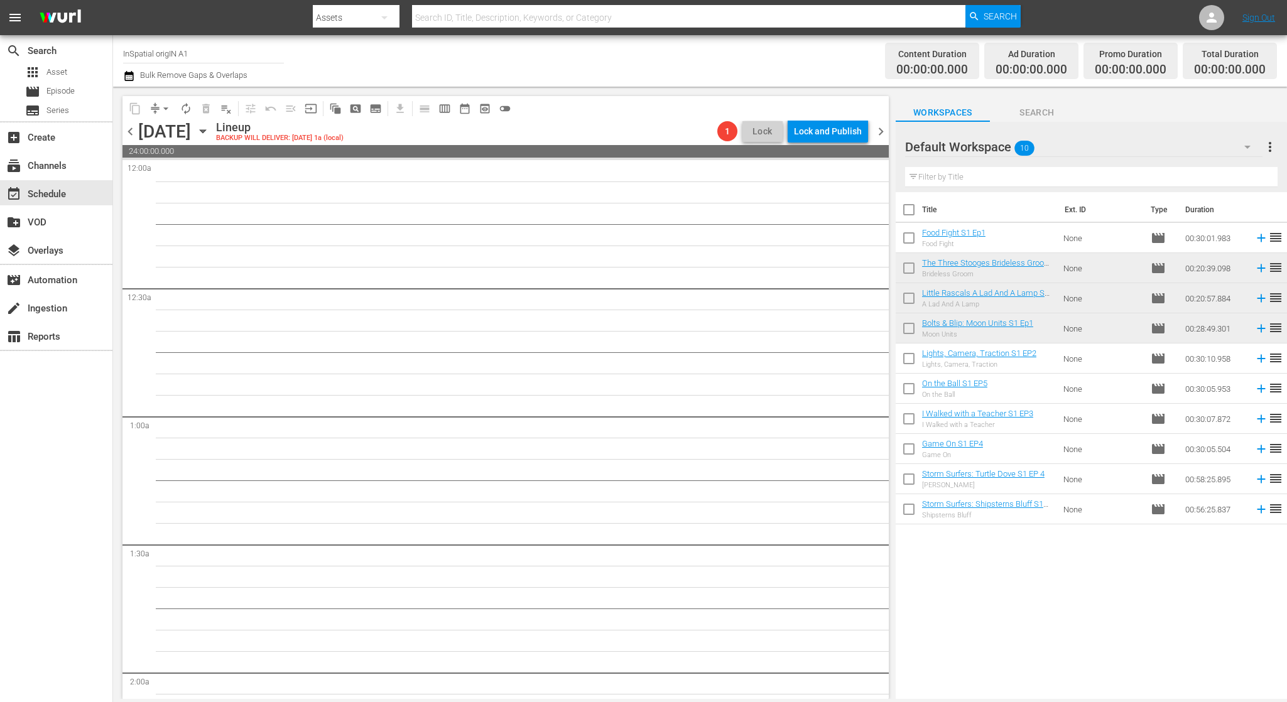
scroll to position [0, 0]
click at [826, 129] on div "Lock and Publish" at bounding box center [828, 131] width 68 height 23
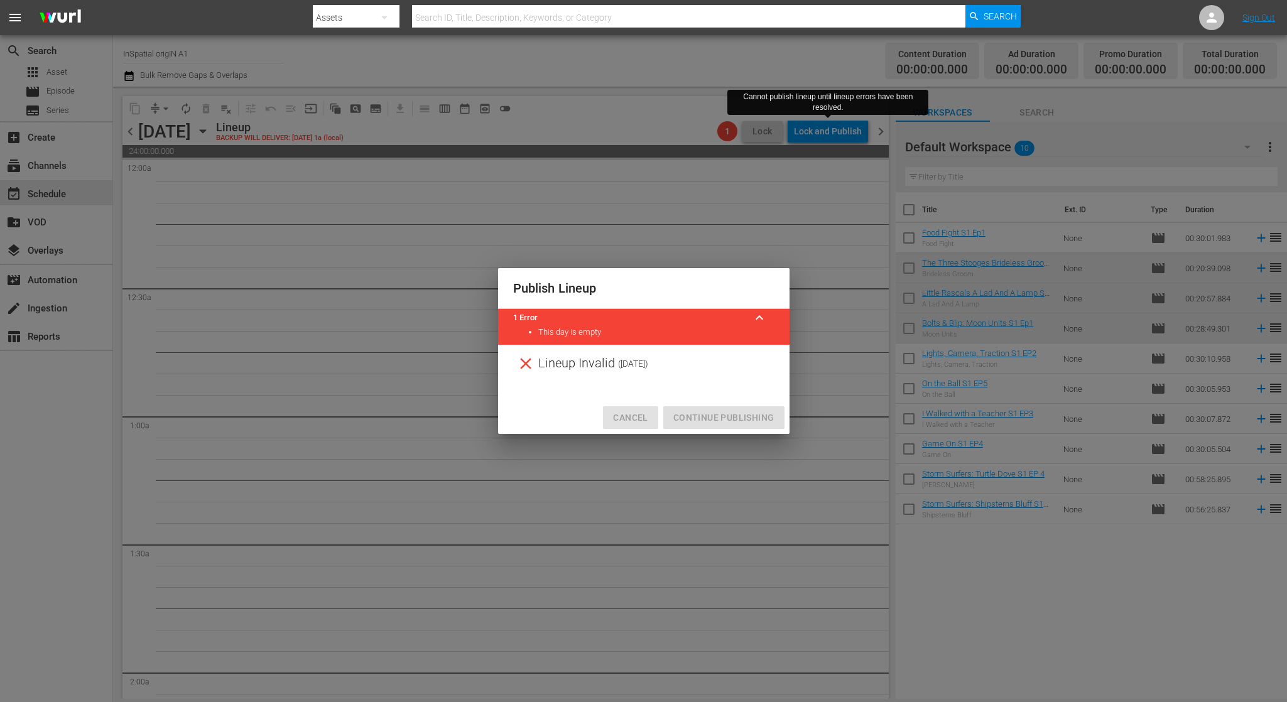
drag, startPoint x: 635, startPoint y: 411, endPoint x: 704, endPoint y: 297, distance: 134.1
click at [635, 409] on button "Cancel" at bounding box center [630, 417] width 55 height 23
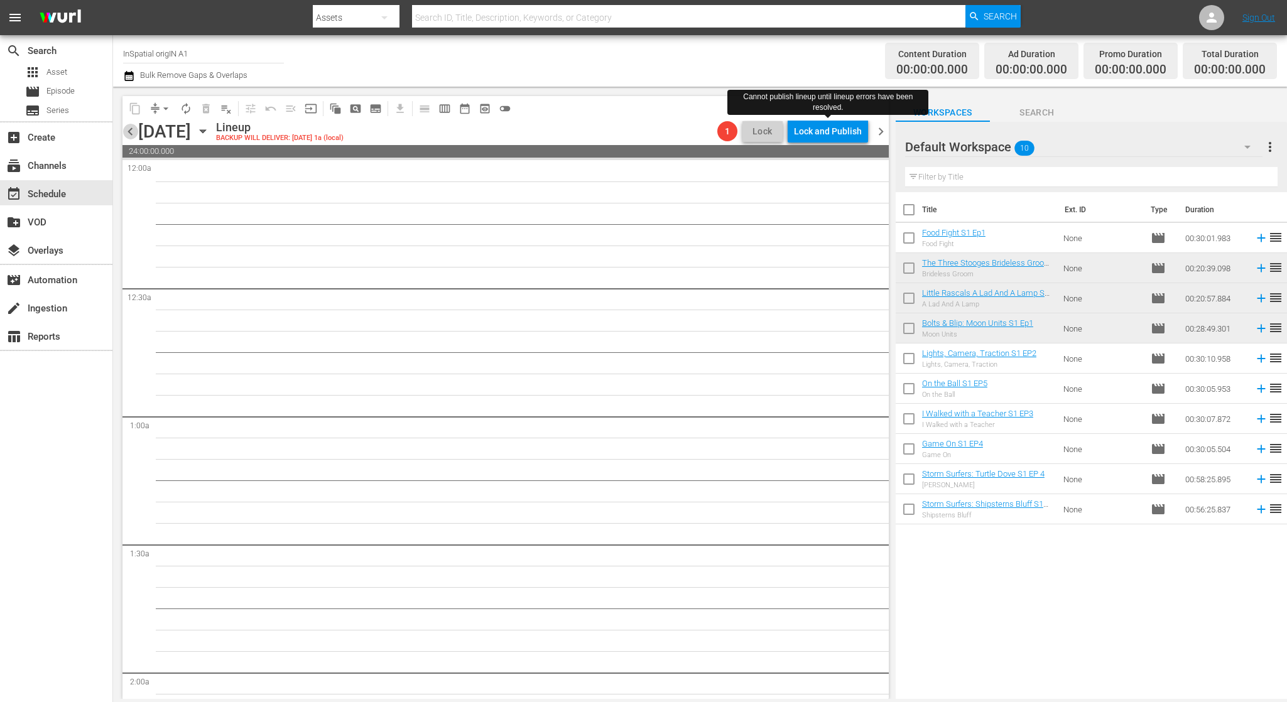
click at [133, 134] on span "chevron_left" at bounding box center [131, 132] width 16 height 16
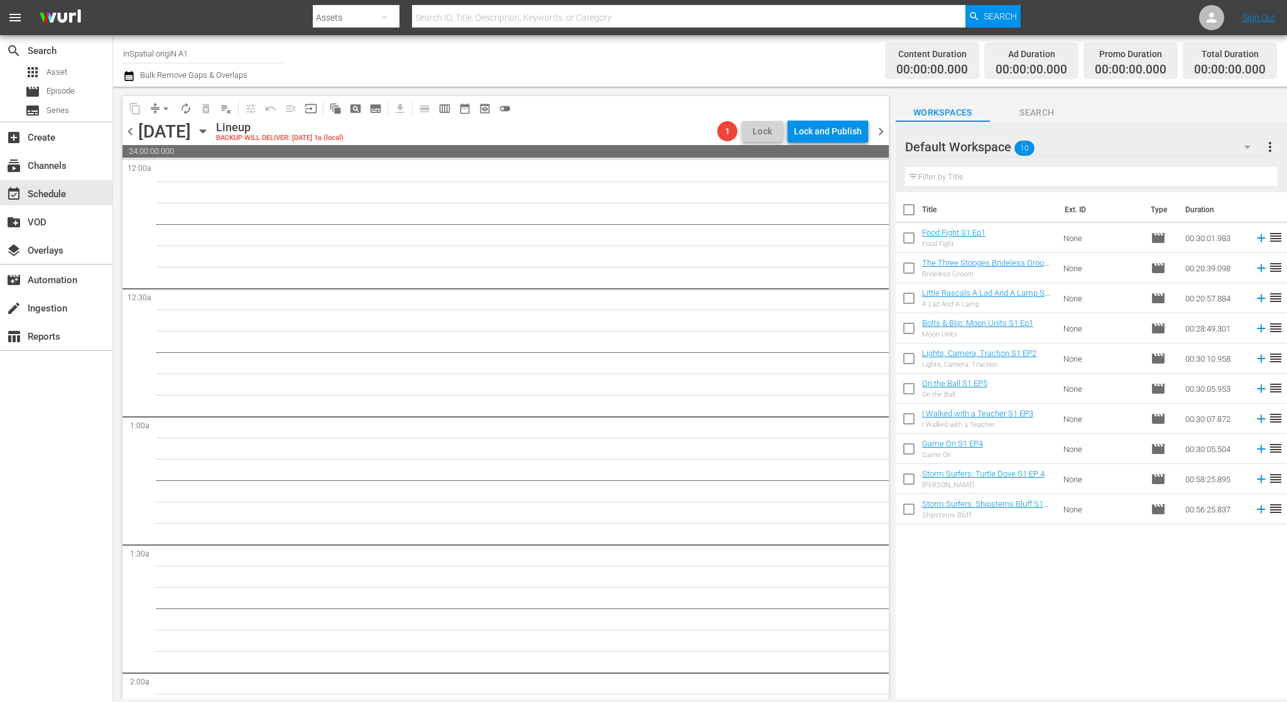
click at [135, 136] on span "chevron_left" at bounding box center [131, 132] width 16 height 16
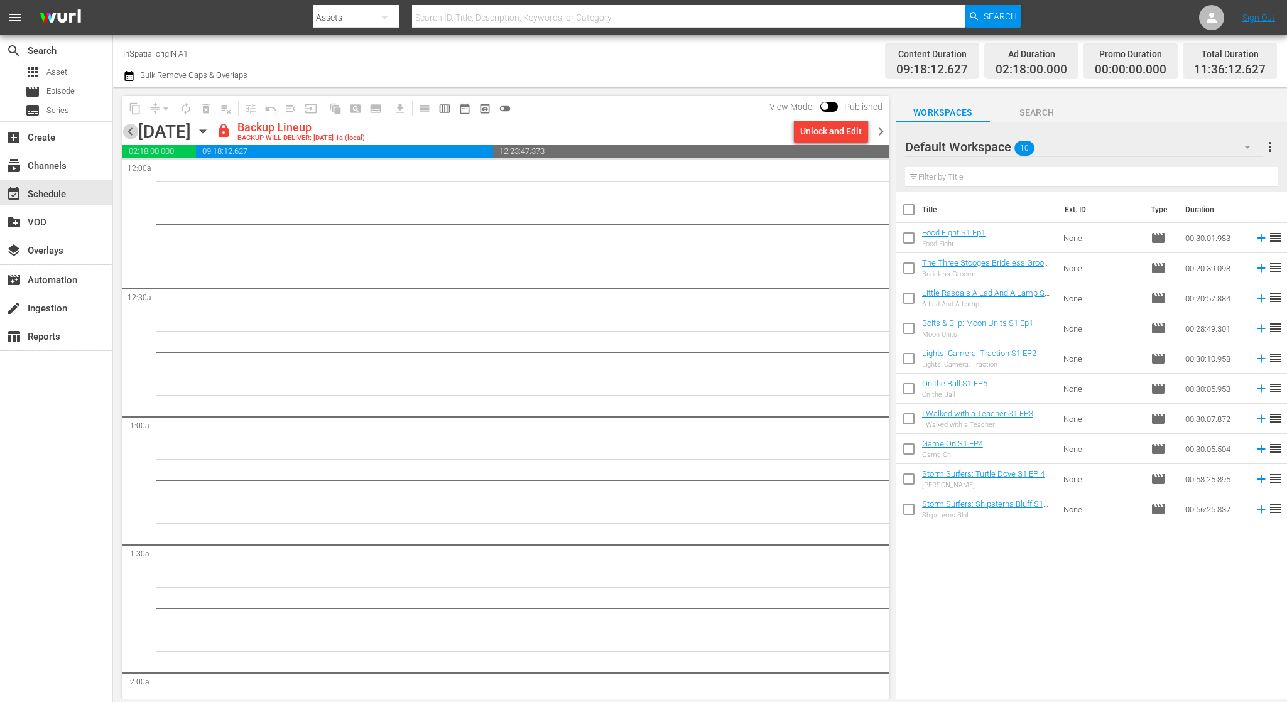
click at [135, 136] on span "chevron_left" at bounding box center [131, 132] width 16 height 16
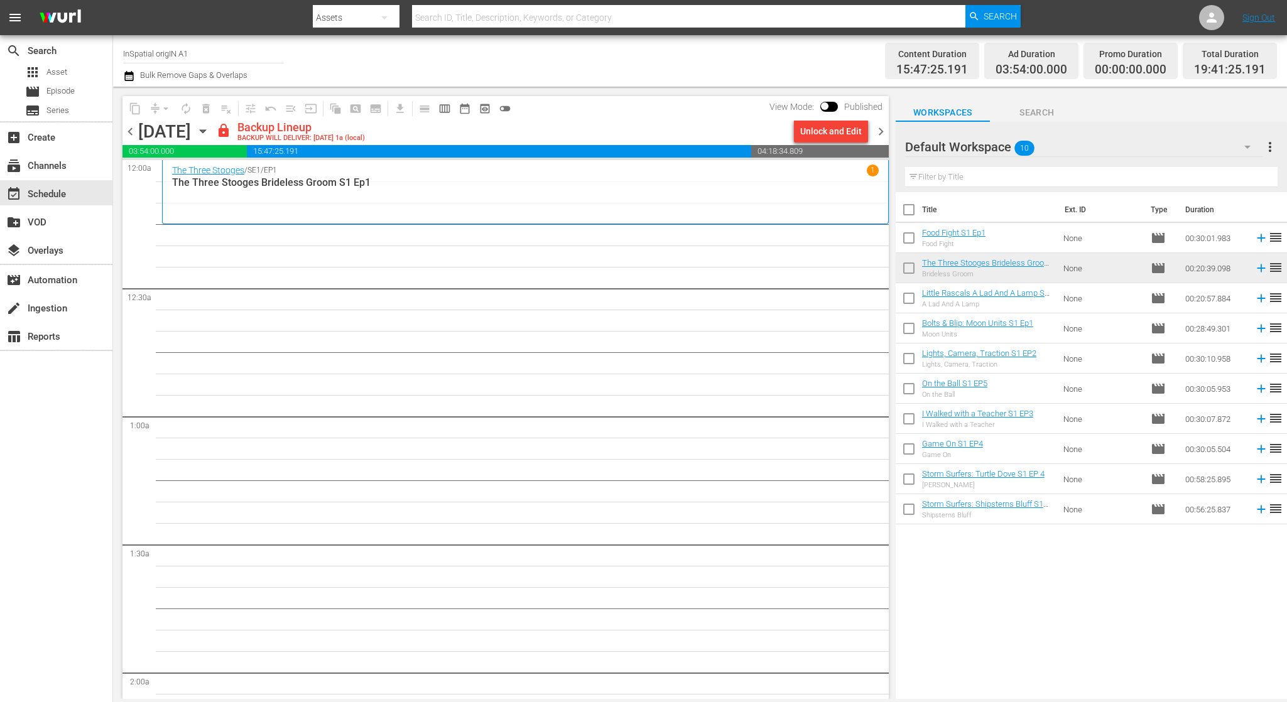
click at [885, 134] on span "chevron_right" at bounding box center [881, 132] width 16 height 16
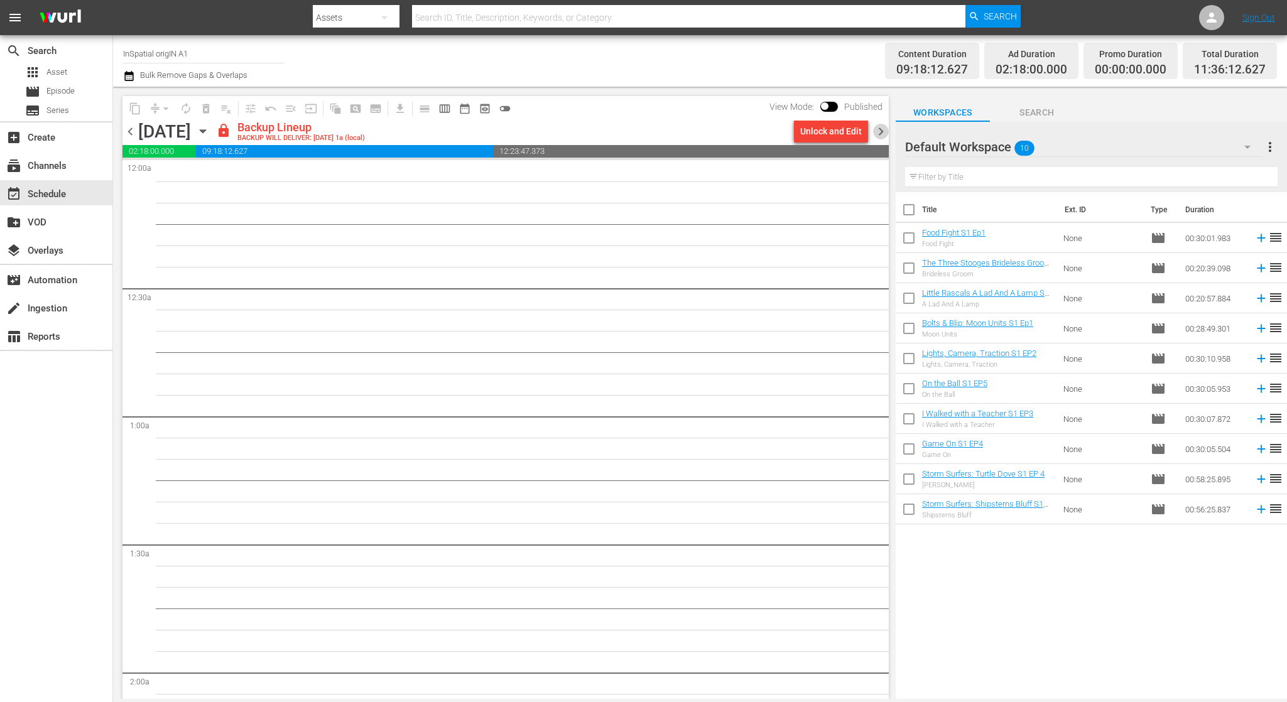
click at [885, 134] on span "chevron_right" at bounding box center [881, 132] width 16 height 16
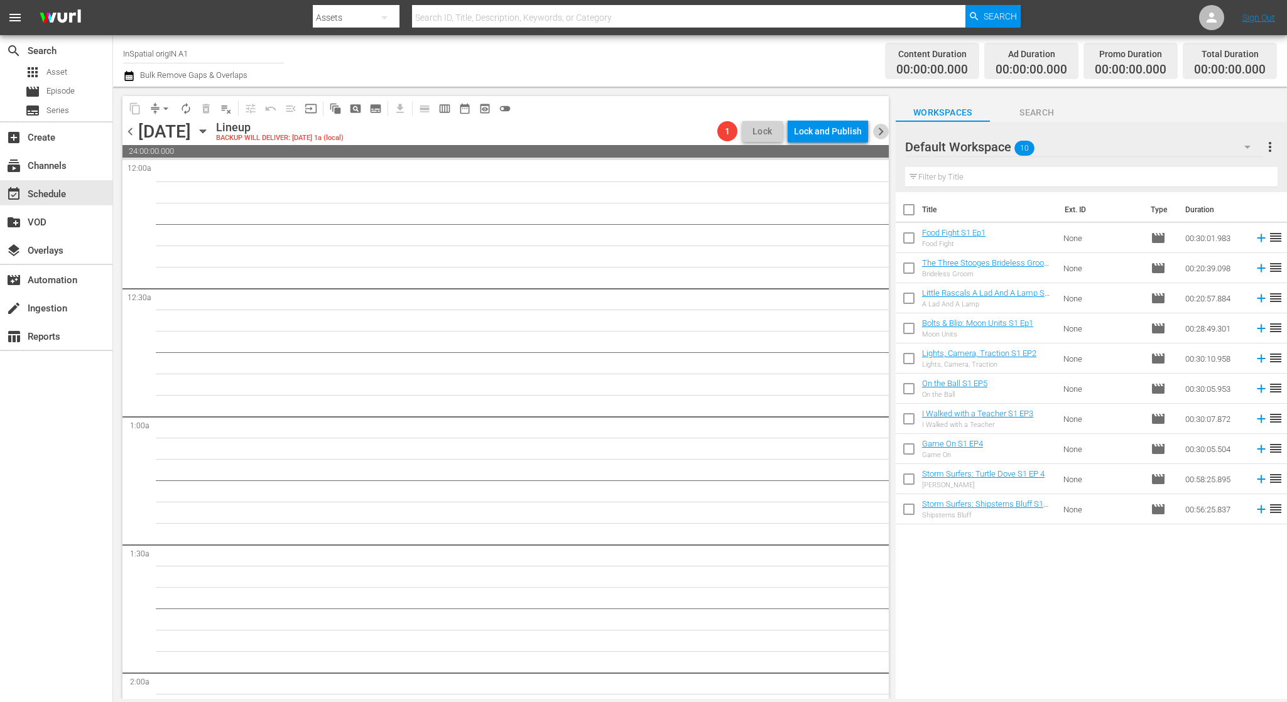
click at [885, 134] on span "chevron_right" at bounding box center [881, 132] width 16 height 16
click at [129, 131] on span "chevron_left" at bounding box center [131, 132] width 16 height 16
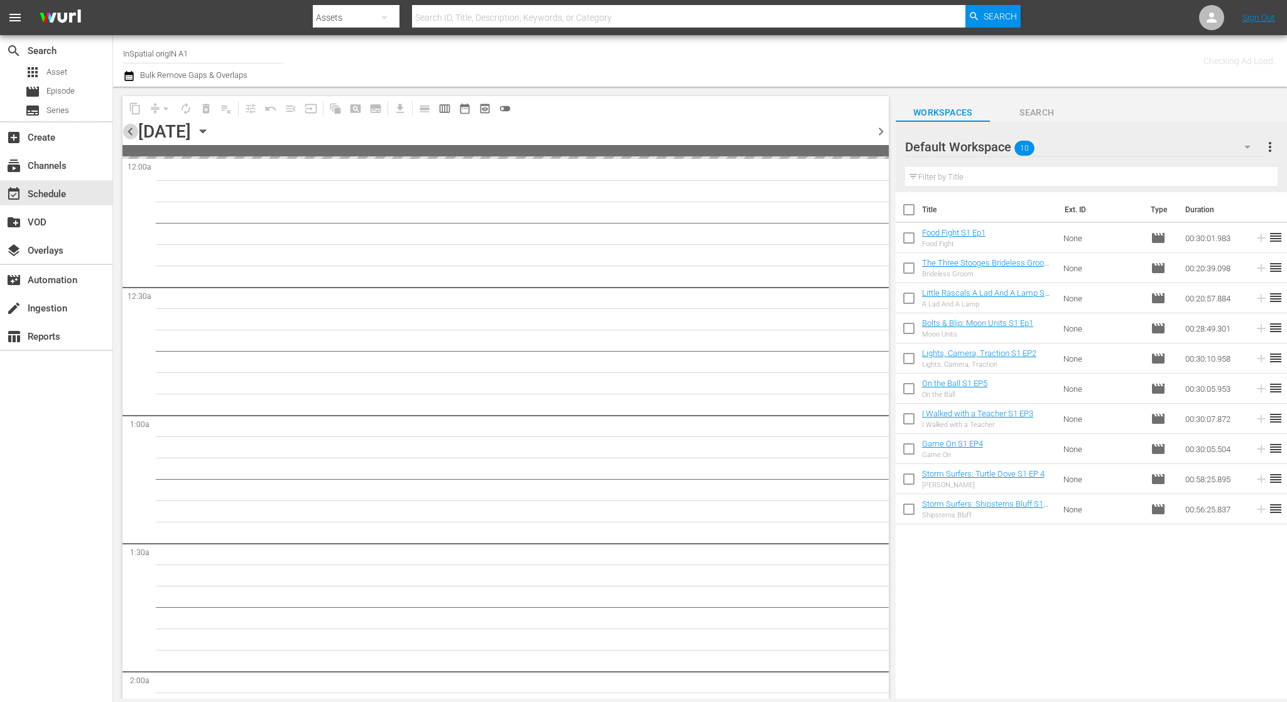
click at [129, 131] on span "chevron_left" at bounding box center [131, 132] width 16 height 16
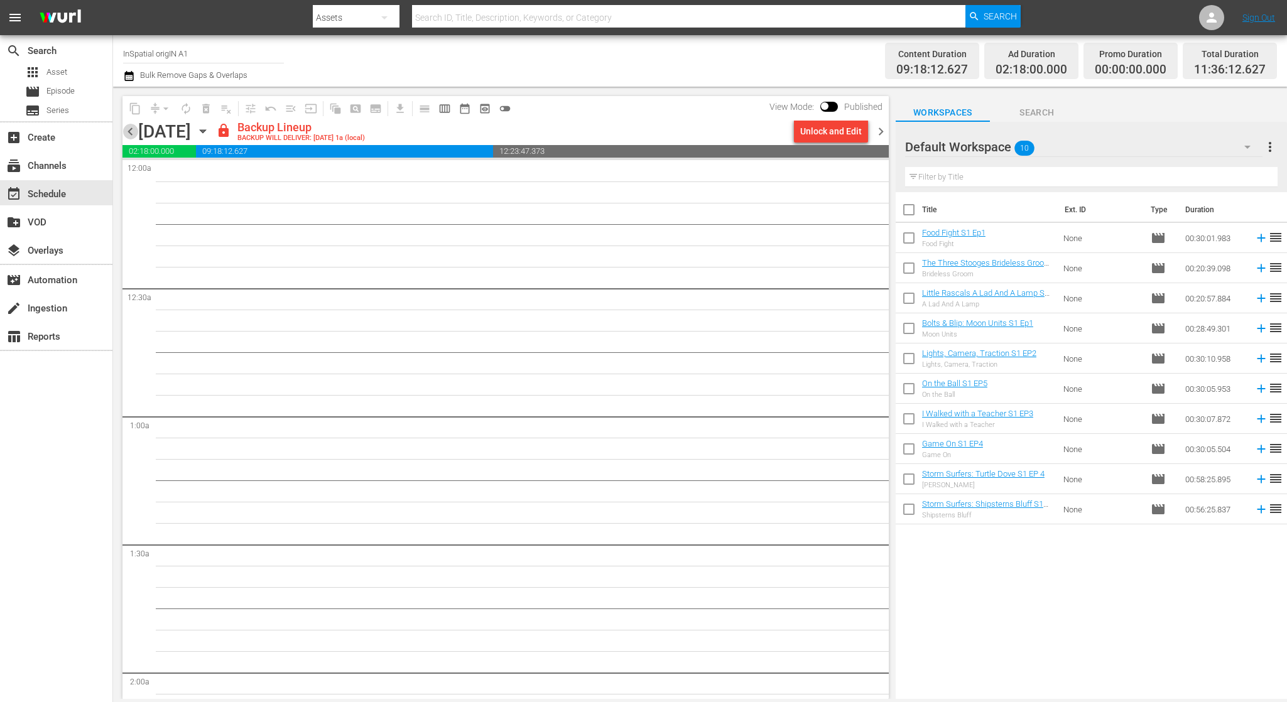
click at [129, 131] on span "chevron_left" at bounding box center [131, 132] width 16 height 16
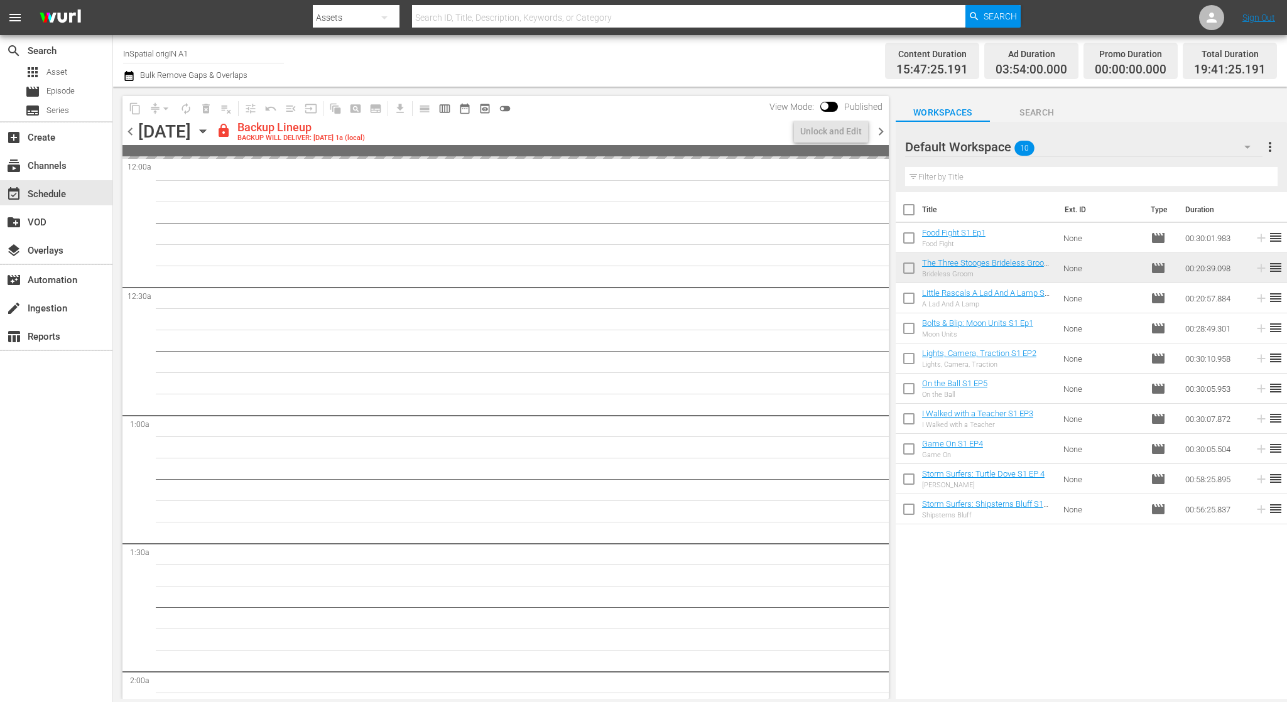
click at [129, 131] on span "chevron_left" at bounding box center [131, 132] width 16 height 16
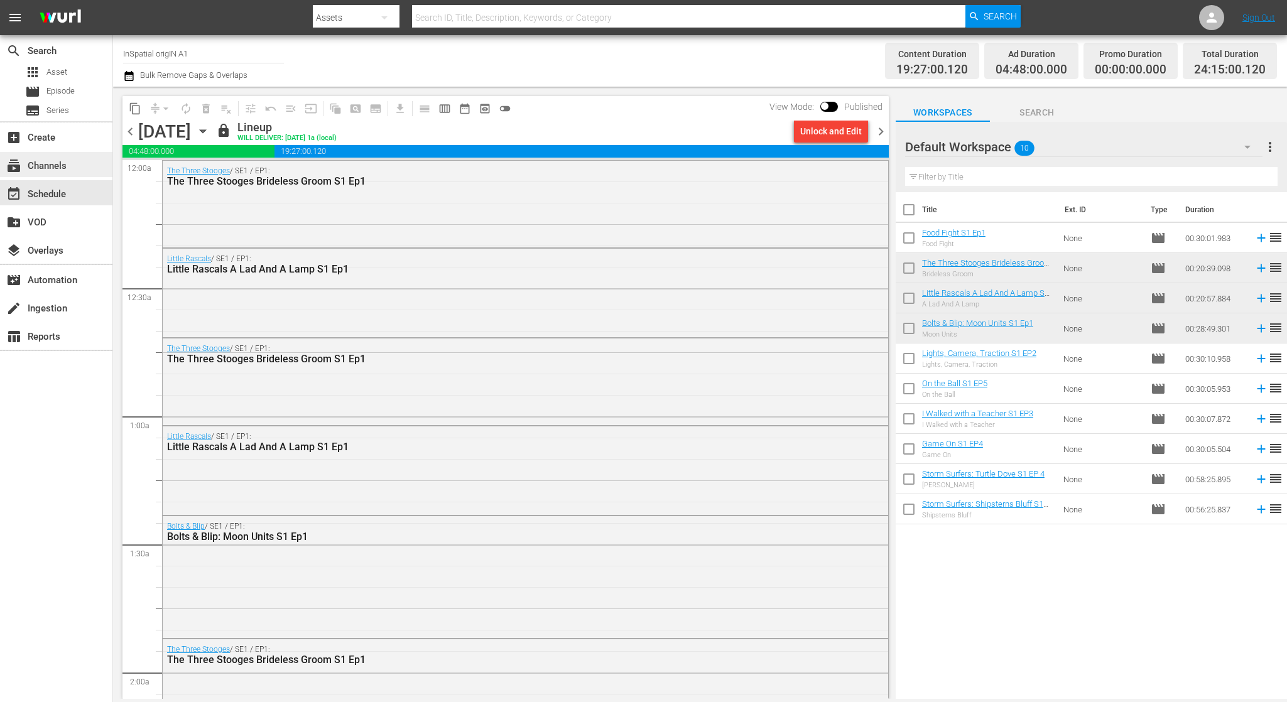
click at [79, 161] on div "subscriptions Channels" at bounding box center [56, 164] width 112 height 25
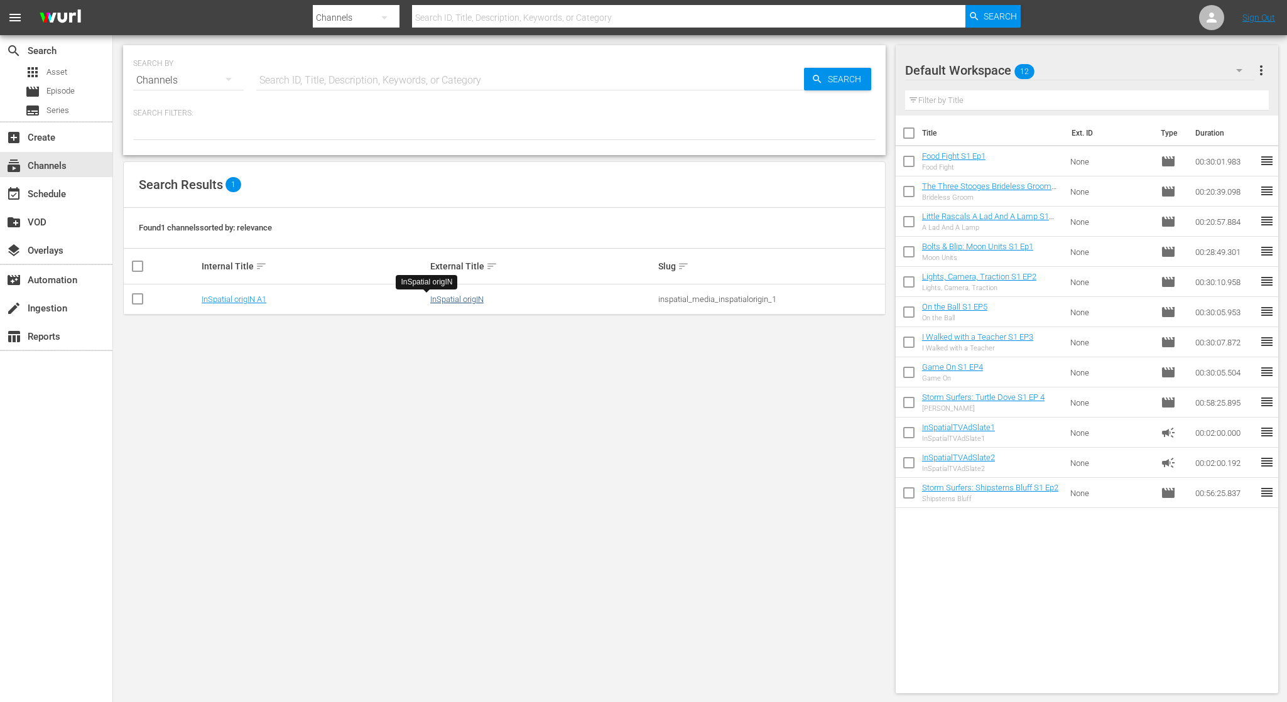
click at [445, 301] on link "InSpatial origIN" at bounding box center [456, 299] width 53 height 9
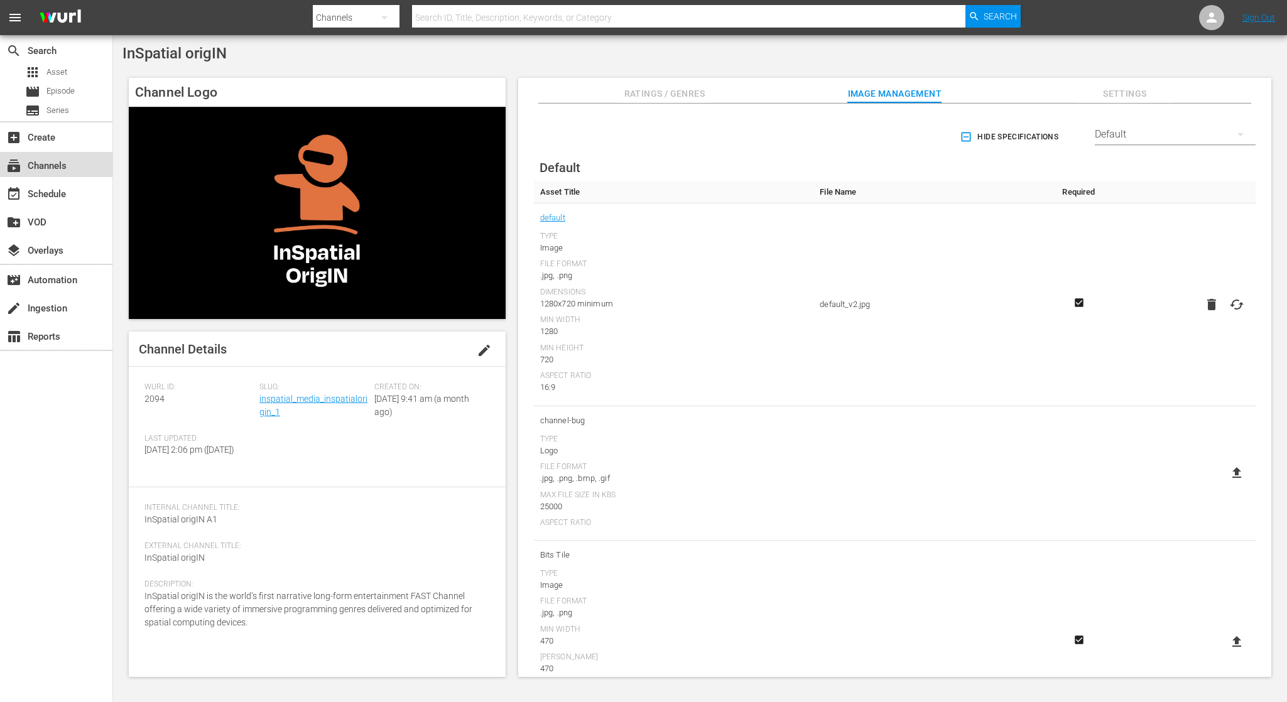
click at [68, 164] on div "subscriptions Channels" at bounding box center [35, 163] width 70 height 11
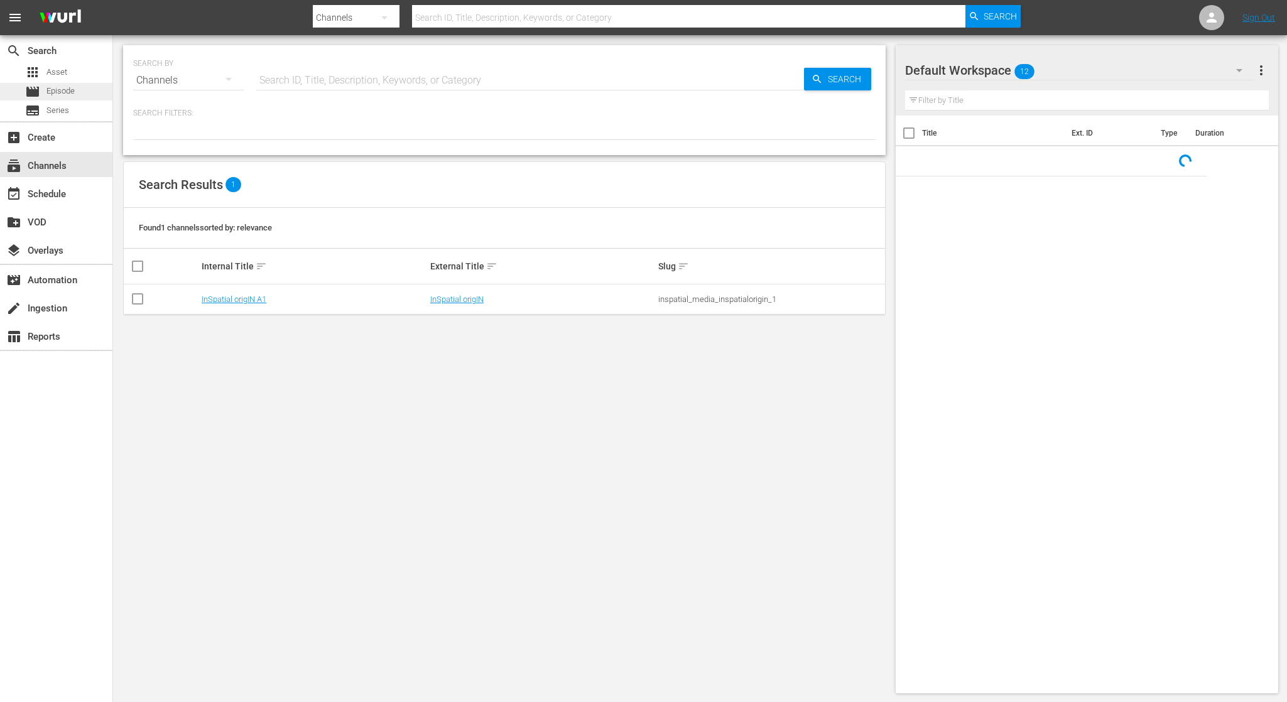
scroll to position [1, 0]
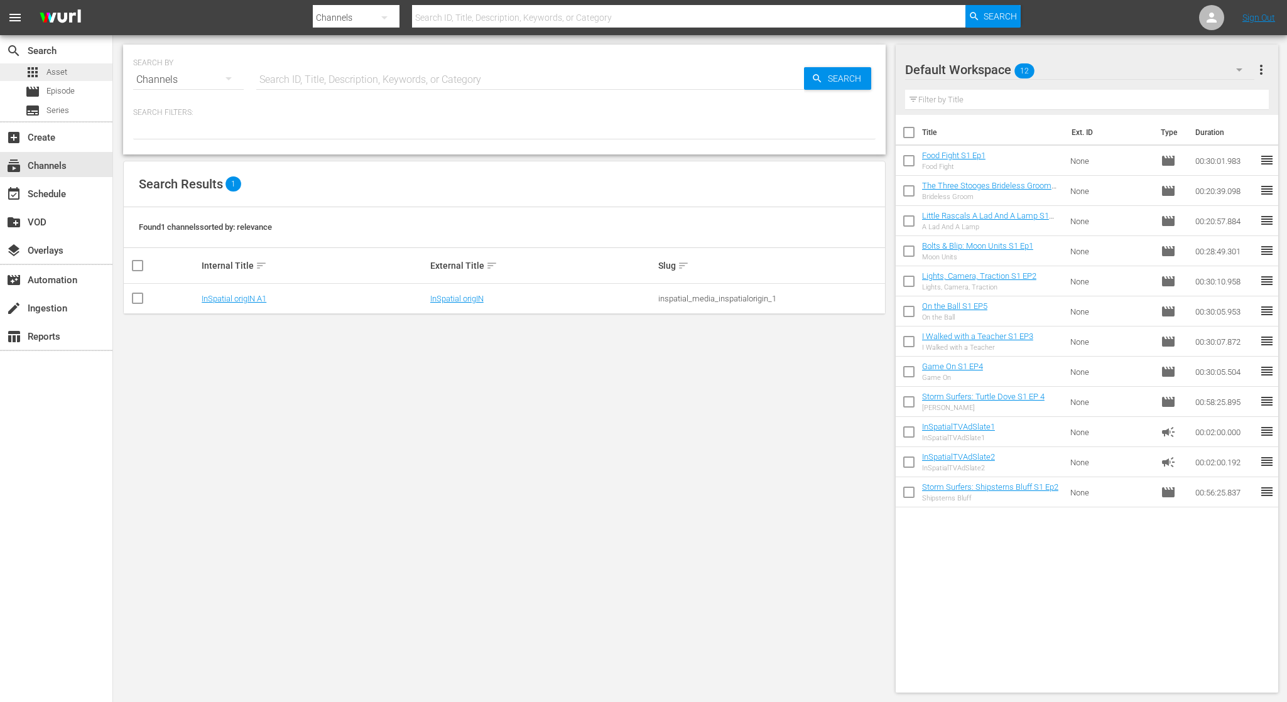
click at [67, 79] on div "apps Asset" at bounding box center [46, 72] width 42 height 18
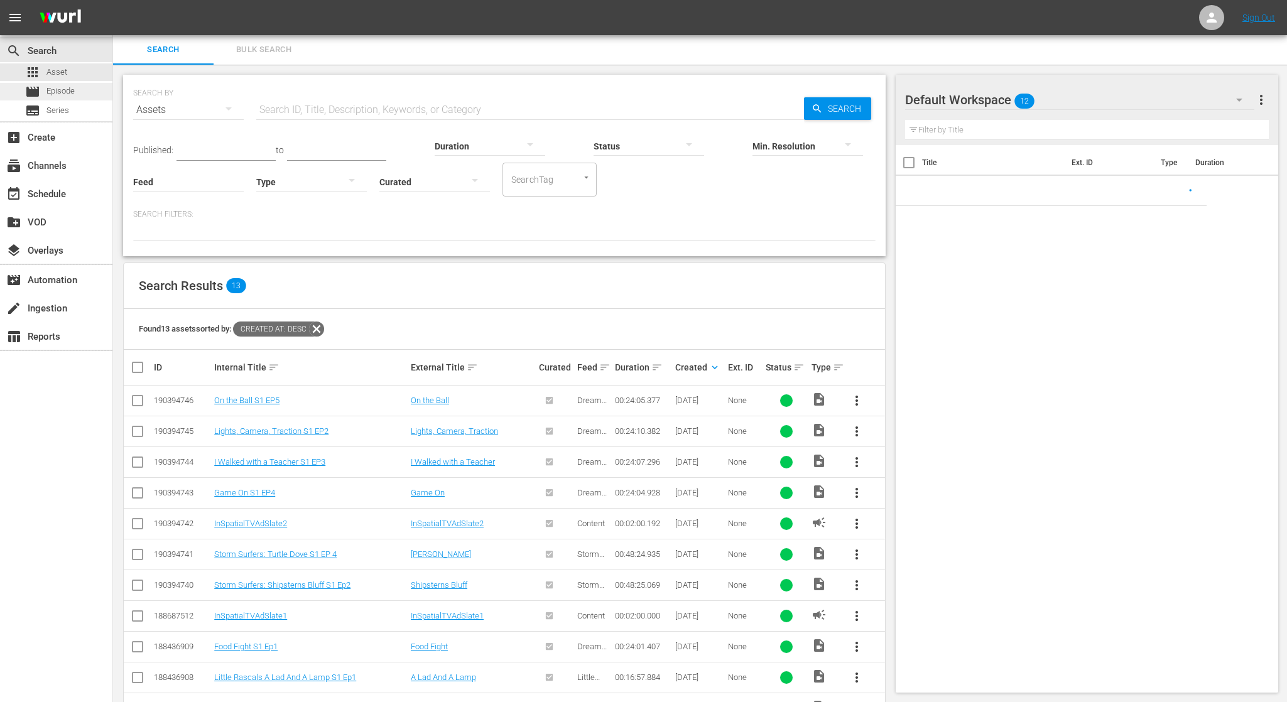
click at [68, 98] on div "movie Episode" at bounding box center [50, 92] width 50 height 18
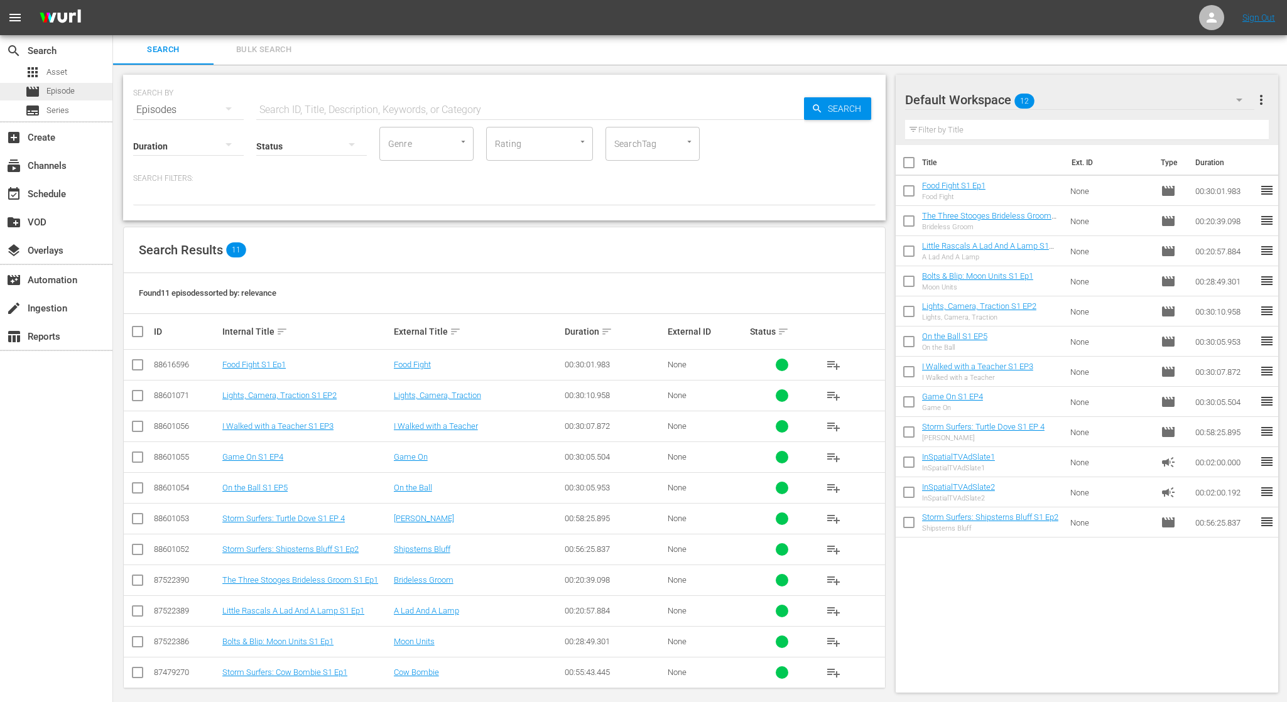
click at [74, 84] on div "movie Episode" at bounding box center [50, 92] width 50 height 18
click at [77, 69] on div "apps Asset" at bounding box center [56, 72] width 112 height 18
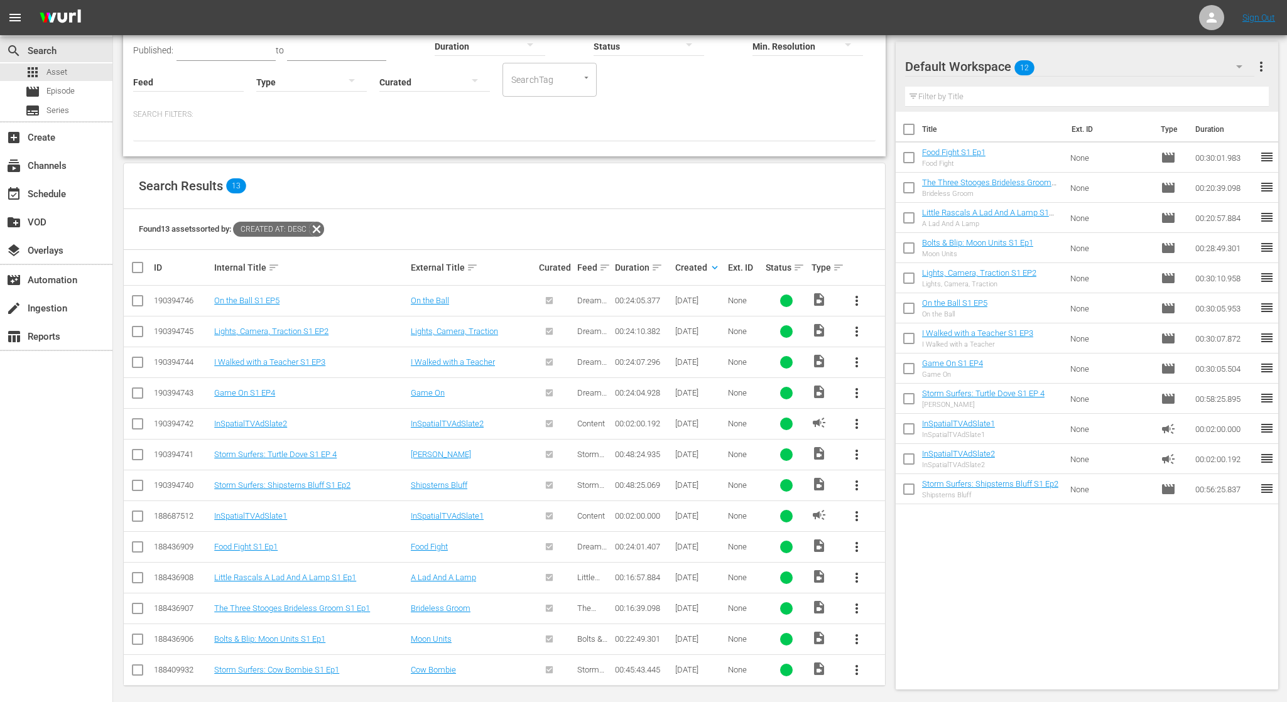
scroll to position [99, 0]
click at [80, 308] on div "create Ingestion" at bounding box center [56, 307] width 112 height 25
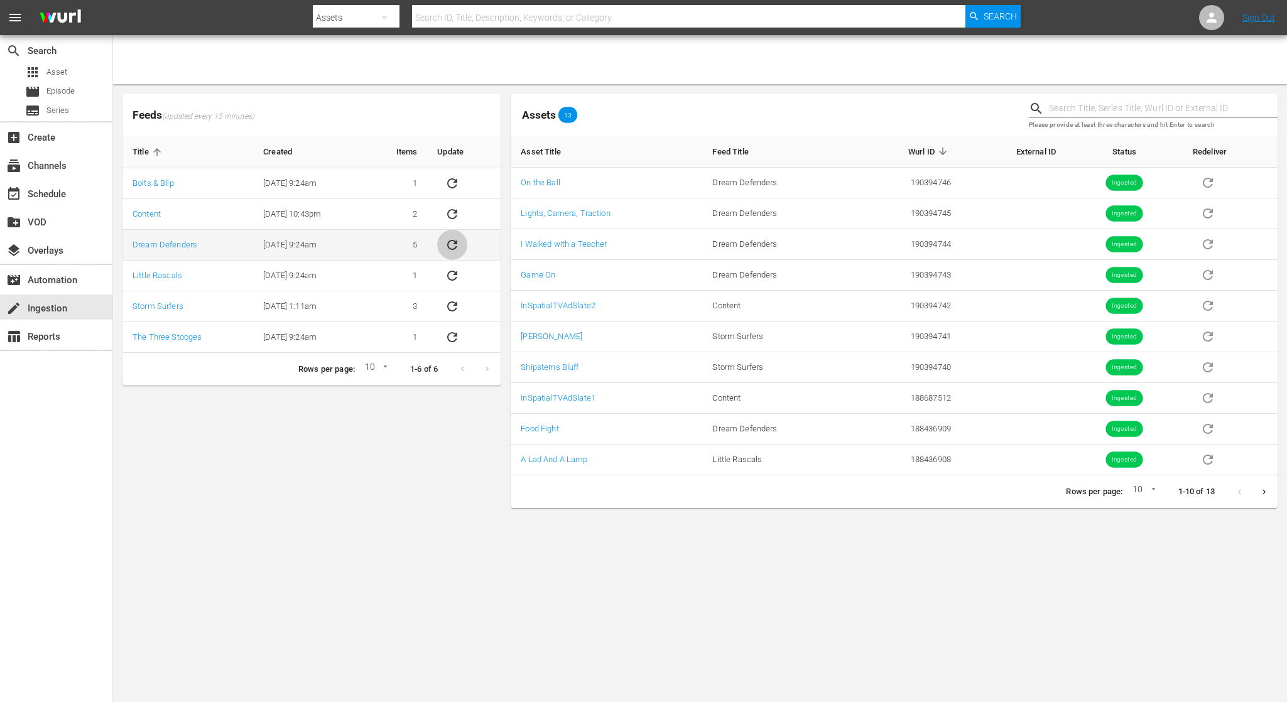
click at [455, 248] on icon "sticky table" at bounding box center [452, 245] width 10 height 10
click at [195, 246] on link "Dream Defenders" at bounding box center [165, 244] width 65 height 9
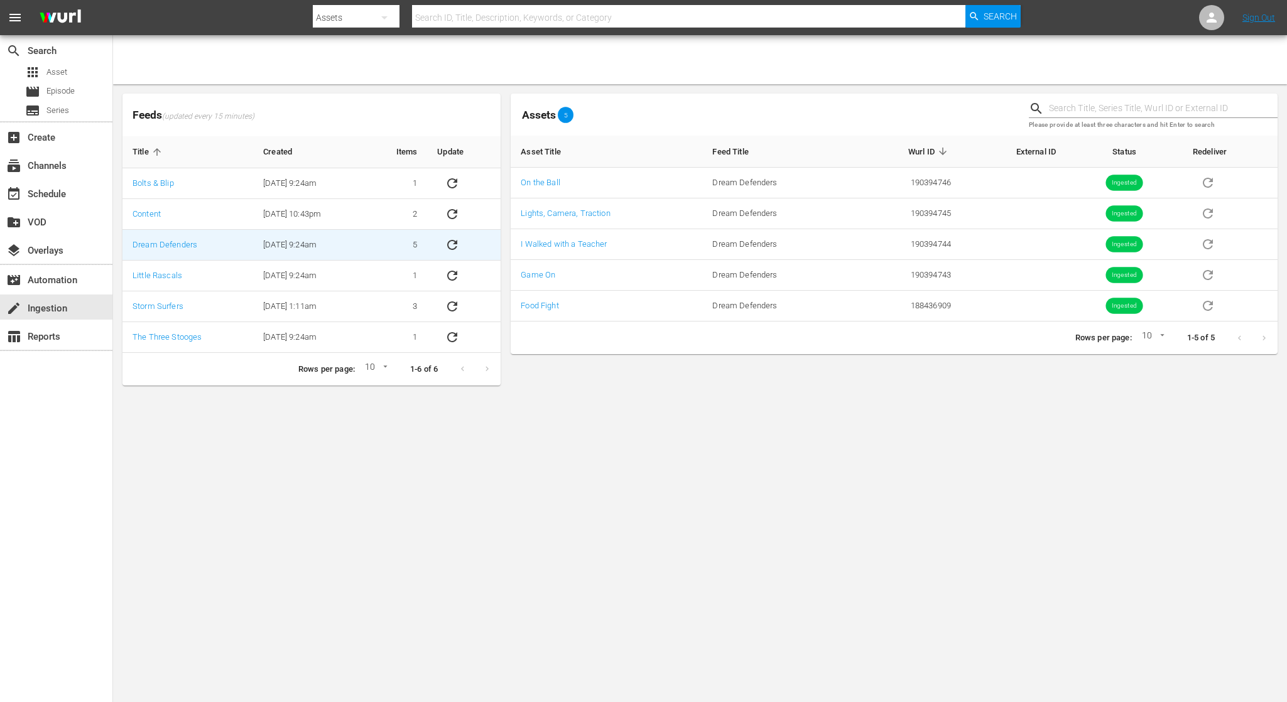
click at [855, 405] on body "menu Search By Assets Search ID, Title, Description, Keywords, or Category Sear…" at bounding box center [643, 351] width 1287 height 702
click at [198, 204] on td "Content" at bounding box center [188, 214] width 131 height 31
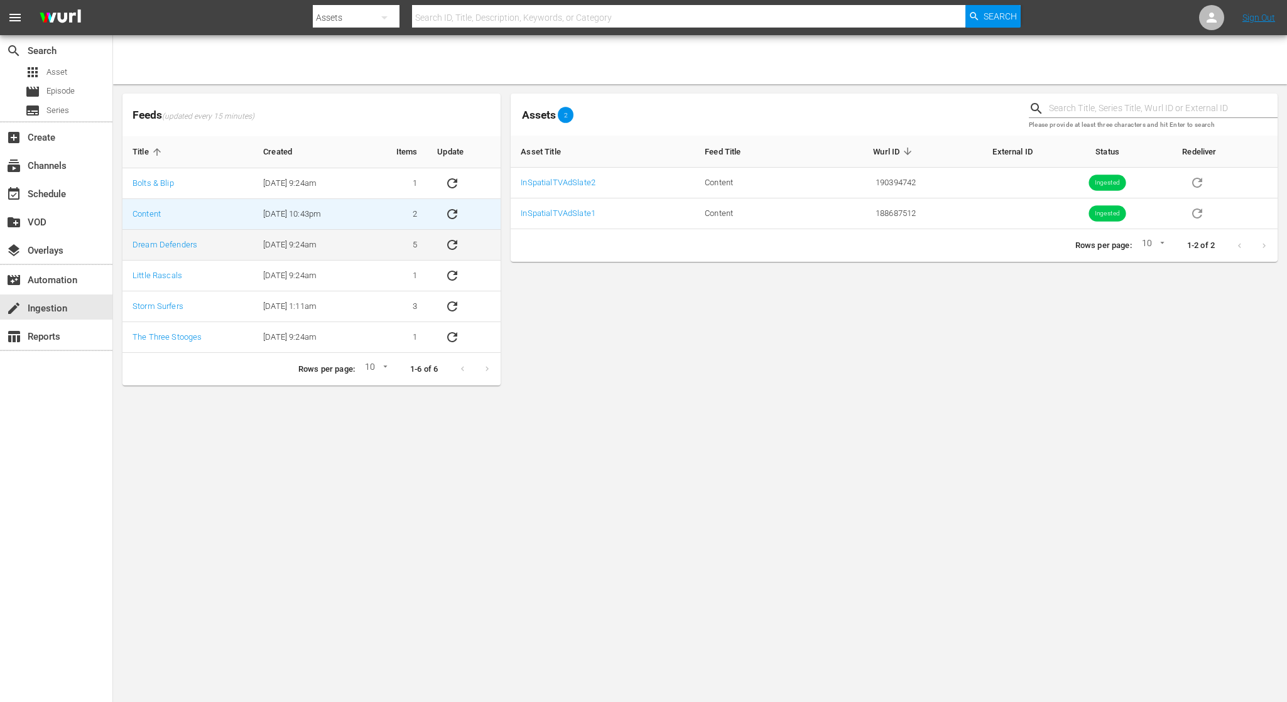
click at [239, 242] on td "Dream Defenders" at bounding box center [188, 245] width 131 height 31
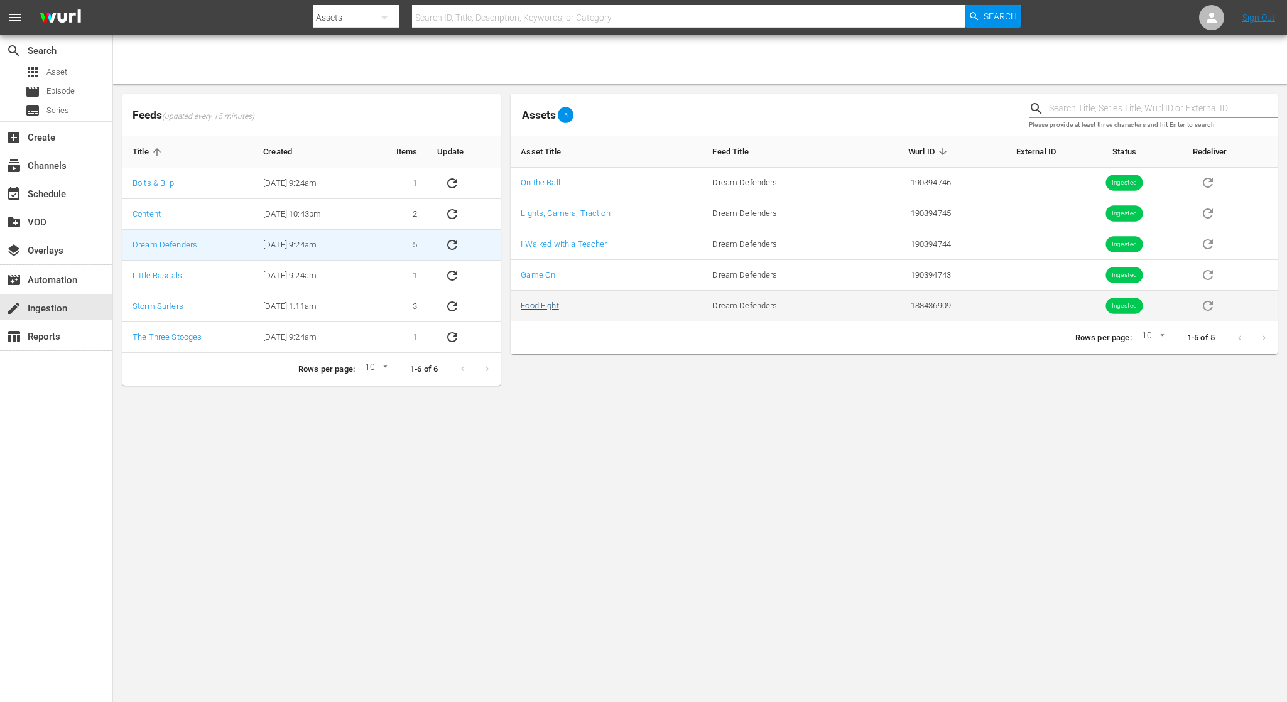
click at [550, 307] on link "Food Fight" at bounding box center [540, 305] width 38 height 9
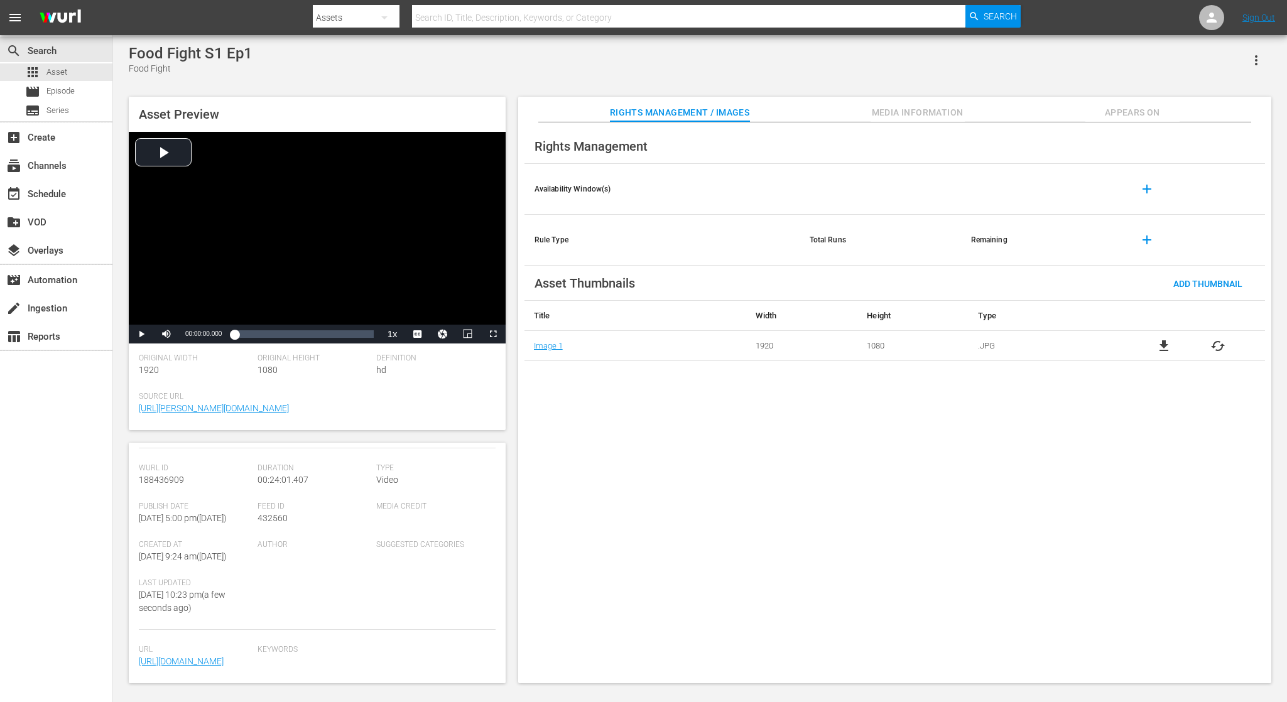
scroll to position [181, 0]
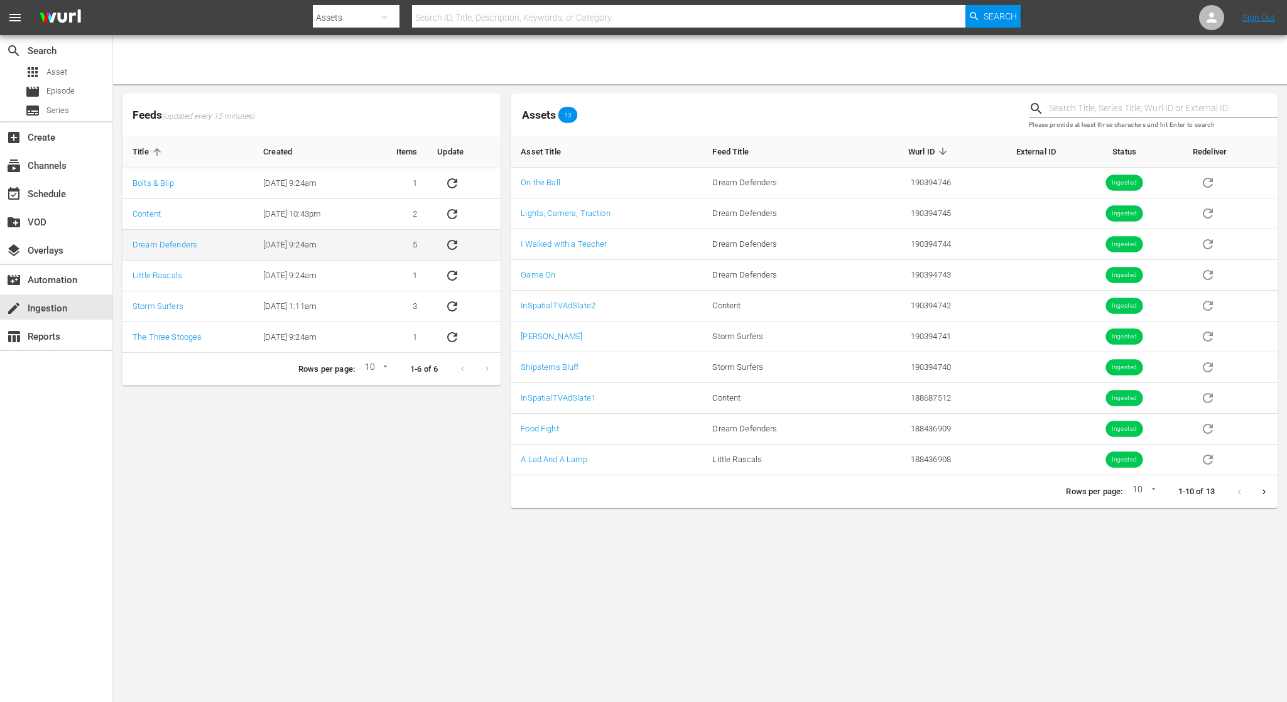
click at [210, 241] on td "Dream Defenders" at bounding box center [188, 245] width 131 height 31
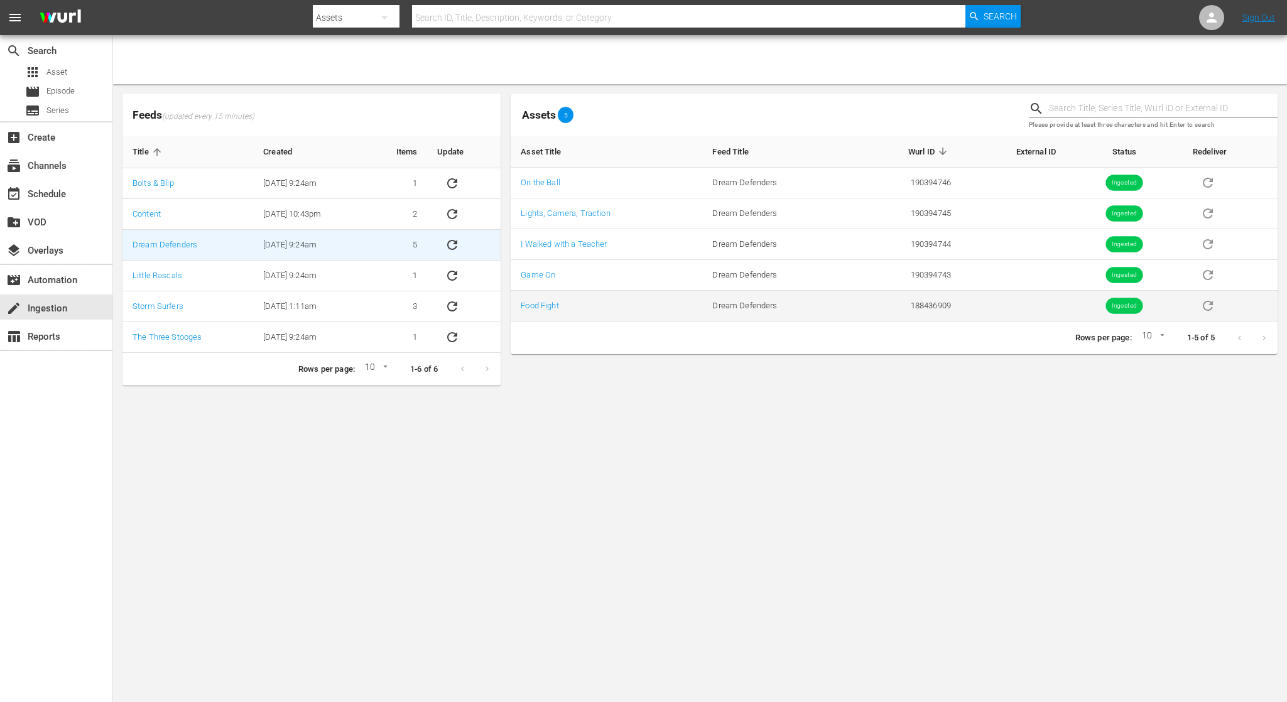
click at [549, 311] on td "Food Fight" at bounding box center [607, 306] width 192 height 31
click at [550, 307] on link "Food Fight" at bounding box center [540, 305] width 38 height 9
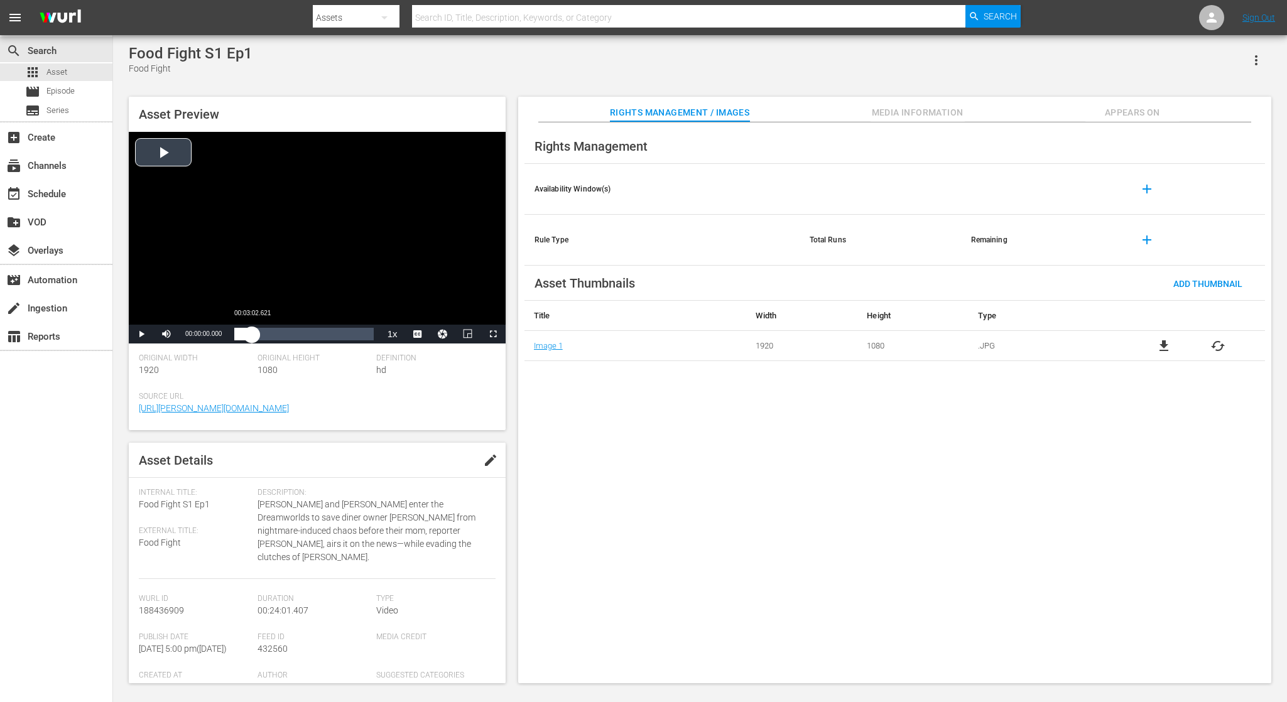
click at [252, 334] on div "Loaded : 0.39% 00:03:02.621 00:00:00.000" at bounding box center [303, 334] width 139 height 13
click at [267, 335] on div "00:05:39.154" at bounding box center [267, 334] width 1 height 13
click at [288, 334] on div "Loaded : 23.67% 00:09:14.387 00:05:39.214" at bounding box center [303, 334] width 139 height 13
click at [322, 334] on div "00:15:06.586" at bounding box center [322, 334] width 1 height 13
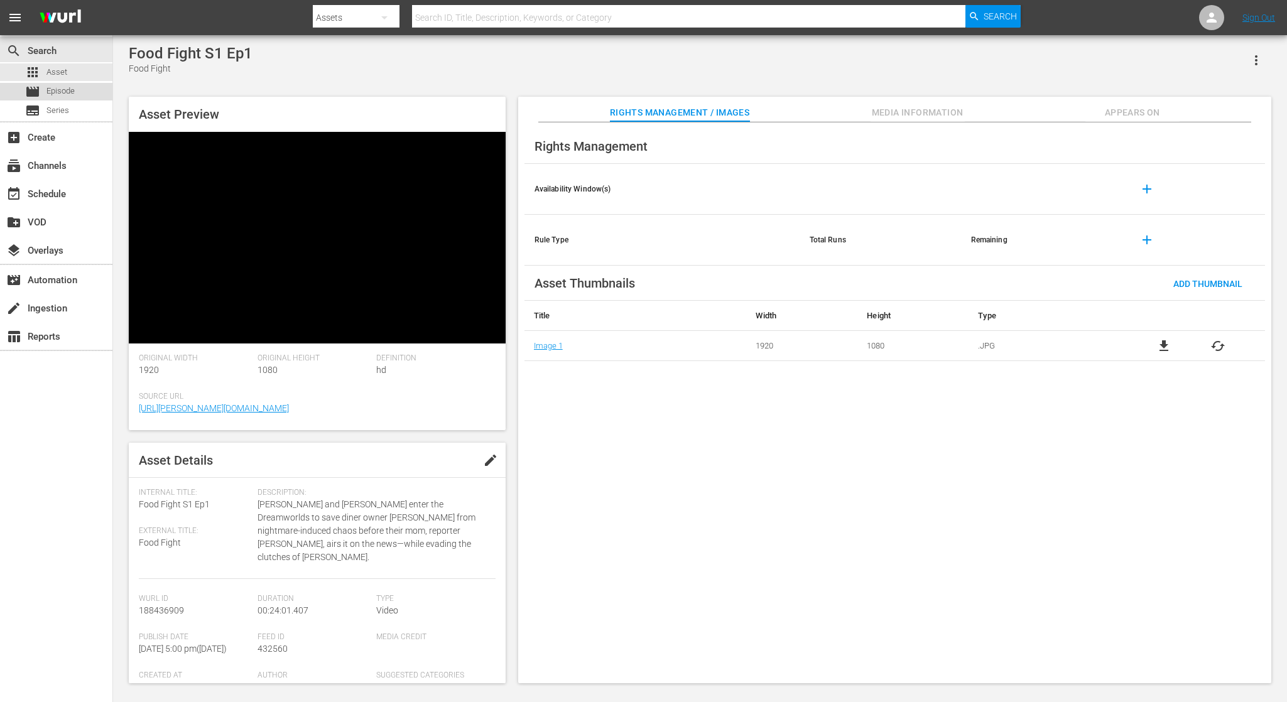
click at [65, 96] on span "Episode" at bounding box center [60, 91] width 28 height 13
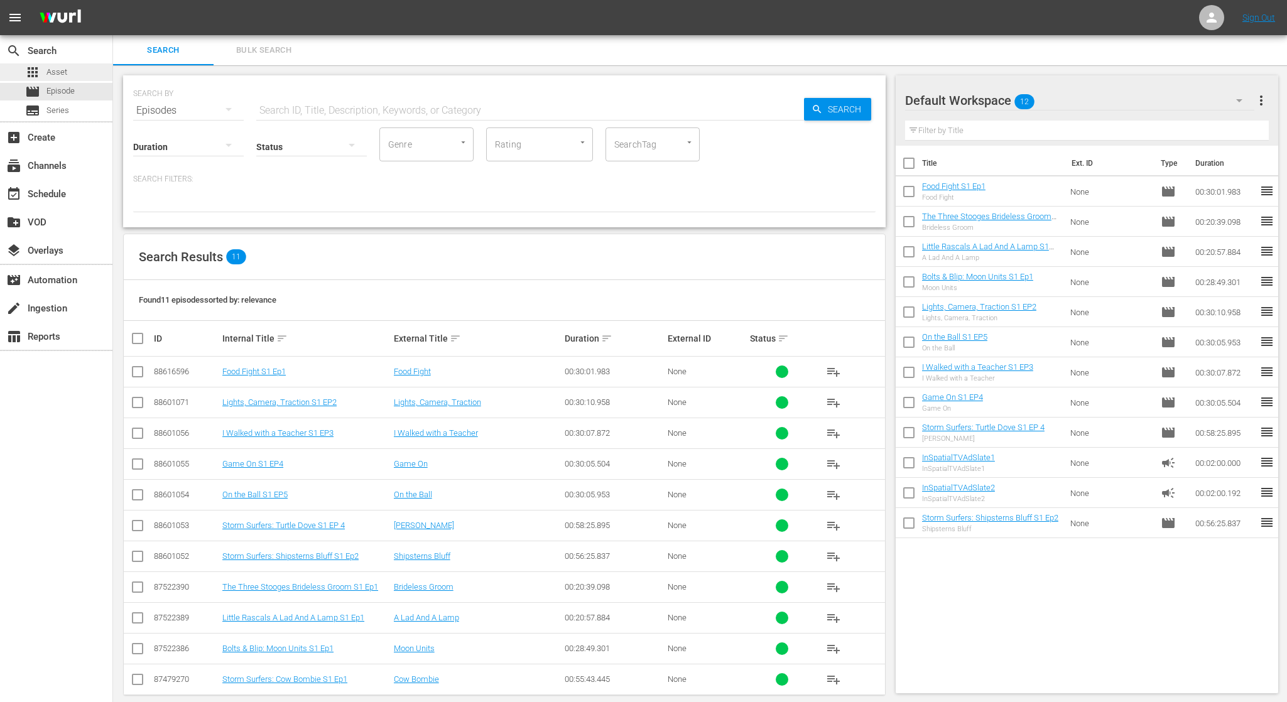
click at [58, 77] on span "Asset" at bounding box center [56, 72] width 21 height 13
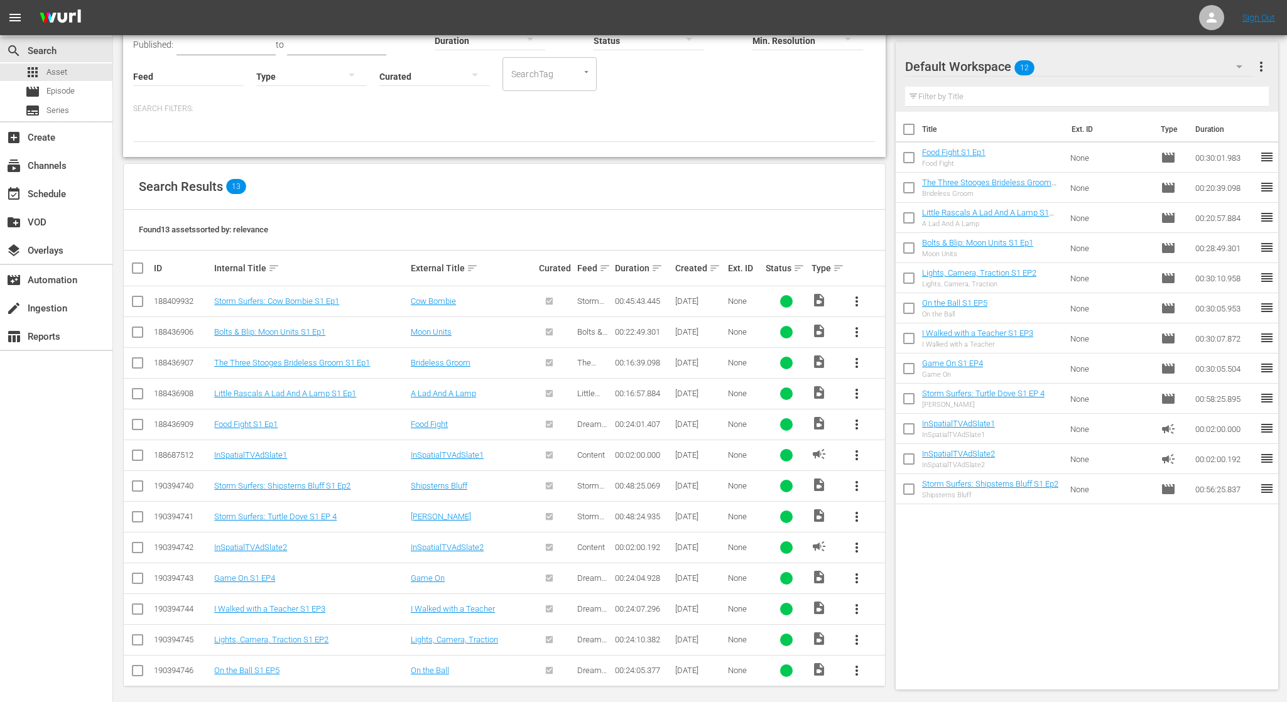
scroll to position [106, 0]
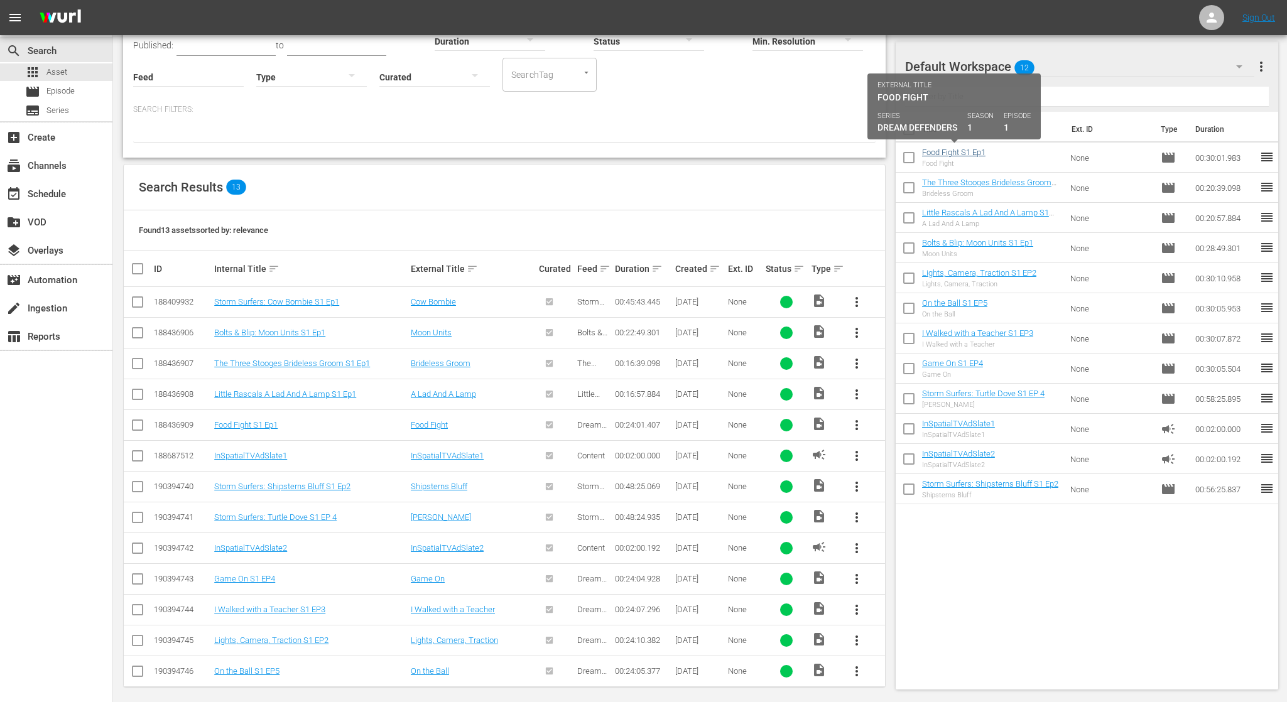
click at [967, 155] on link "Food Fight S1 Ep1" at bounding box center [953, 152] width 63 height 9
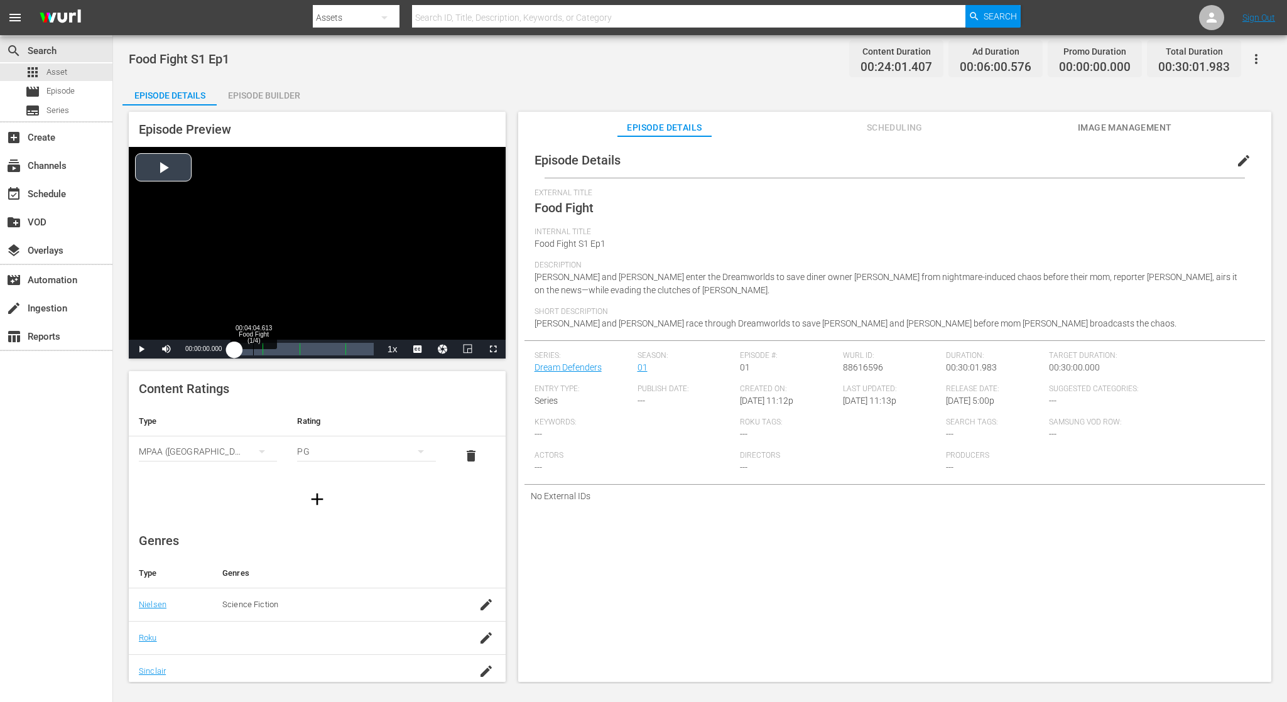
click at [253, 352] on div "Loaded : 0.39% 00:04:04.613 Food Fight (1/4) 00:00:00.000" at bounding box center [303, 349] width 139 height 13
click at [253, 354] on div "00:04:06.521" at bounding box center [243, 349] width 19 height 13
click at [259, 351] on div "00:05:18.203" at bounding box center [246, 349] width 25 height 13
click at [141, 349] on span "Video Player" at bounding box center [141, 349] width 0 height 0
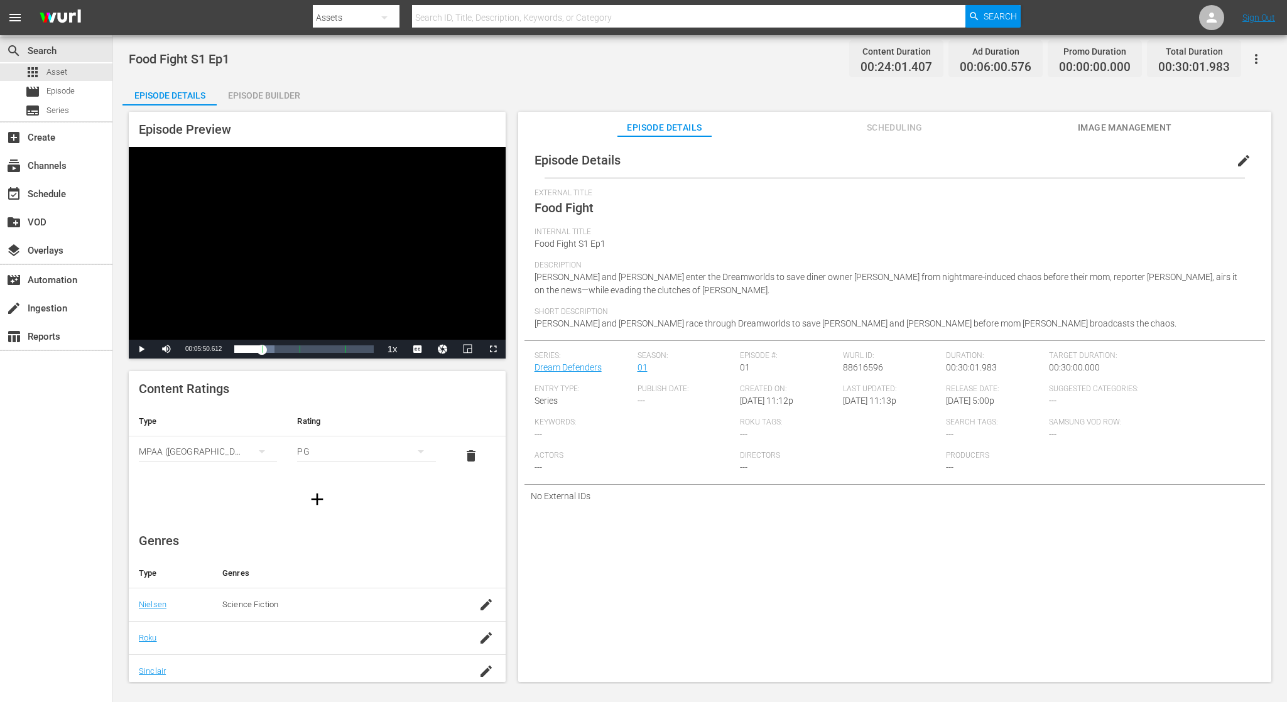
click at [141, 349] on span "Video Player" at bounding box center [141, 349] width 0 height 0
click at [279, 297] on div "Video Player" at bounding box center [317, 243] width 377 height 193
click at [260, 349] on div "00:05:50.612" at bounding box center [247, 349] width 27 height 13
click at [141, 349] on span "Video Player" at bounding box center [141, 349] width 0 height 0
click at [895, 129] on span "Scheduling" at bounding box center [894, 128] width 94 height 16
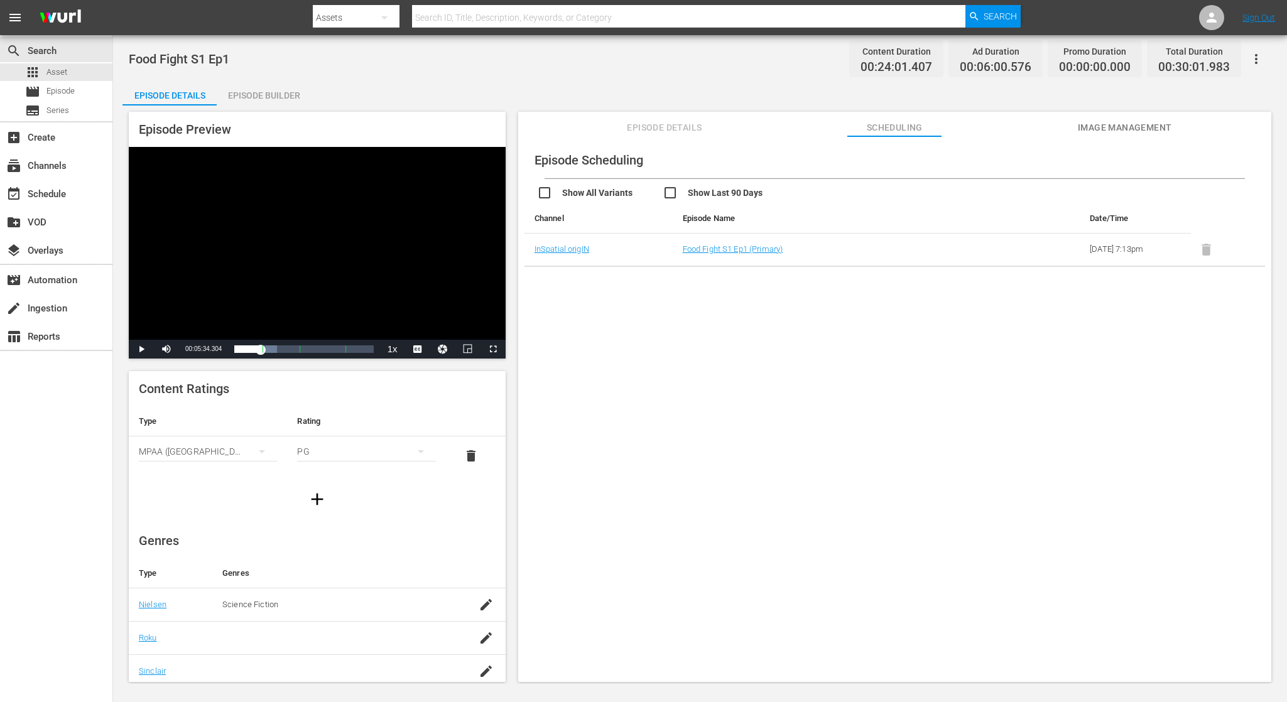
click at [690, 129] on span "Episode Details" at bounding box center [665, 128] width 94 height 16
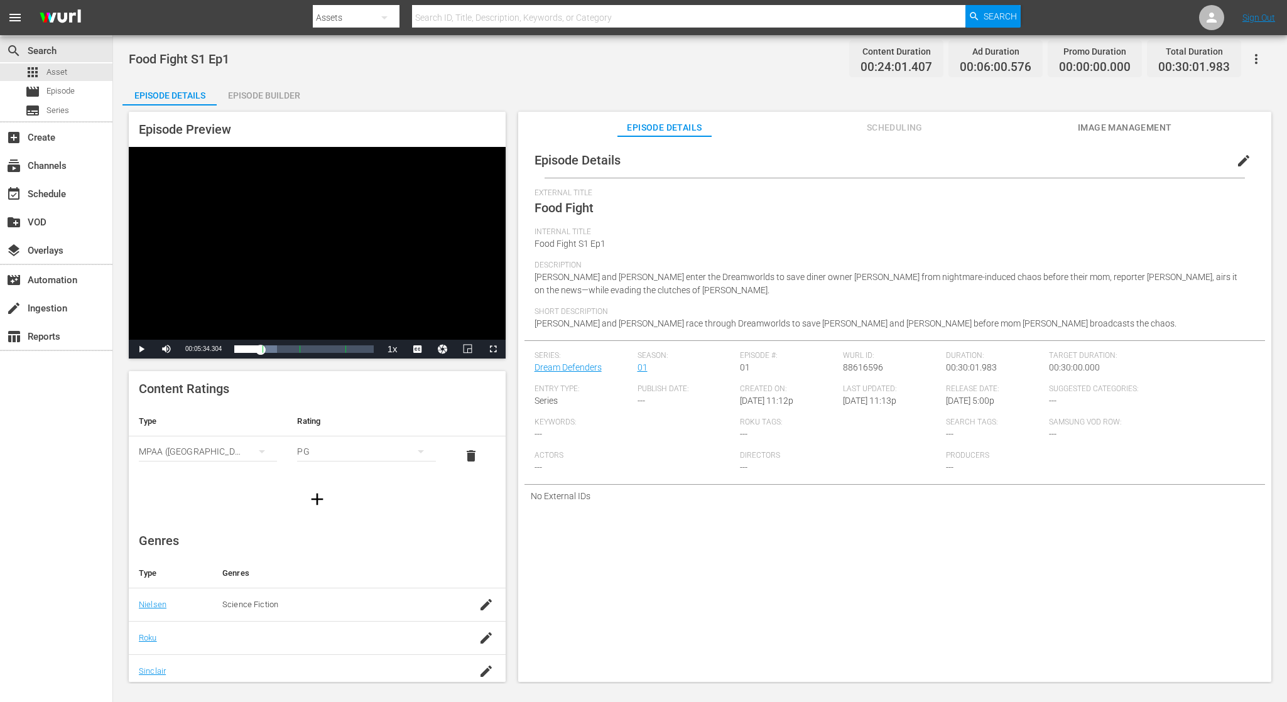
click at [287, 97] on div "Episode Builder" at bounding box center [264, 95] width 94 height 30
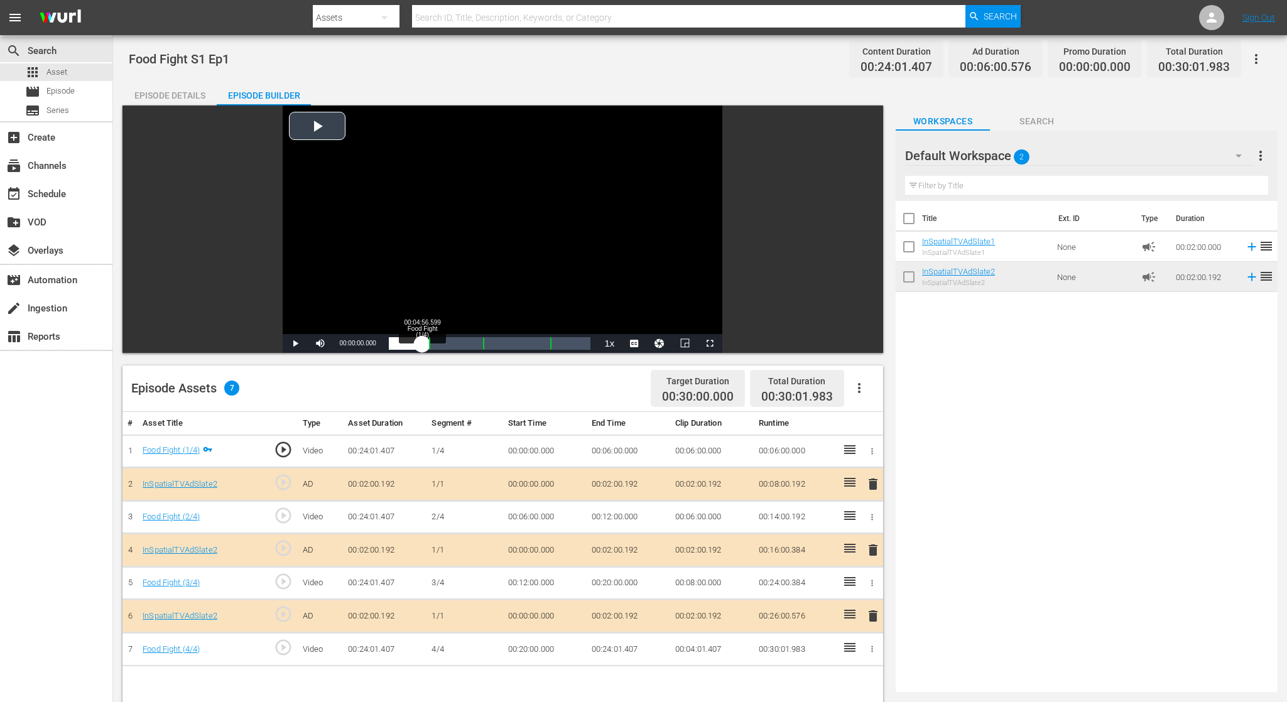
click at [422, 341] on div "Loaded : 0.81% 00:04:56.599 Food Fight (1/4) 00:00:00.000" at bounding box center [490, 343] width 202 height 13
click at [429, 342] on div "Progress Bar" at bounding box center [429, 343] width 1 height 16
click at [417, 345] on div "00:04:06.233 Food Fight (1/4)" at bounding box center [417, 343] width 1 height 13
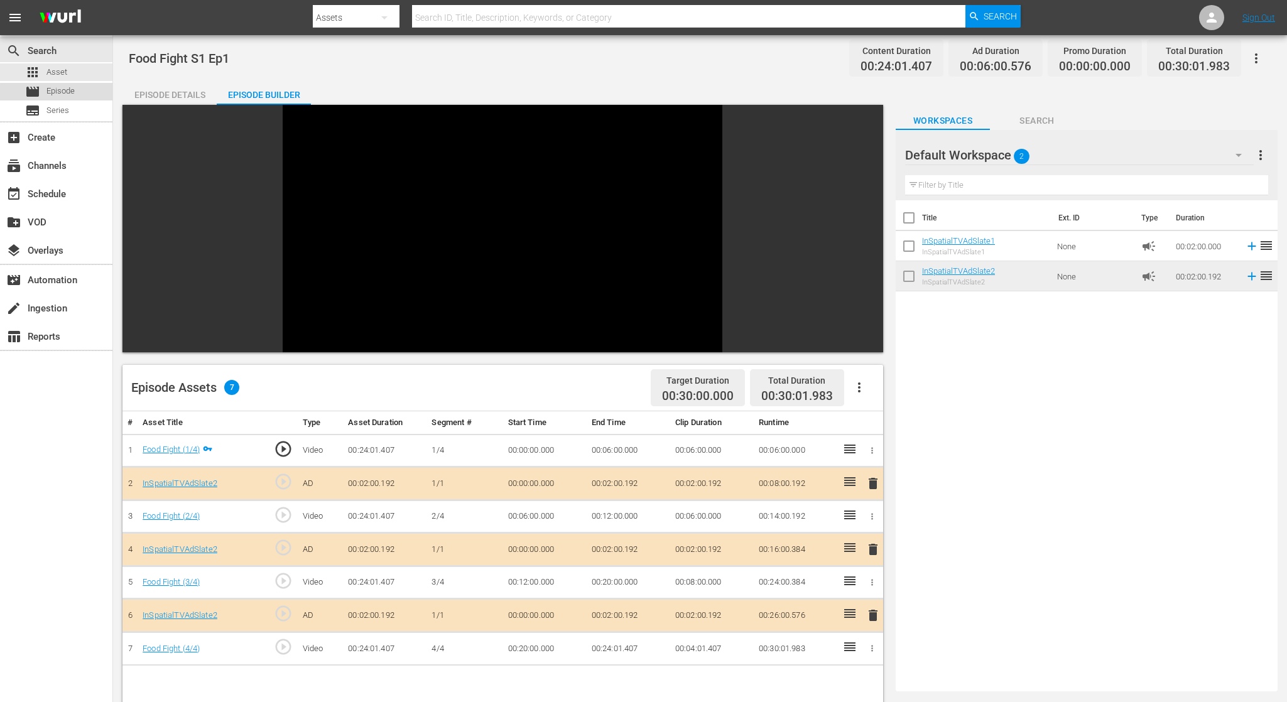
click at [71, 93] on span "Episode" at bounding box center [60, 91] width 28 height 13
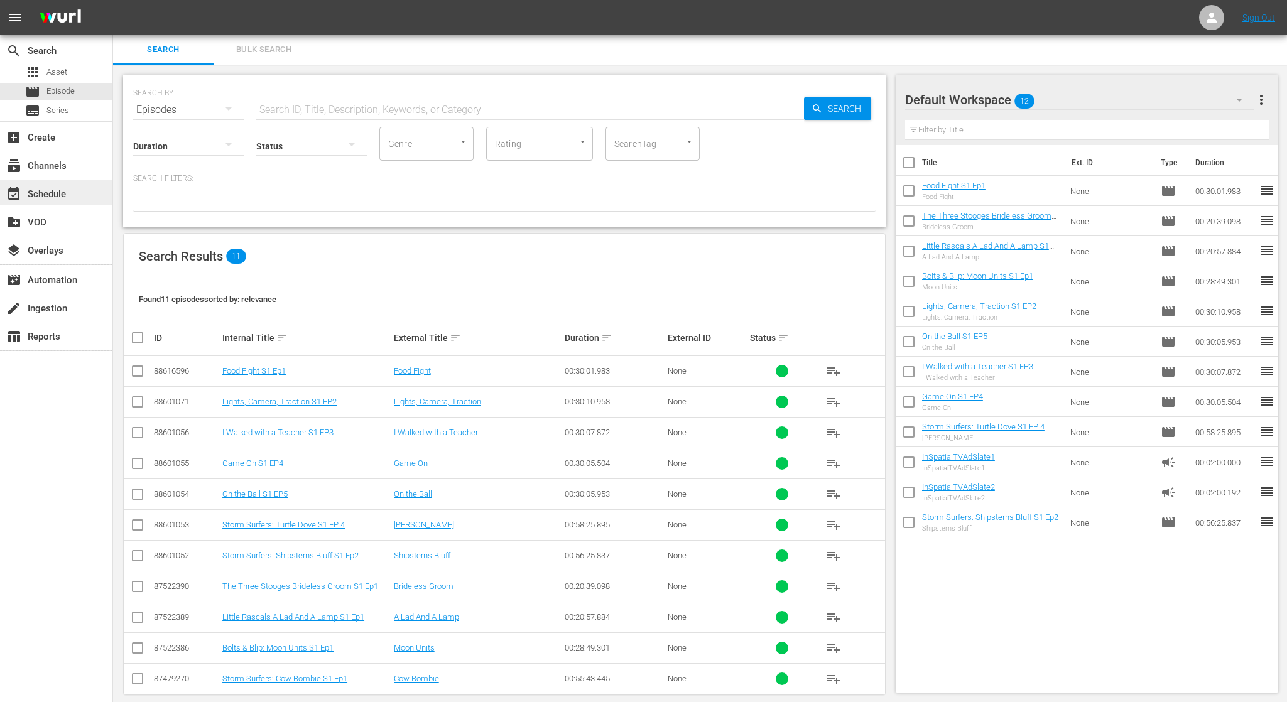
click at [64, 192] on div "event_available Schedule" at bounding box center [35, 192] width 70 height 11
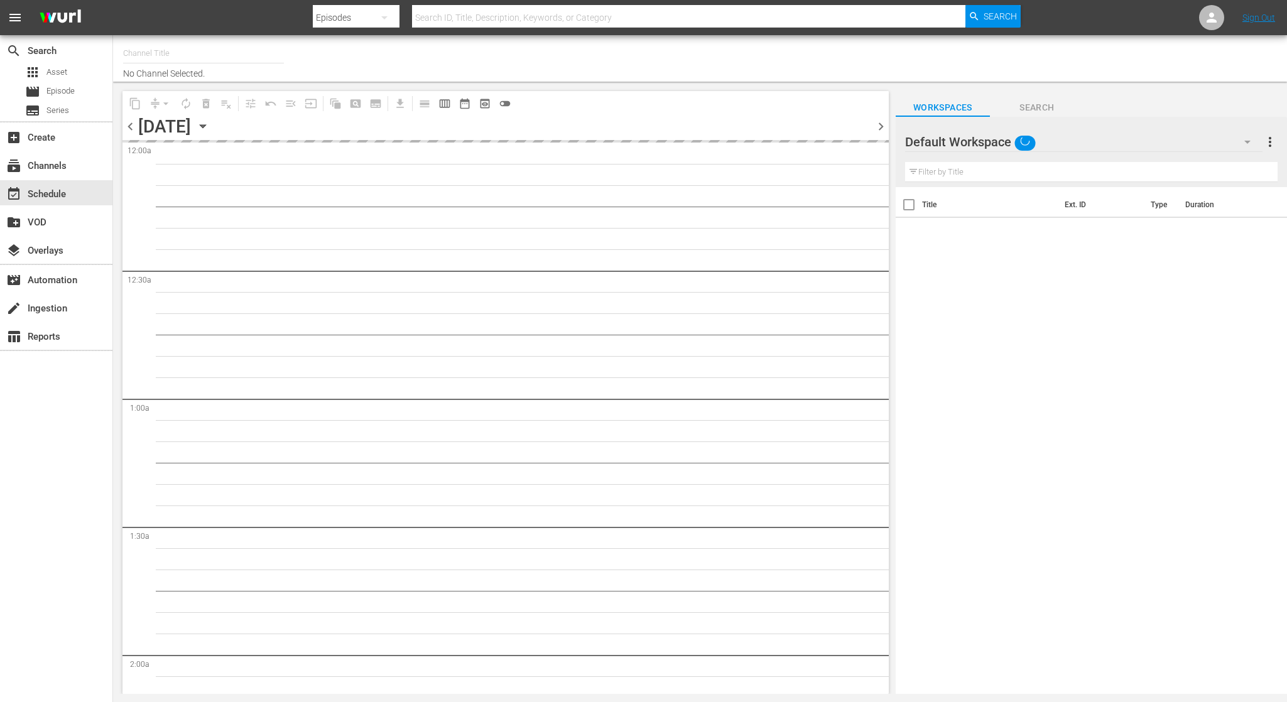
type input "InSpatial origIN A1 (2094)"
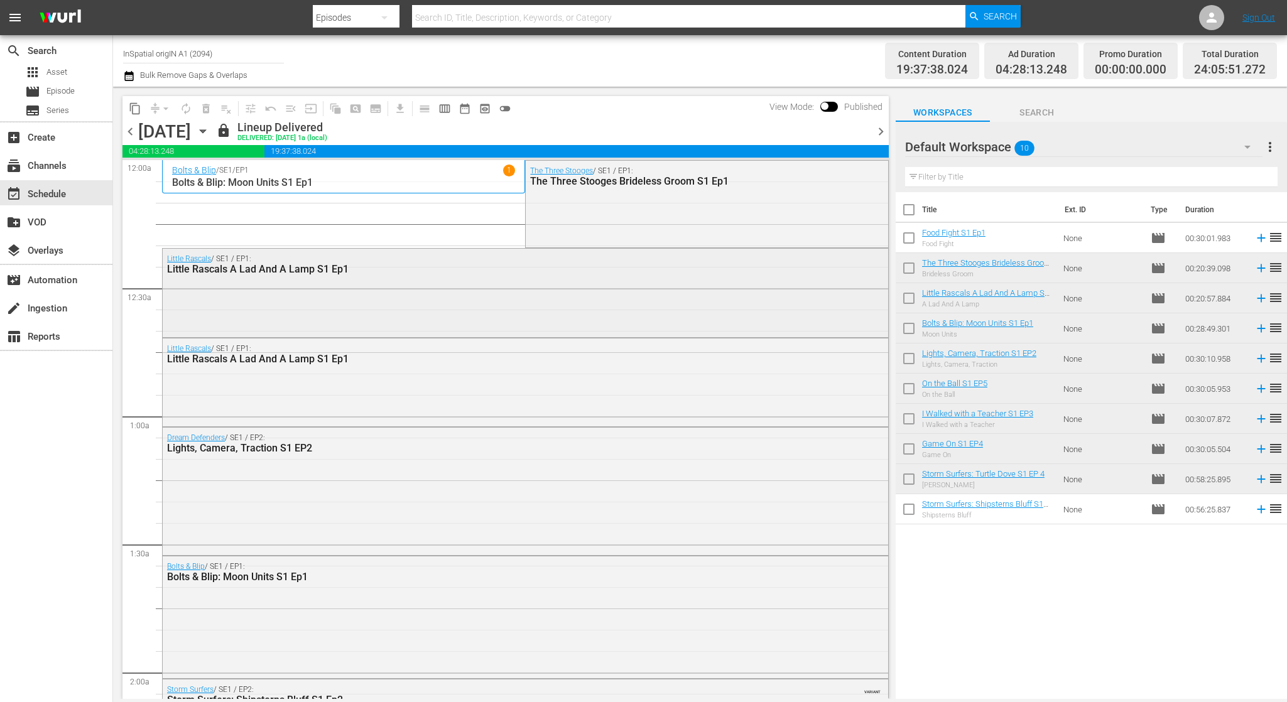
click at [401, 270] on div "Little Rascals A Lad And A Lamp S1 Ep1" at bounding box center [491, 269] width 648 height 12
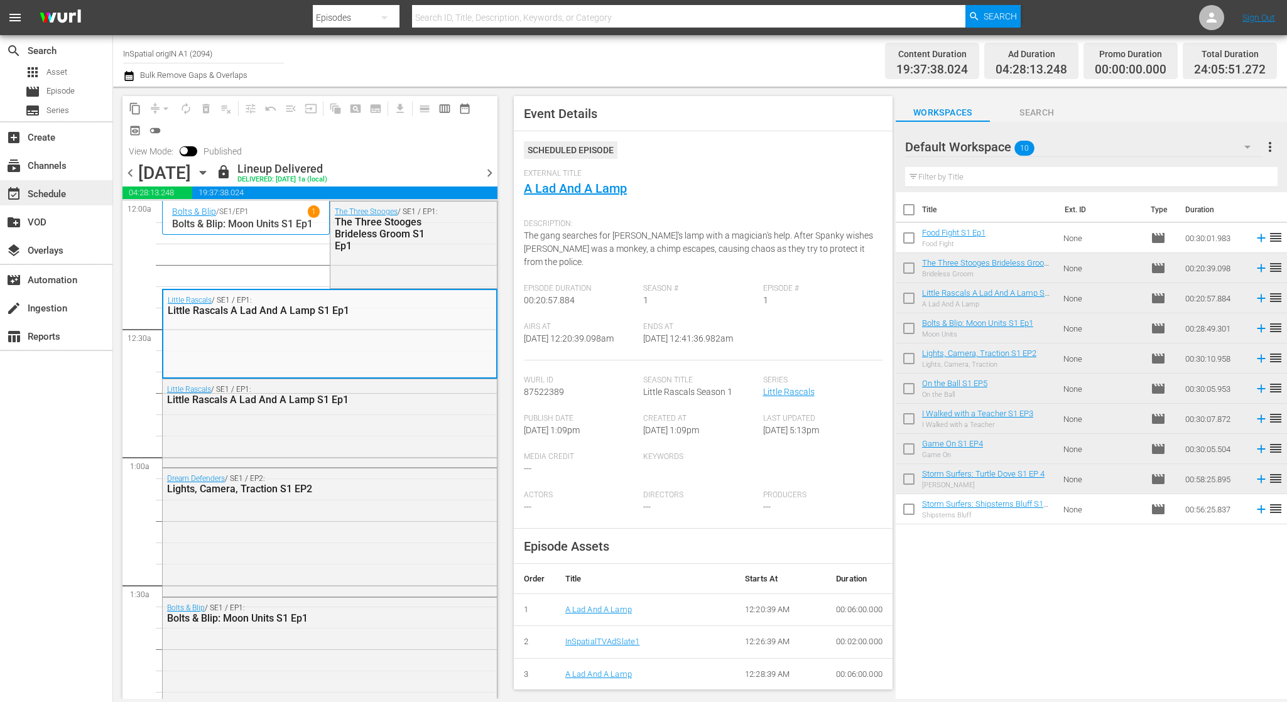
click at [52, 190] on div "event_available Schedule" at bounding box center [35, 192] width 70 height 11
